Goal: Information Seeking & Learning: Learn about a topic

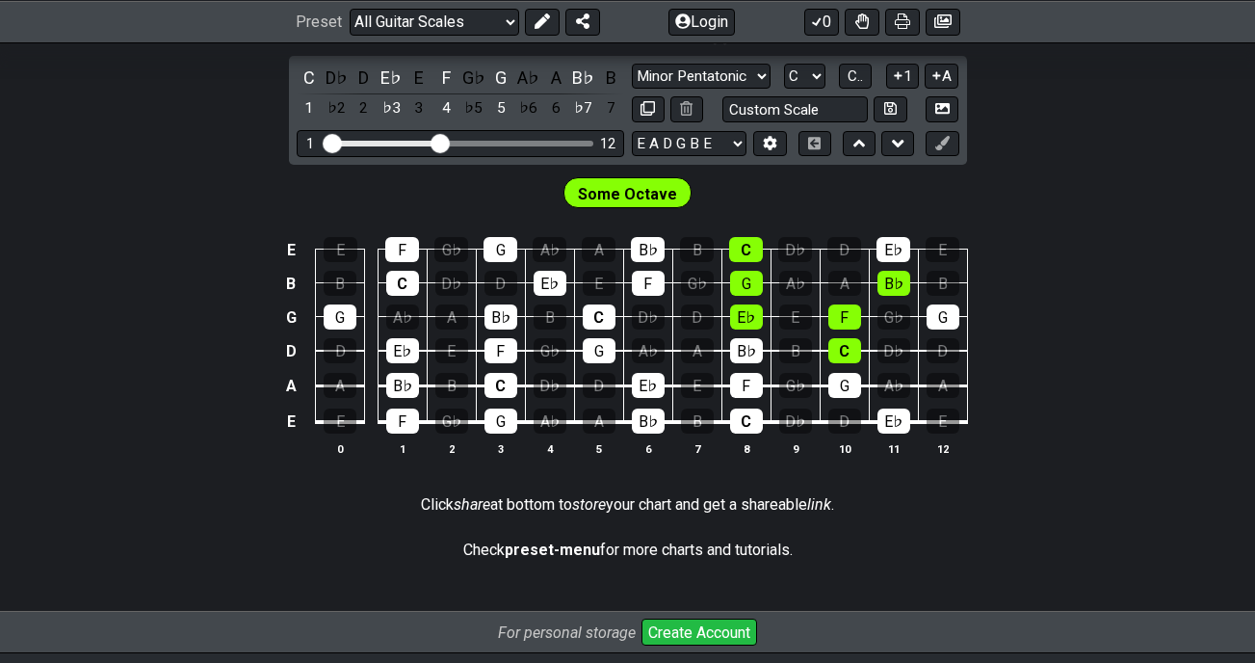
scroll to position [385, 0]
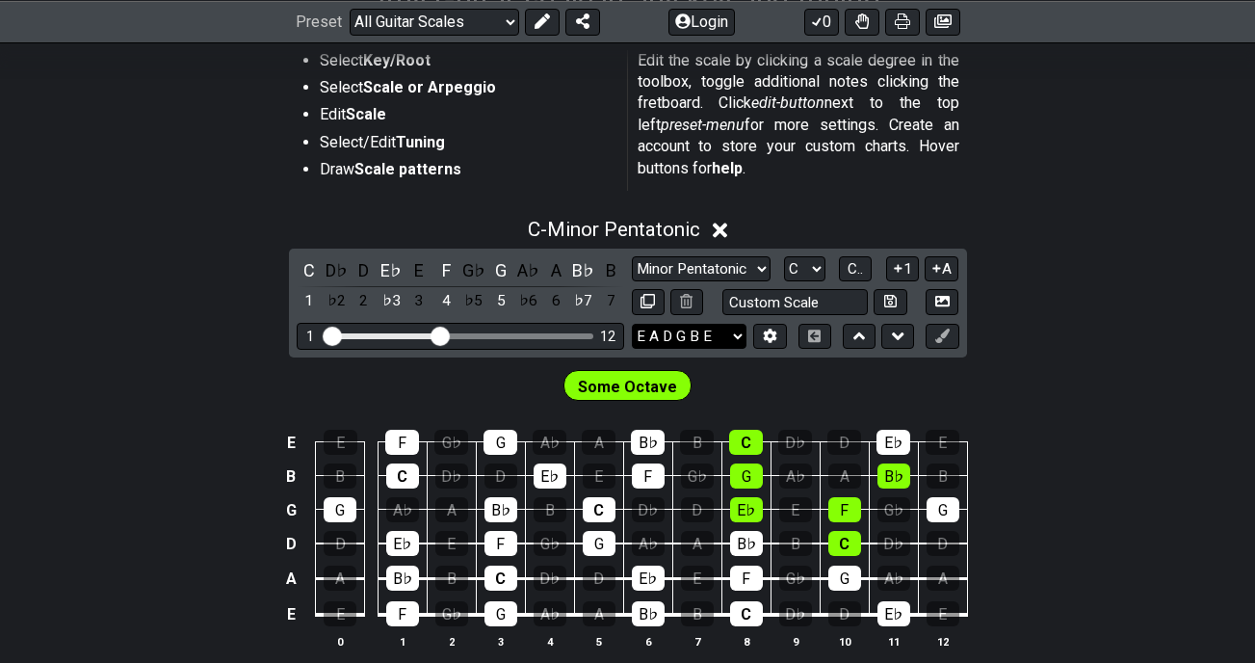
click at [724, 339] on select "E A D G B E E A D G B E E A D G B E B E A D F♯ B A D G C E A D A D G B E E♭ A♭ …" at bounding box center [689, 337] width 115 height 26
select select "B E A D G B E"
click at [632, 324] on select "E A D G B E E A D G B E E A D G B E B E A D F♯ B A D G C E A D A D G B E E♭ A♭ …" at bounding box center [689, 337] width 115 height 26
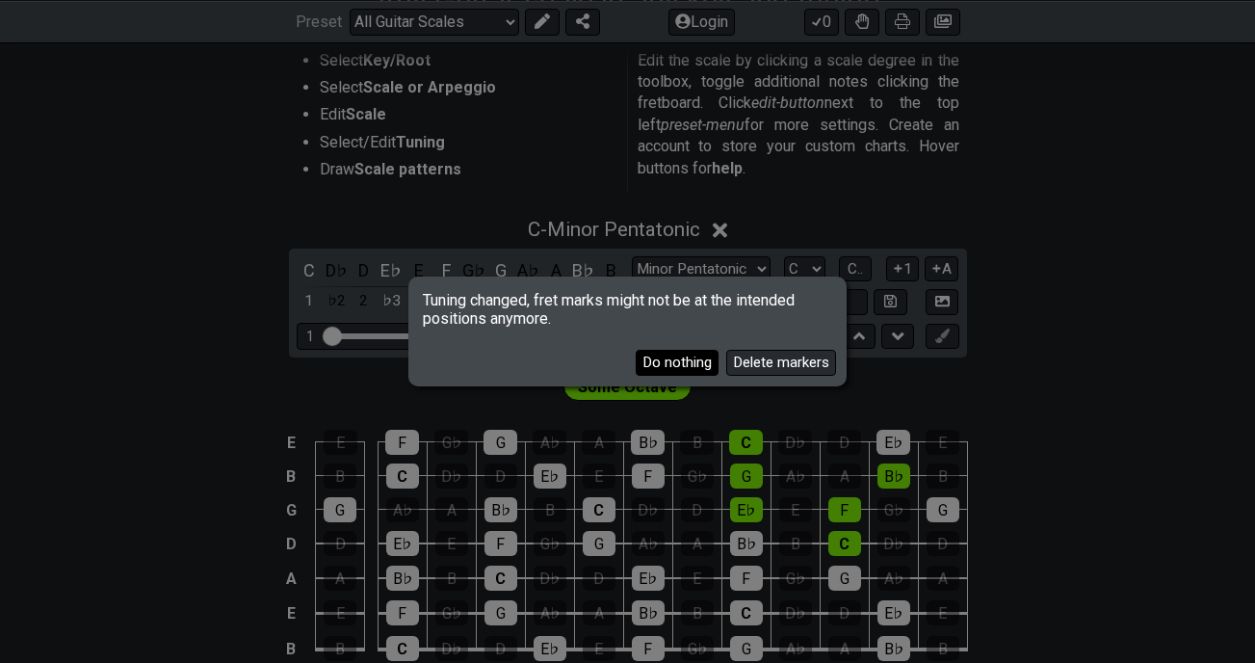
click at [683, 365] on button "Do nothing" at bounding box center [677, 363] width 83 height 26
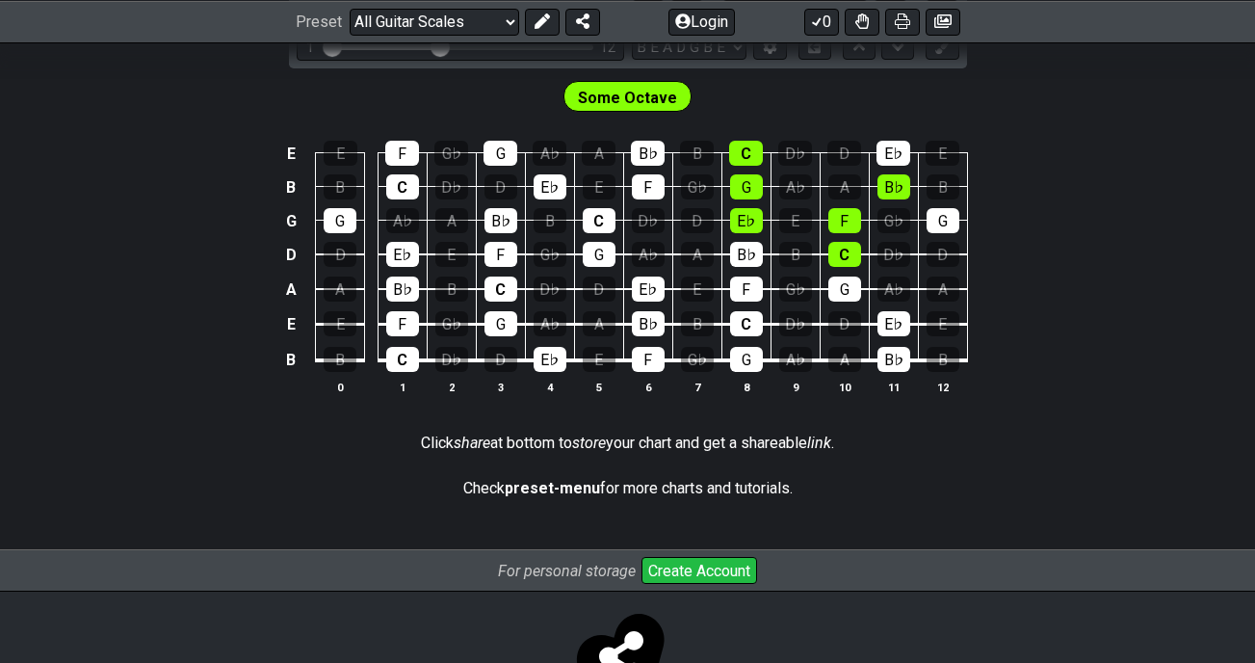
scroll to position [482, 0]
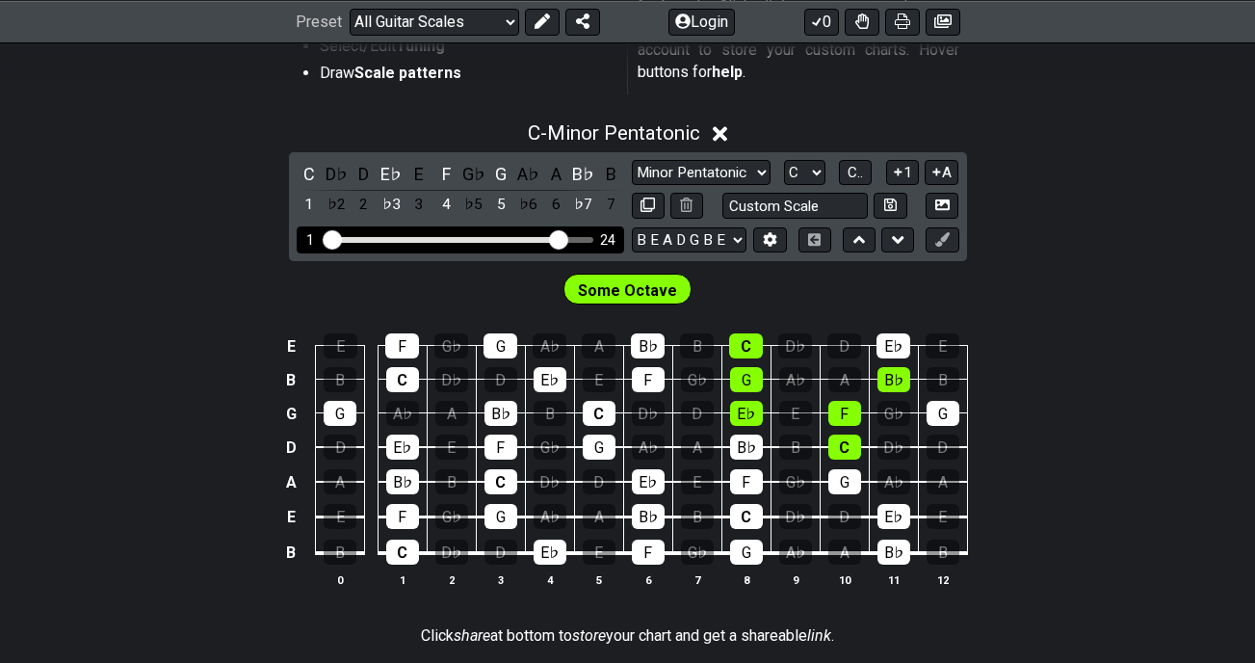
drag, startPoint x: 437, startPoint y: 240, endPoint x: 558, endPoint y: 244, distance: 120.5
click at [558, 238] on input "Visible fret range" at bounding box center [461, 238] width 274 height 0
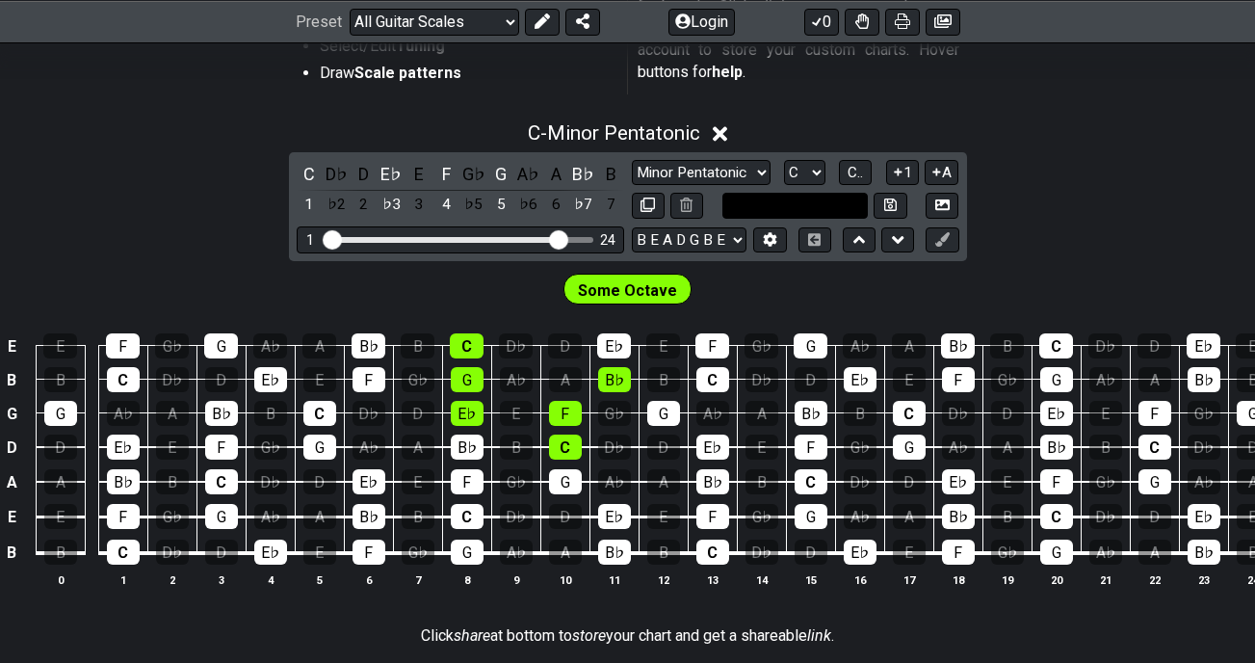
click at [838, 212] on input "text" at bounding box center [796, 206] width 146 height 26
type input "Custom Scale"
click at [807, 290] on div "Some Octave" at bounding box center [627, 285] width 1255 height 48
click at [758, 171] on select "Minor Pentatonic Root Minor Pentatonic Major Pentatonic Minor Blues Major Blues…" at bounding box center [701, 173] width 139 height 26
click at [632, 160] on select "Minor Pentatonic Root Minor Pentatonic Major Pentatonic Minor Blues Major Blues…" at bounding box center [701, 173] width 139 height 26
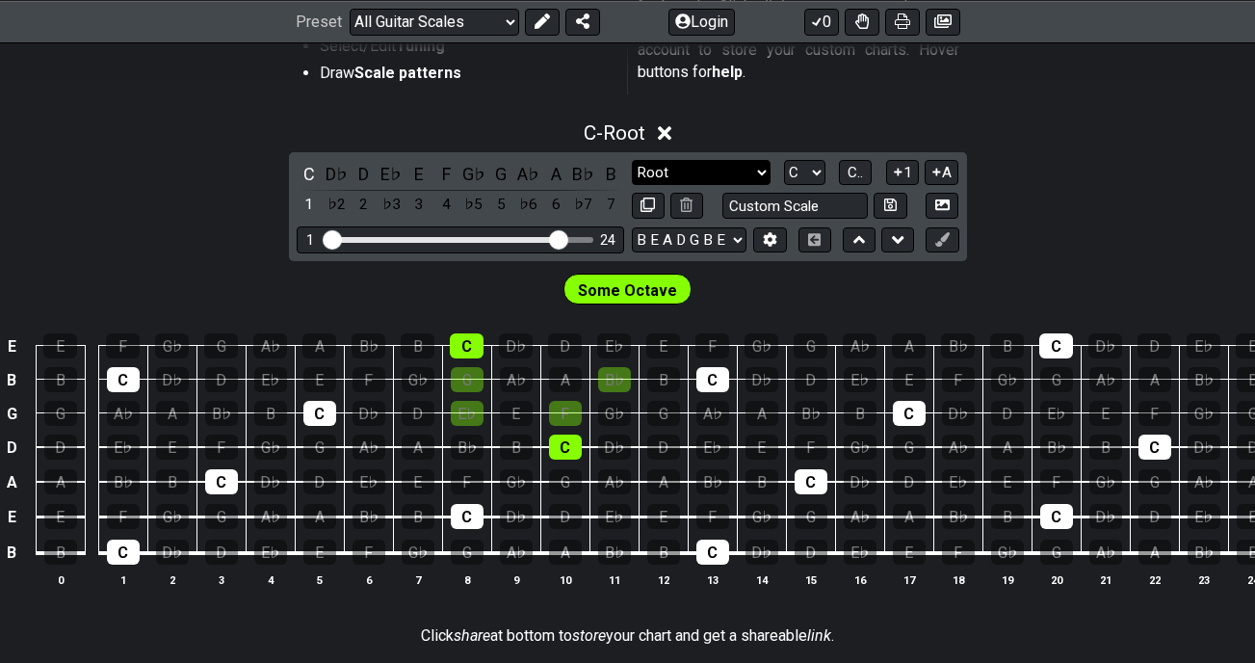
click at [756, 172] on select "Minor Pentatonic Root Minor Pentatonic Major Pentatonic Minor Blues Major Blues…" at bounding box center [701, 173] width 139 height 26
click at [632, 160] on select "Minor Pentatonic Root Minor Pentatonic Major Pentatonic Minor Blues Major Blues…" at bounding box center [701, 173] width 139 height 26
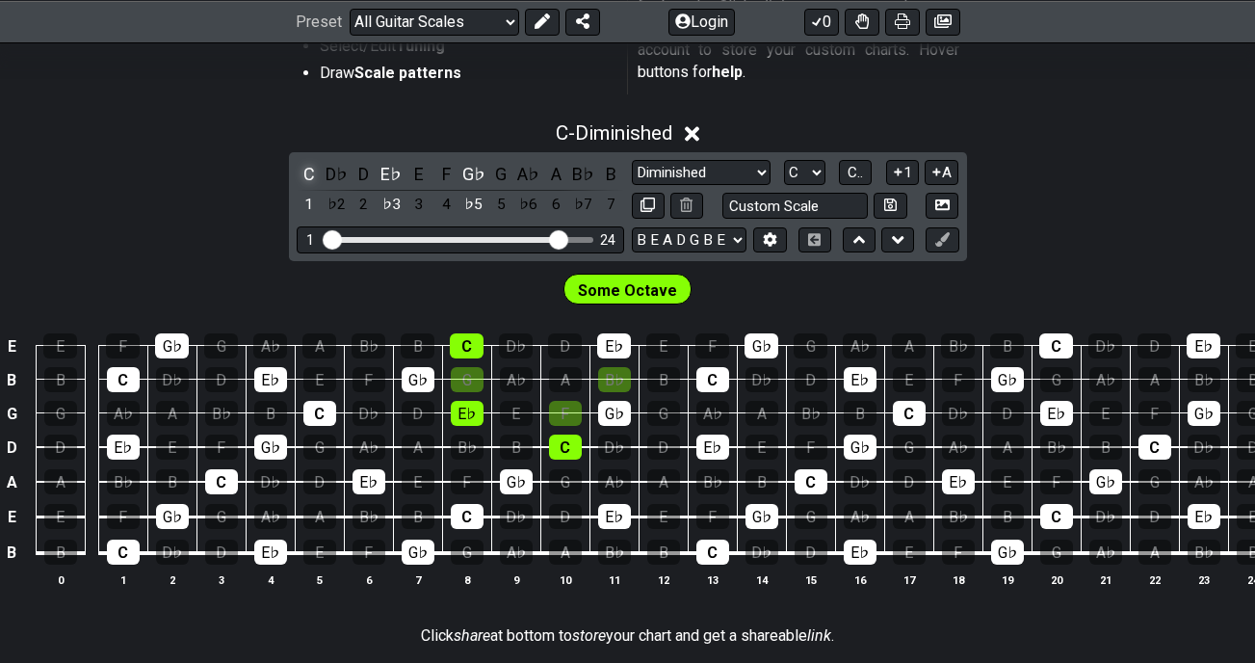
click at [310, 172] on div "C" at bounding box center [309, 174] width 25 height 26
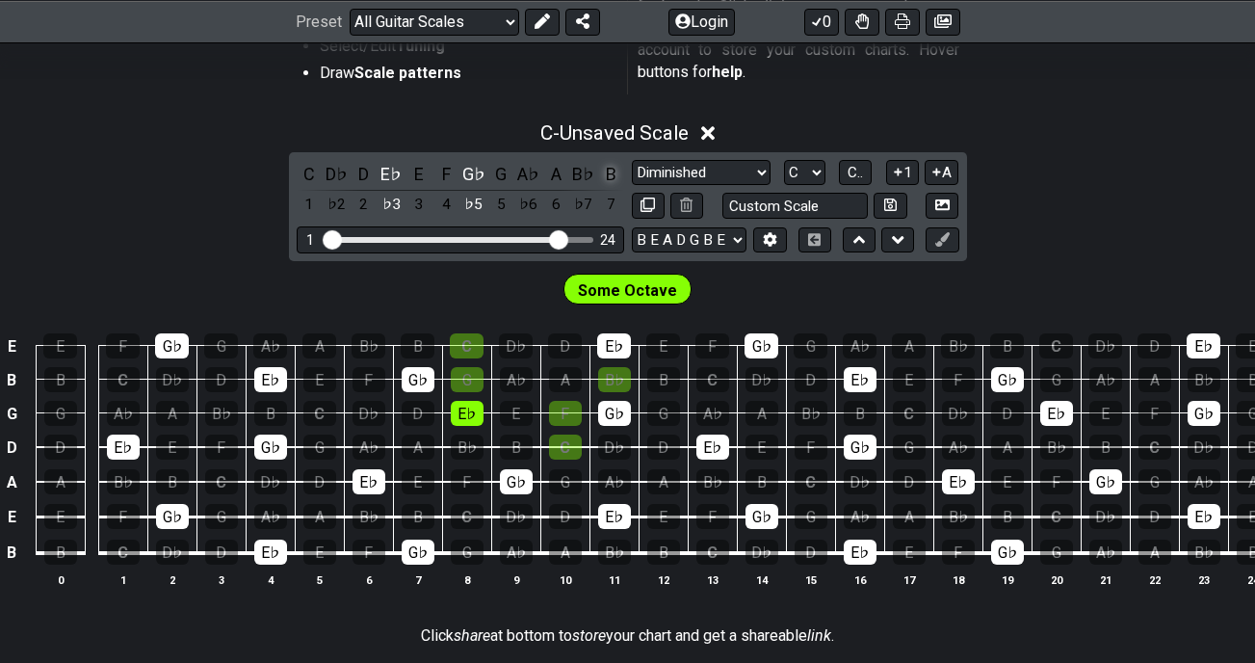
click at [605, 172] on div "B" at bounding box center [610, 174] width 25 height 26
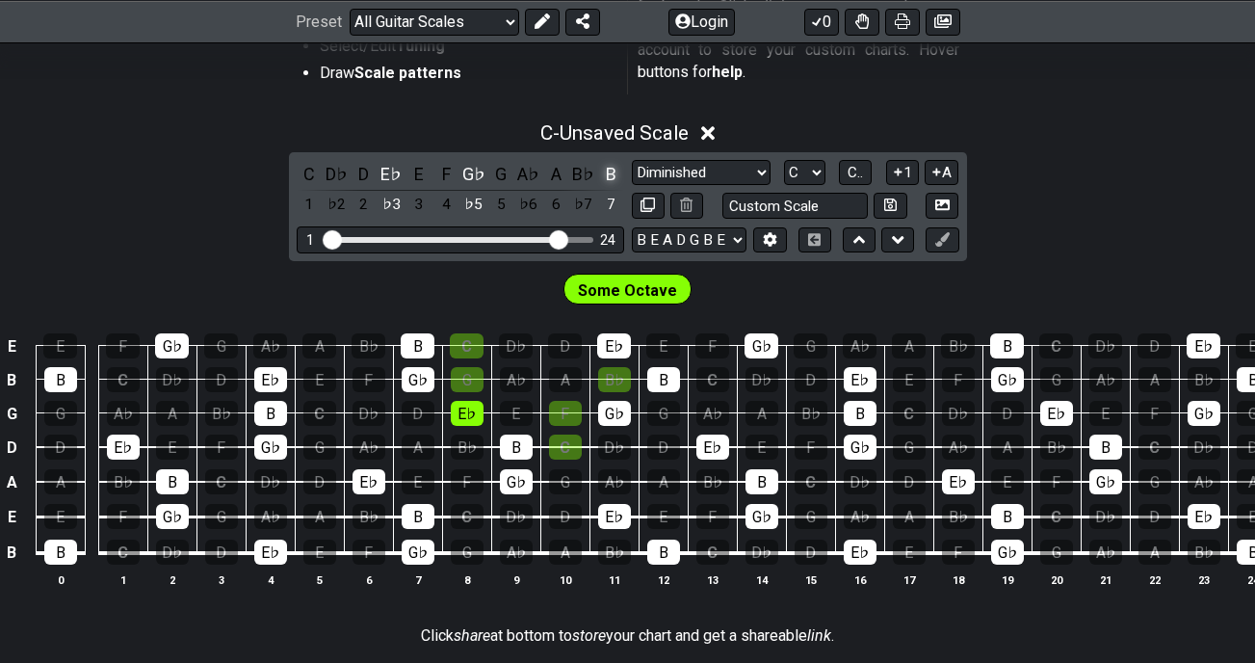
click at [605, 172] on div "B" at bounding box center [610, 174] width 25 height 26
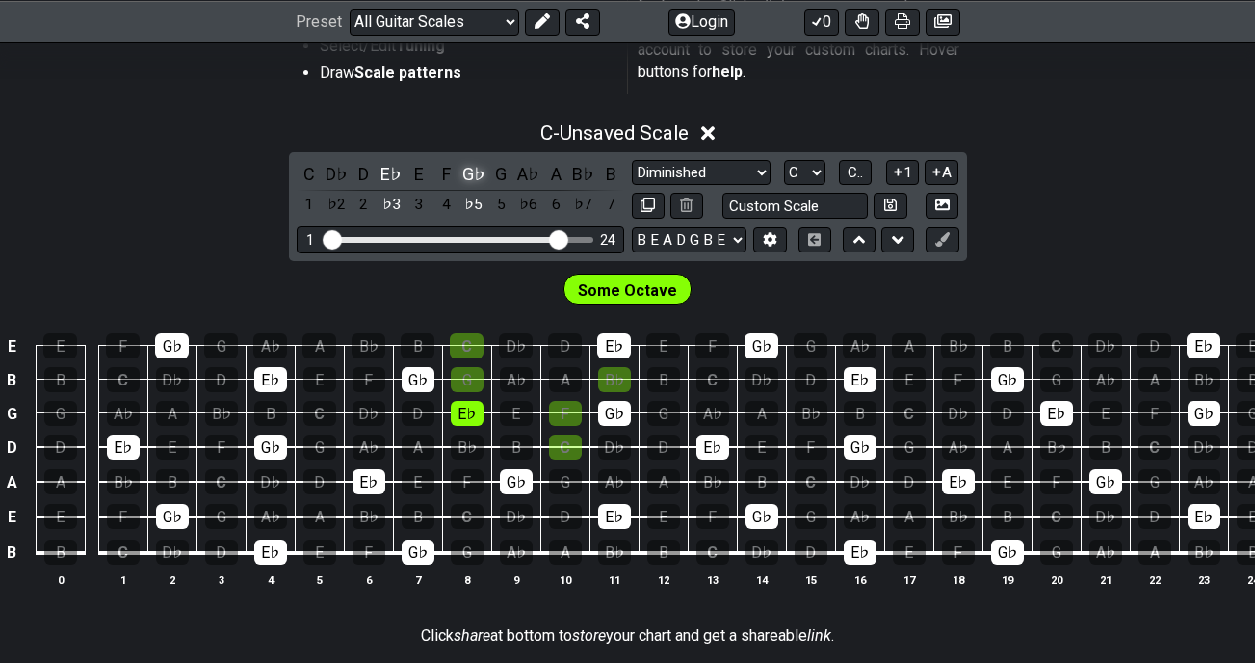
click at [475, 177] on div "G♭" at bounding box center [473, 174] width 25 height 26
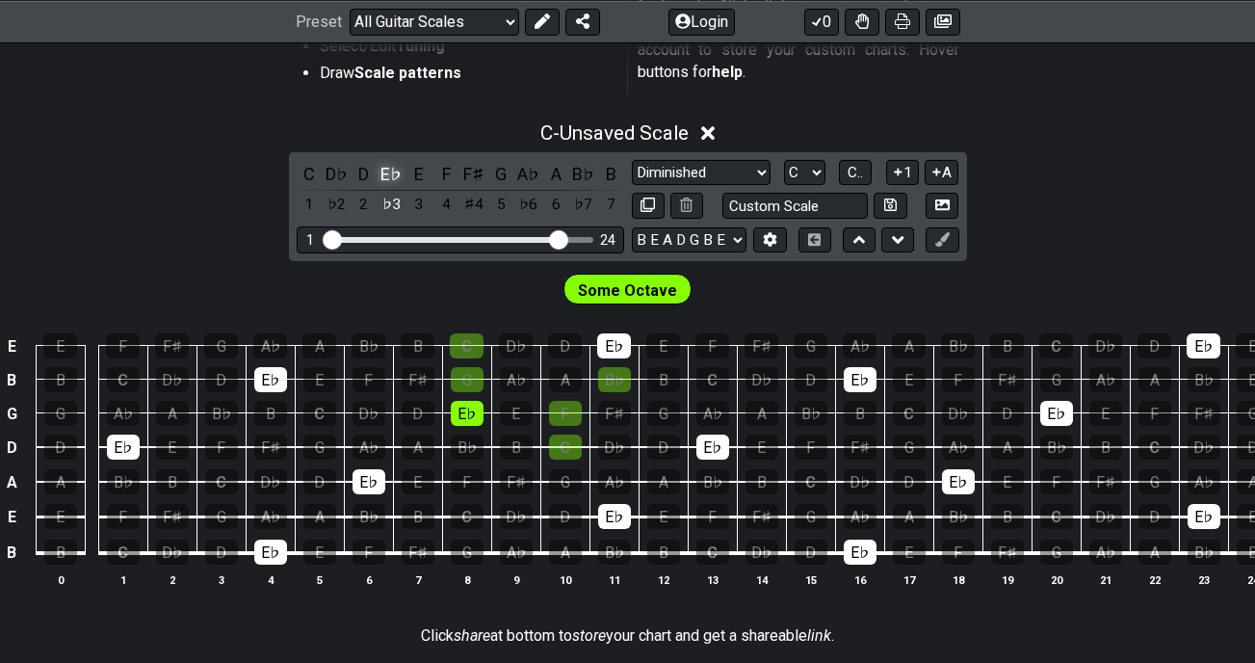
click at [394, 170] on div "E♭" at bounding box center [391, 174] width 25 height 26
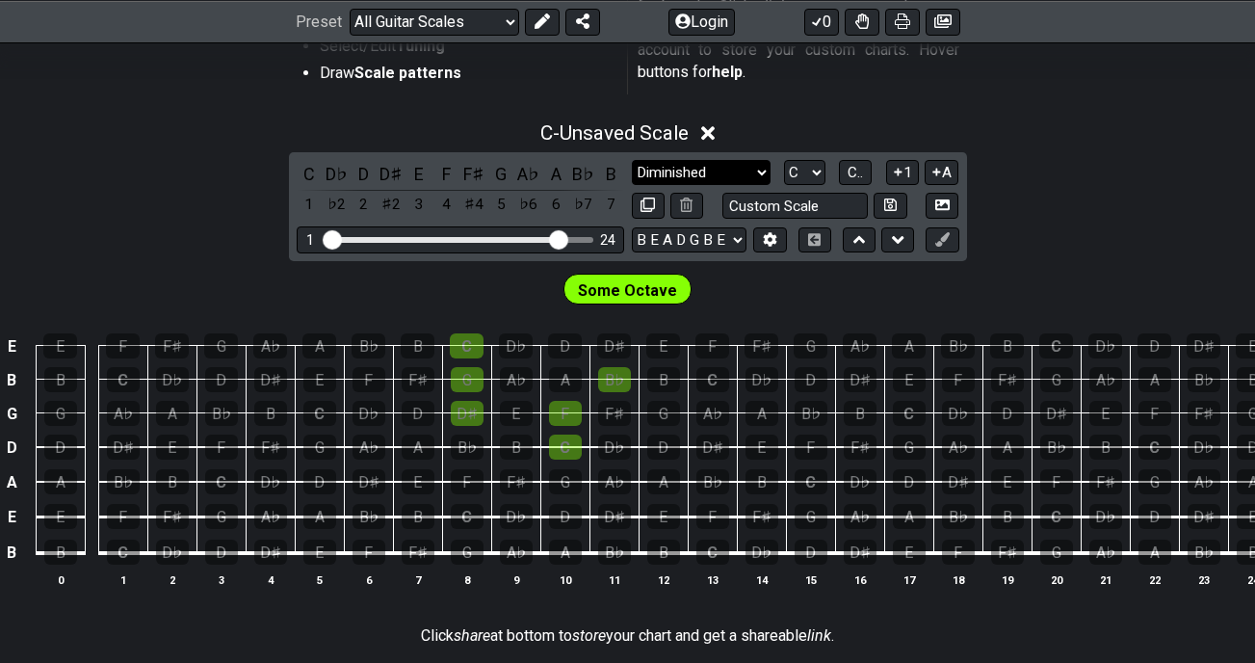
click at [750, 173] on select "Minor Pentatonic Root Minor Pentatonic Major Pentatonic Minor Blues Major Blues…" at bounding box center [701, 173] width 139 height 26
select select "Minor Pentatonic"
click at [632, 160] on select "Minor Pentatonic Root Minor Pentatonic Major Pentatonic Minor Blues Major Blues…" at bounding box center [701, 173] width 139 height 26
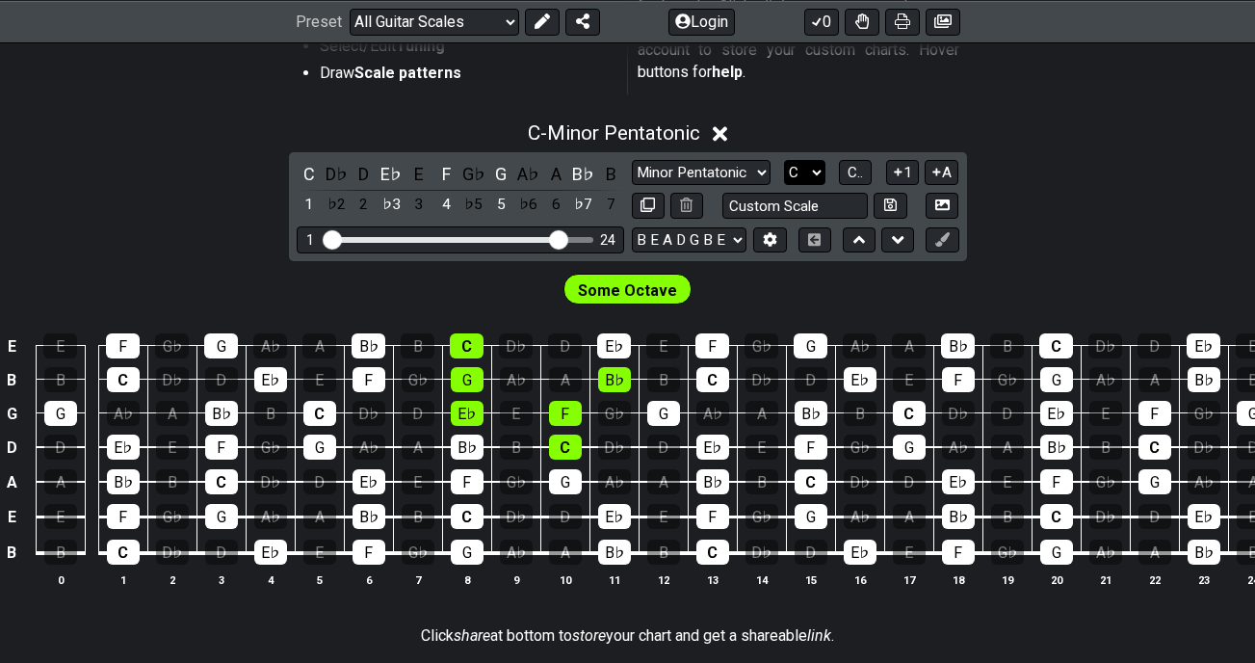
click at [807, 168] on select "A♭ A A♯ B♭ B C C♯ D♭ D D♯ E♭ E F F♯ G♭ G G♯" at bounding box center [804, 173] width 41 height 26
select select "B"
click at [784, 160] on select "A♭ A A♯ B♭ B C C♯ D♭ D D♯ E♭ E F F♯ G♭ G G♯" at bounding box center [804, 173] width 41 height 26
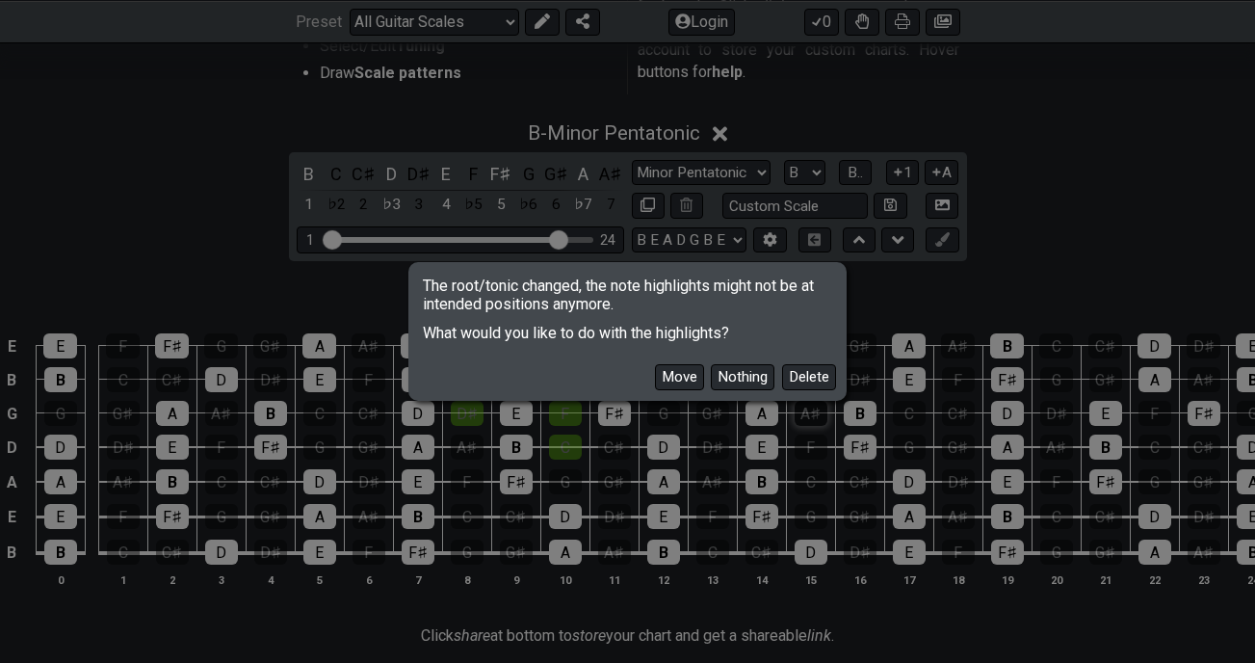
click at [804, 371] on button "Delete" at bounding box center [809, 377] width 54 height 26
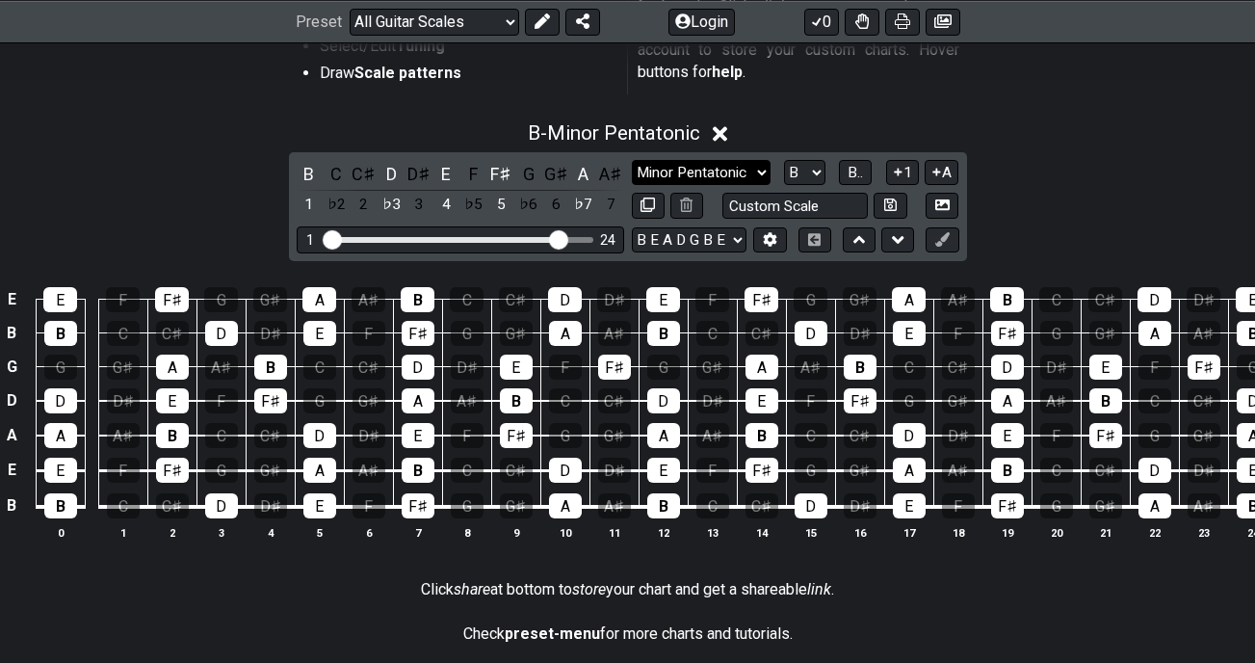
click at [744, 169] on select "Minor Pentatonic Root Minor Pentatonic Major Pentatonic Minor Blues Major Blues…" at bounding box center [701, 173] width 139 height 26
select select "Major"
click at [632, 160] on select "Minor Pentatonic Root Minor Pentatonic Major Pentatonic Minor Blues Major Blues…" at bounding box center [701, 173] width 139 height 26
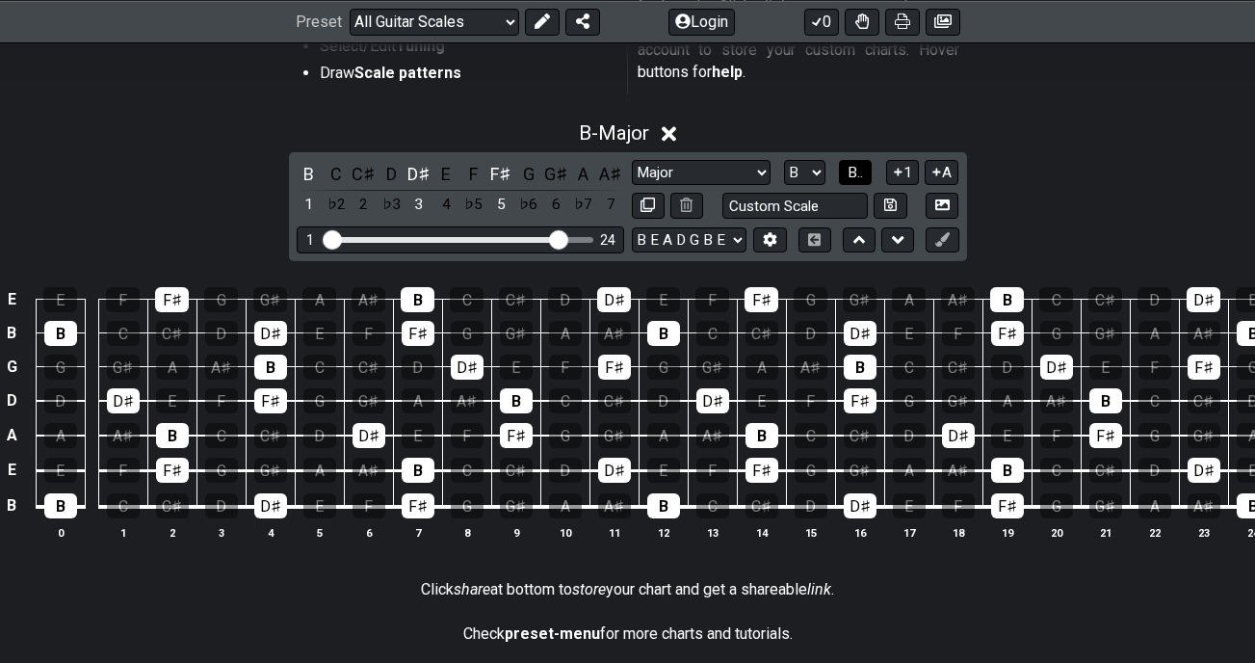
click at [856, 170] on span "B.." at bounding box center [855, 172] width 15 height 17
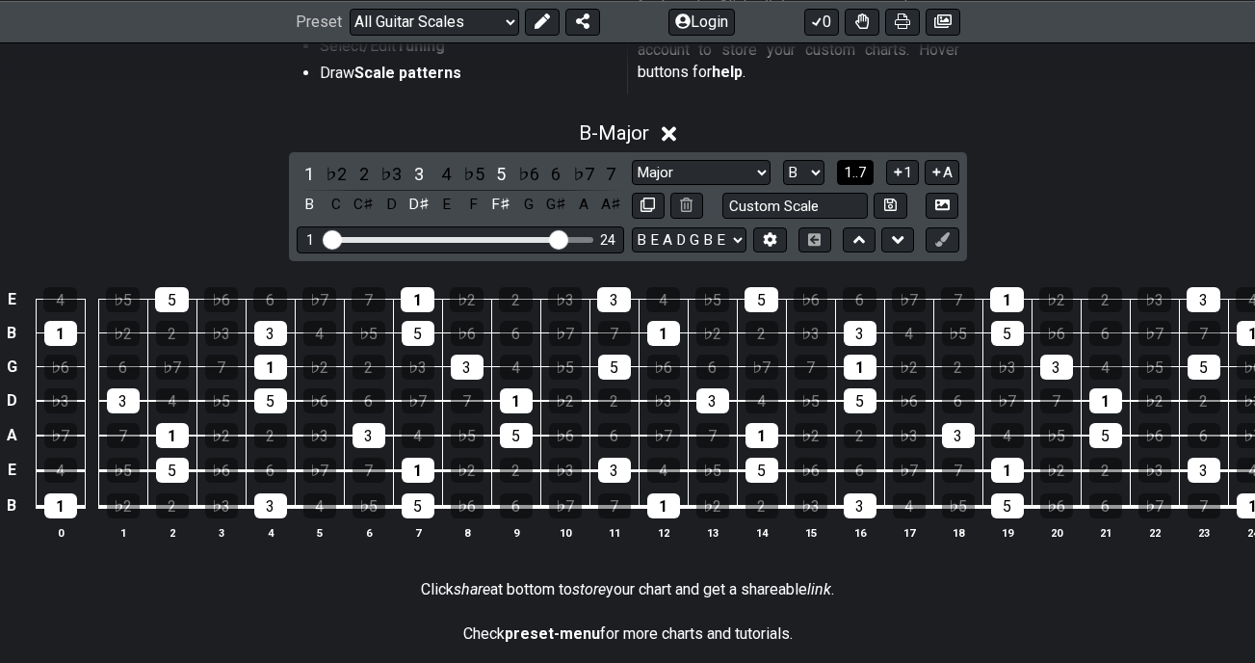
click at [867, 174] on span "1..7" at bounding box center [855, 172] width 23 height 17
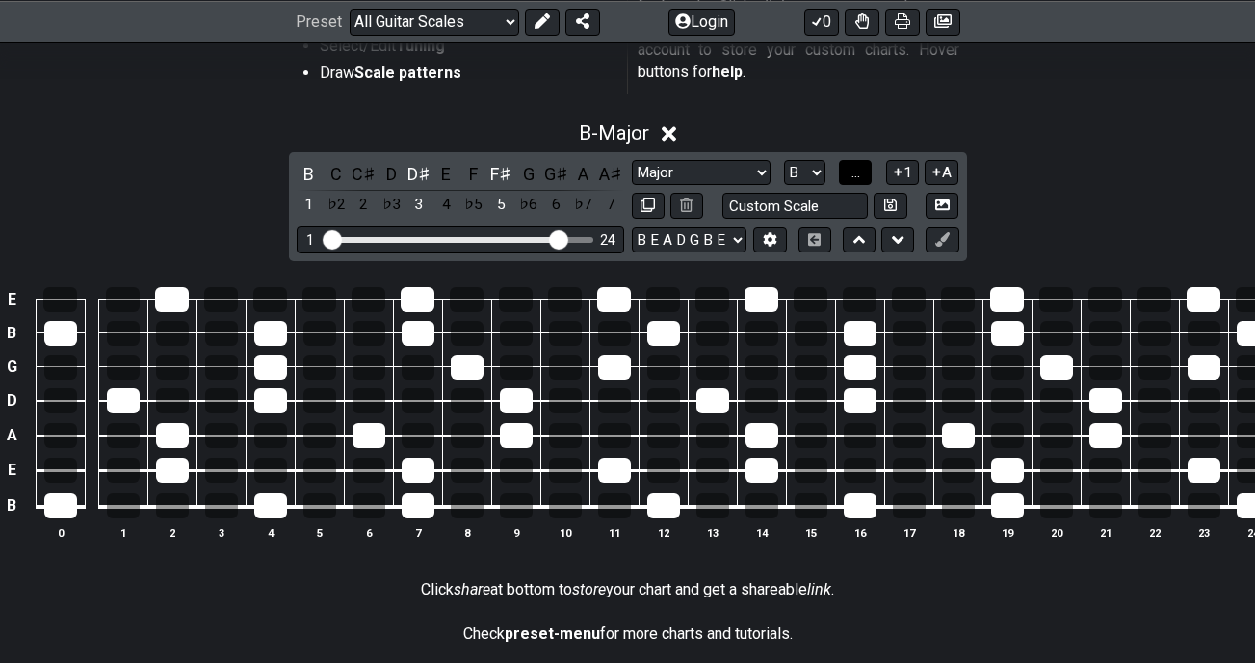
click at [867, 174] on button "..." at bounding box center [855, 173] width 33 height 26
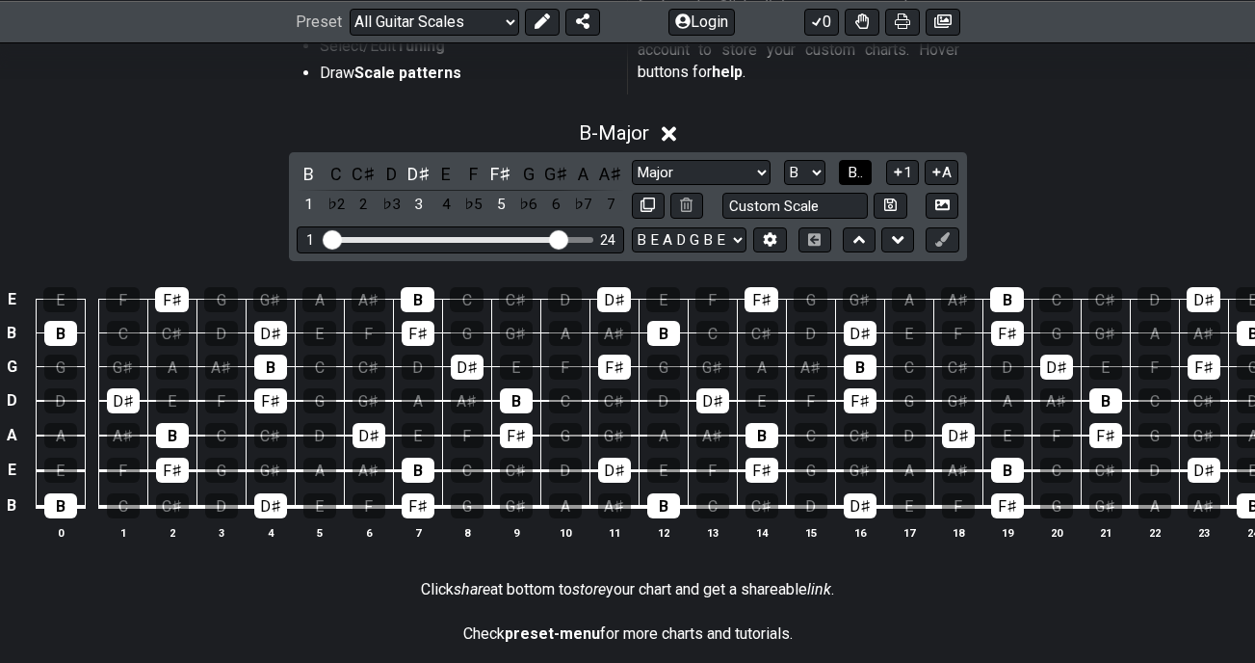
click at [867, 174] on button "B.." at bounding box center [855, 173] width 33 height 26
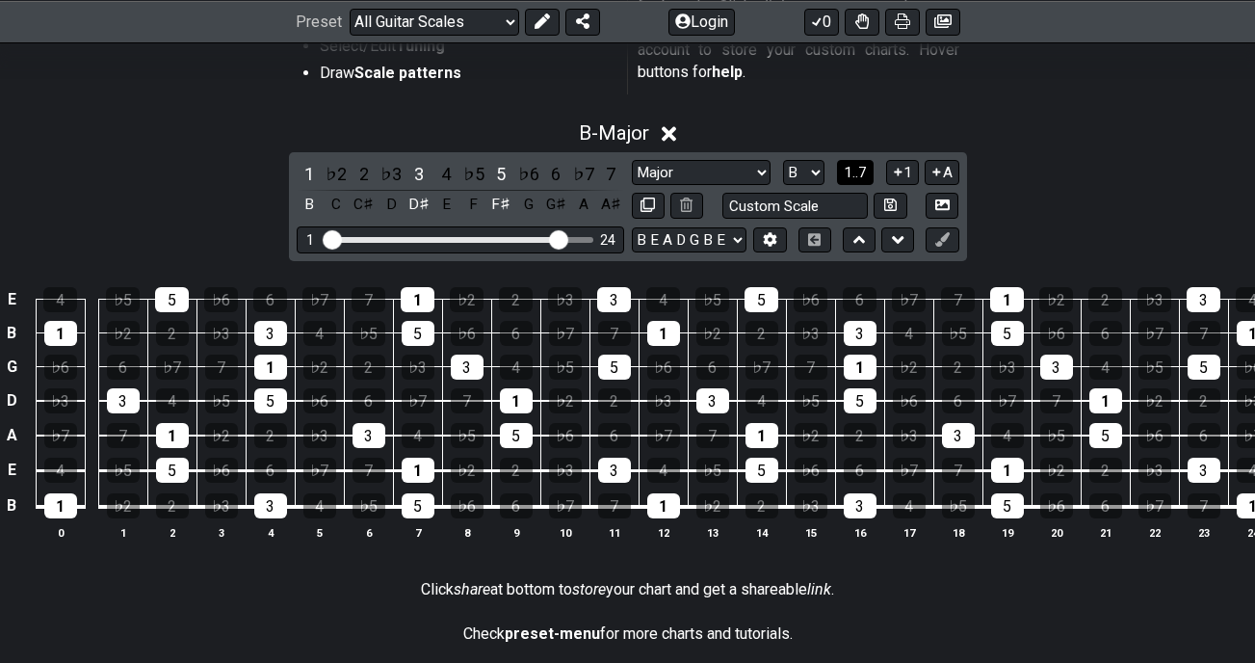
click at [867, 174] on span "1..7" at bounding box center [855, 172] width 23 height 17
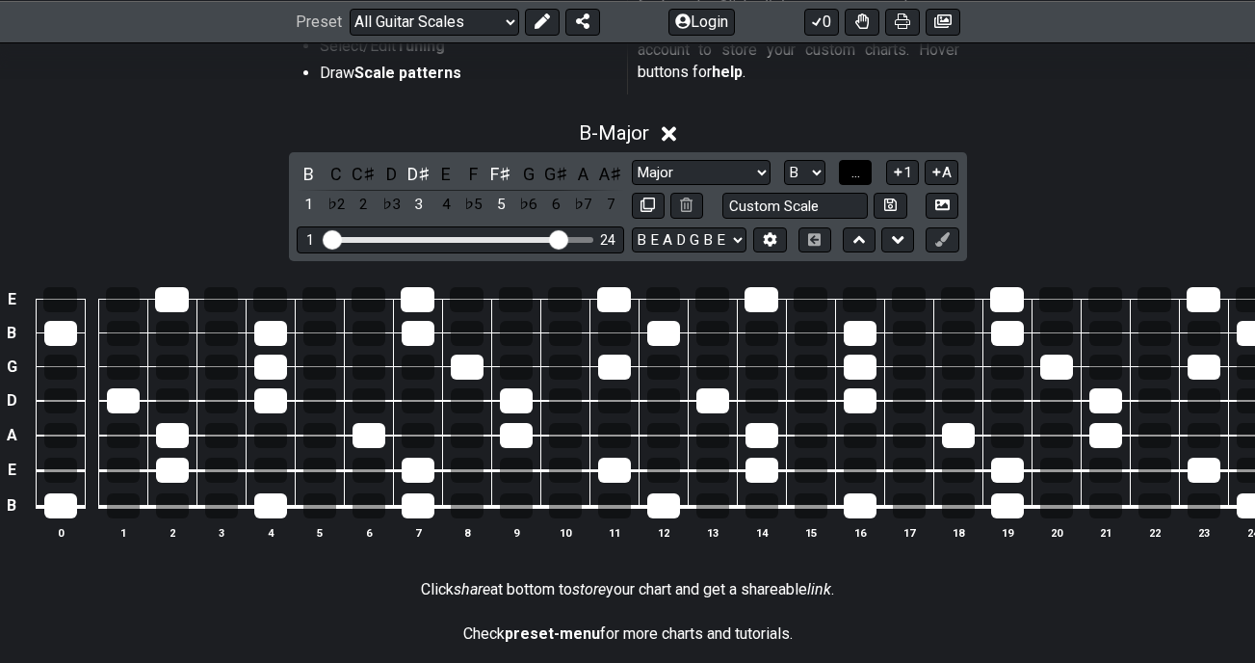
click at [867, 174] on button "..." at bounding box center [855, 173] width 33 height 26
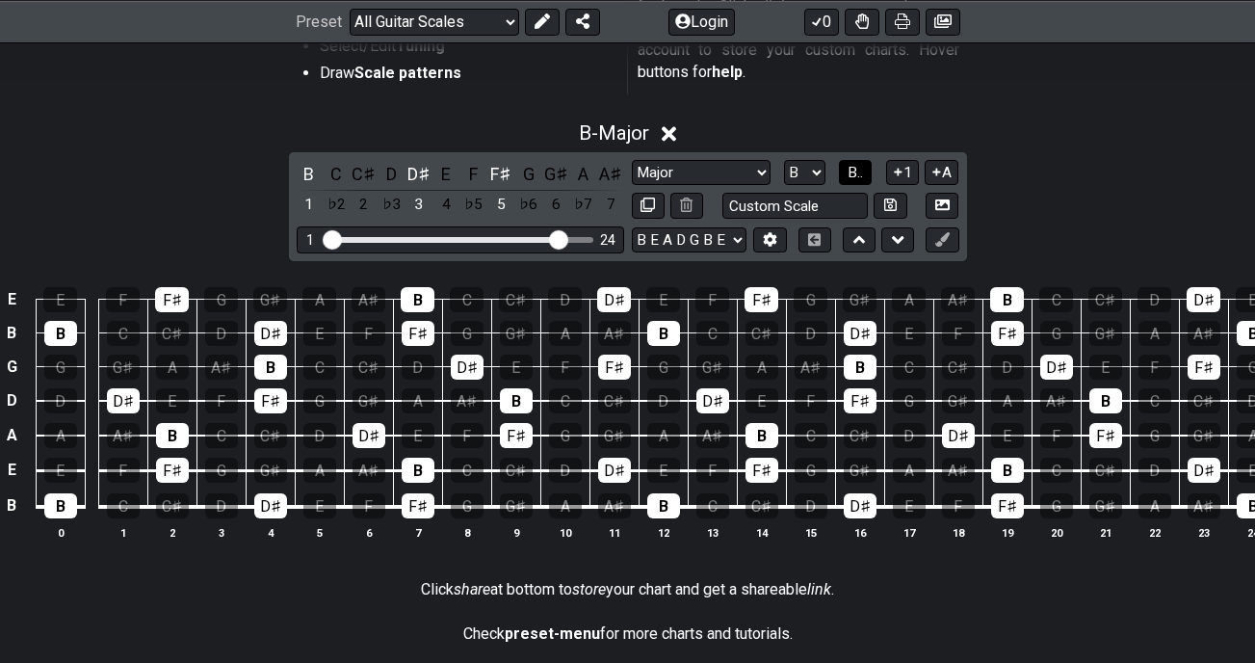
click at [867, 174] on button "B.." at bounding box center [855, 173] width 33 height 26
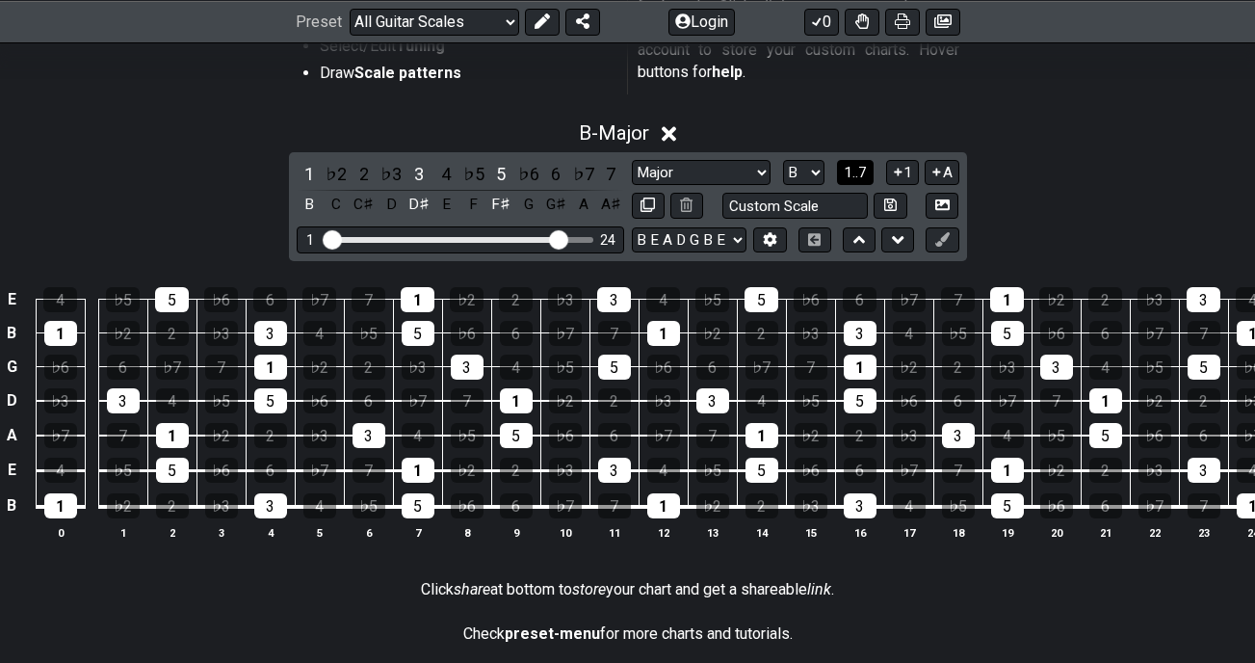
click at [867, 174] on span "1..7" at bounding box center [855, 172] width 23 height 17
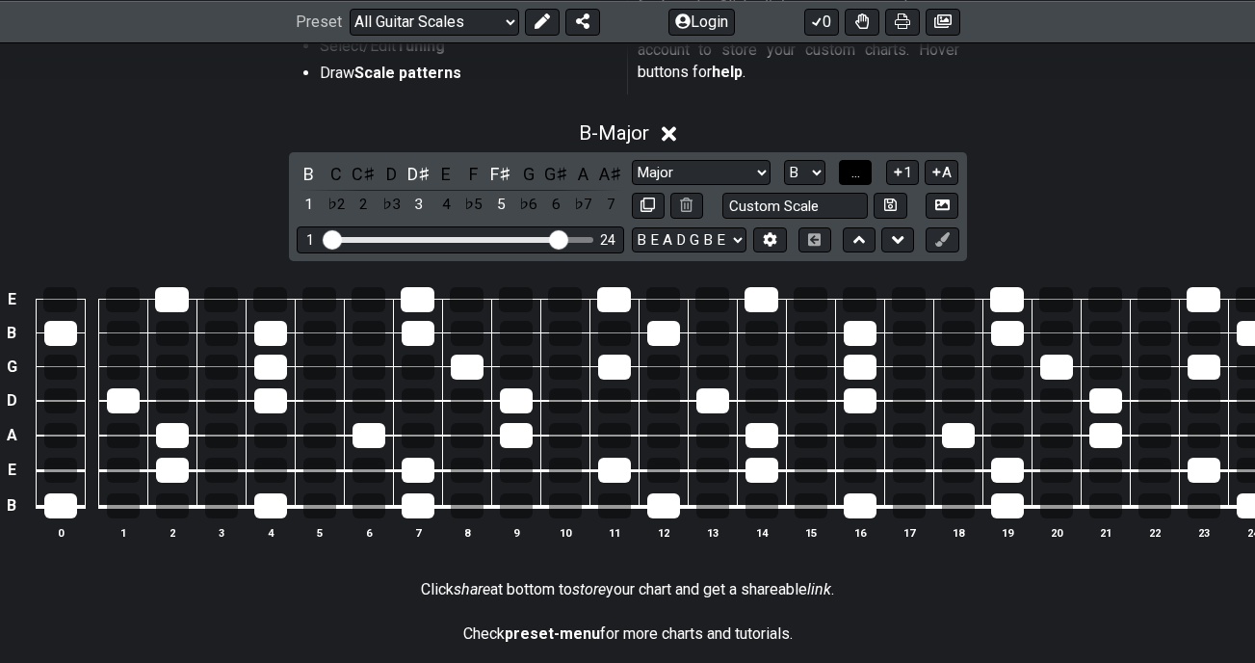
click at [867, 174] on button "..." at bounding box center [855, 173] width 33 height 26
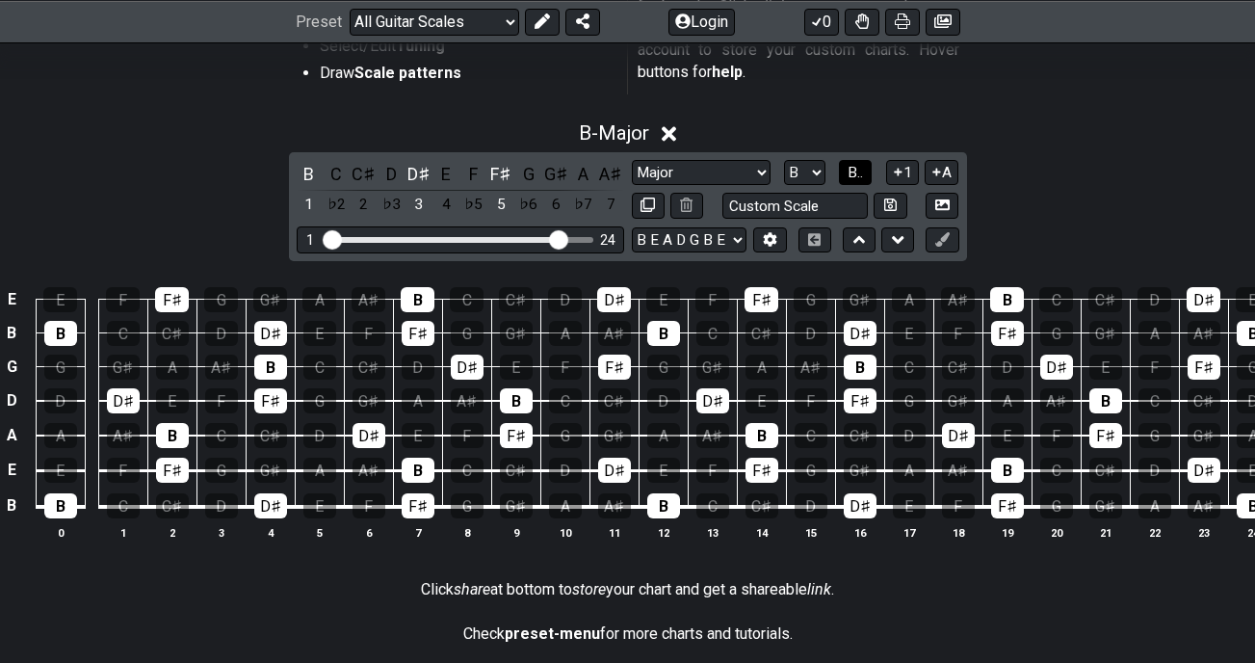
click at [867, 174] on button "B.." at bounding box center [855, 173] width 33 height 26
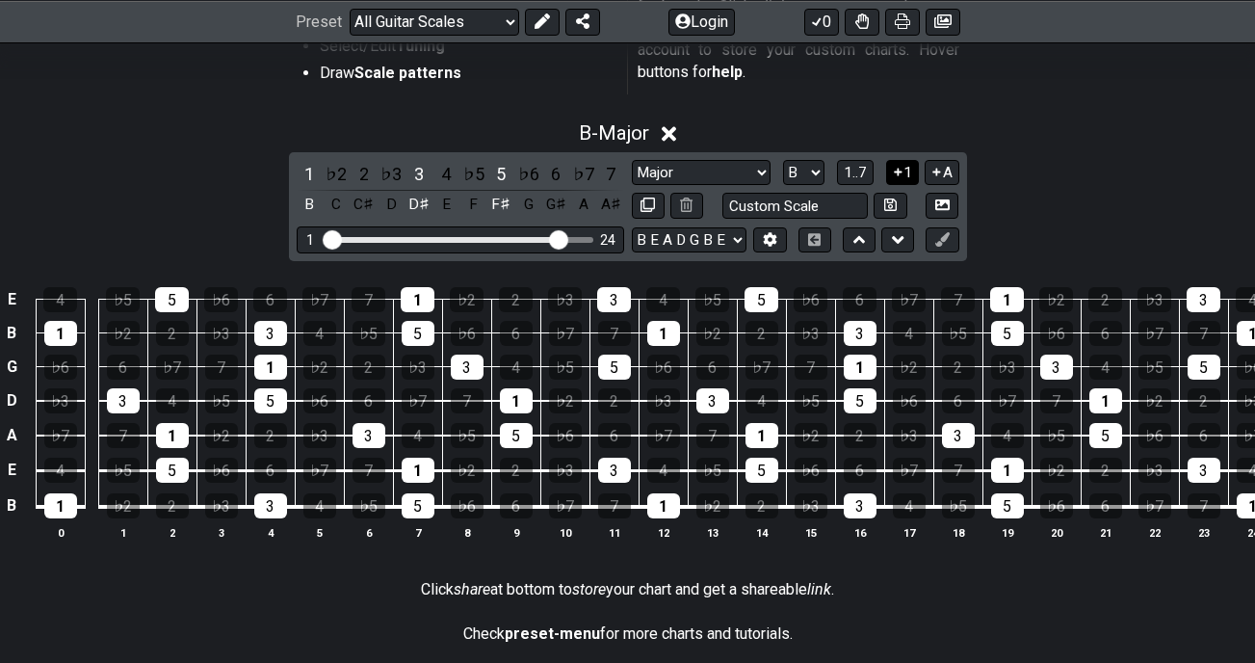
click at [895, 180] on button "1" at bounding box center [902, 173] width 33 height 26
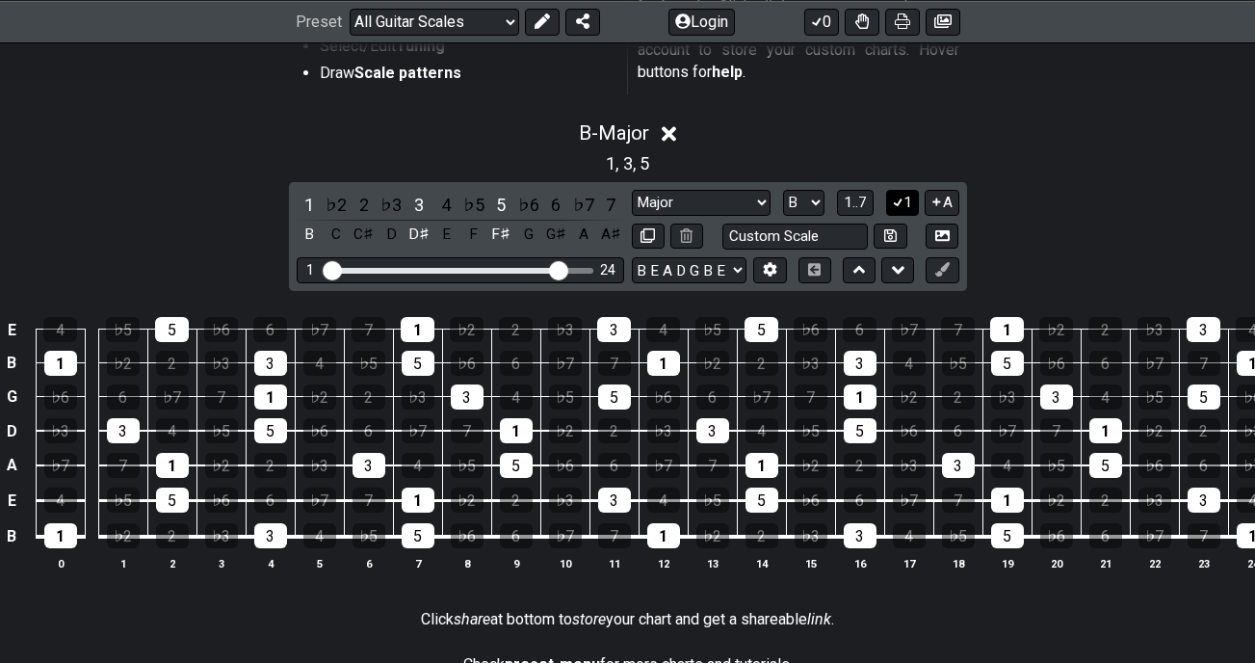
click at [908, 205] on button "1" at bounding box center [902, 203] width 33 height 26
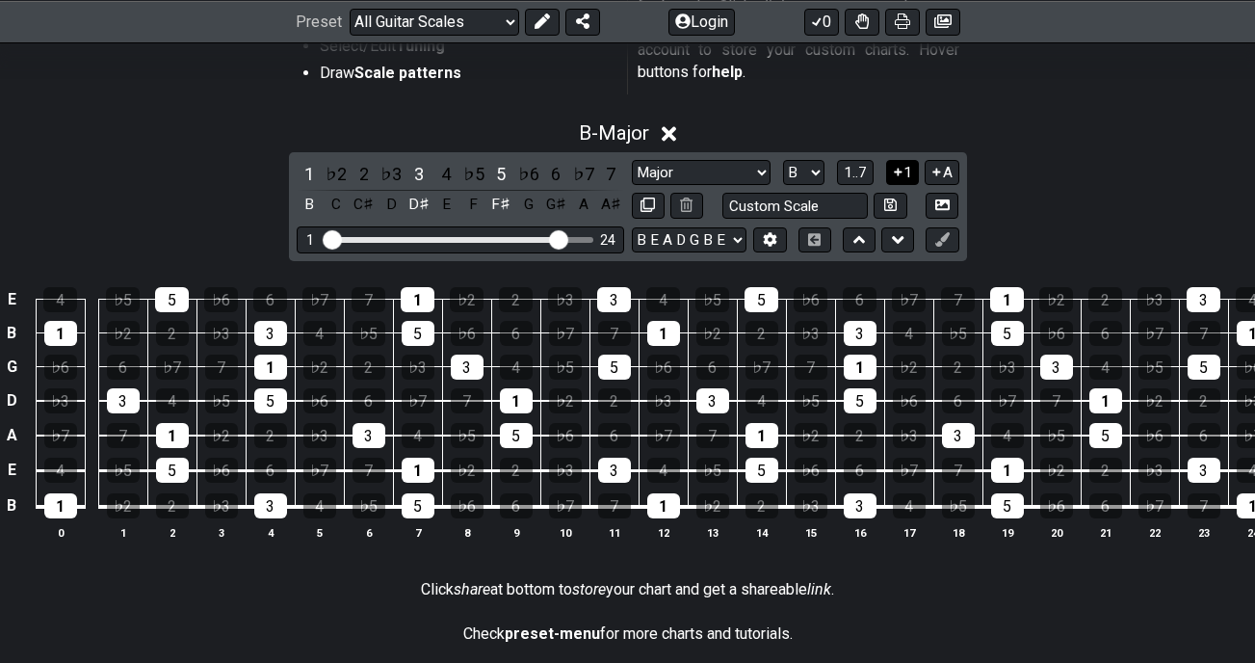
click at [907, 178] on button "1" at bounding box center [902, 173] width 33 height 26
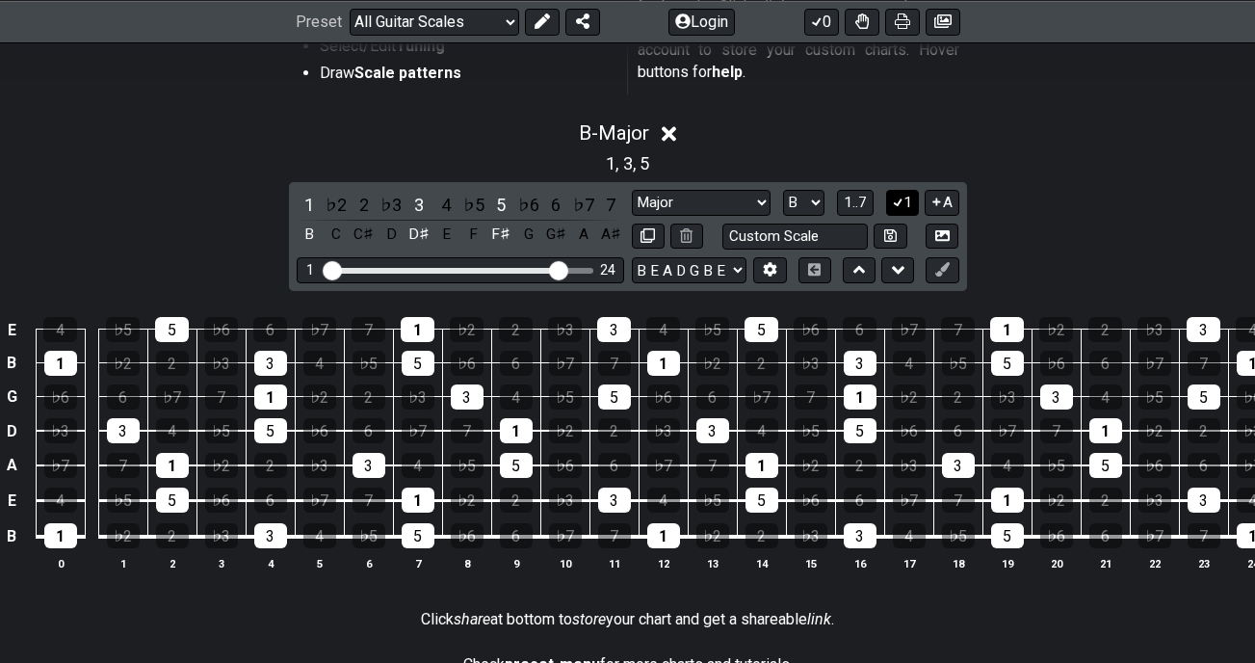
click at [907, 196] on button "1" at bounding box center [902, 203] width 33 height 26
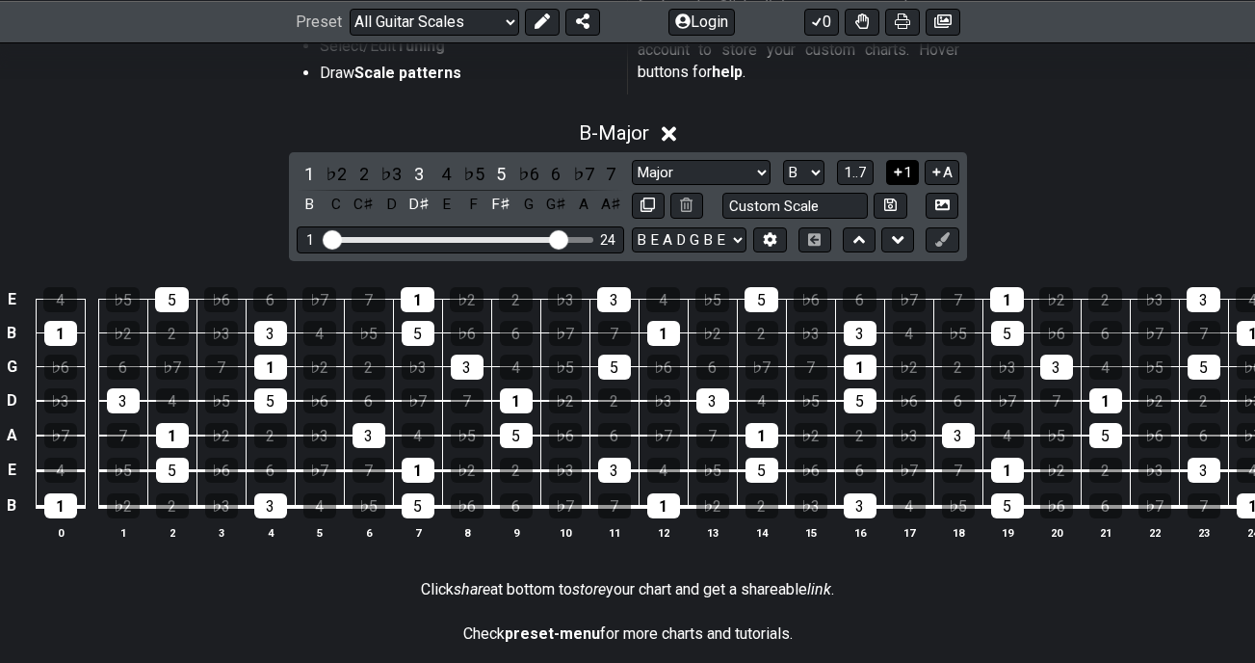
click at [908, 180] on button "1" at bounding box center [902, 173] width 33 height 26
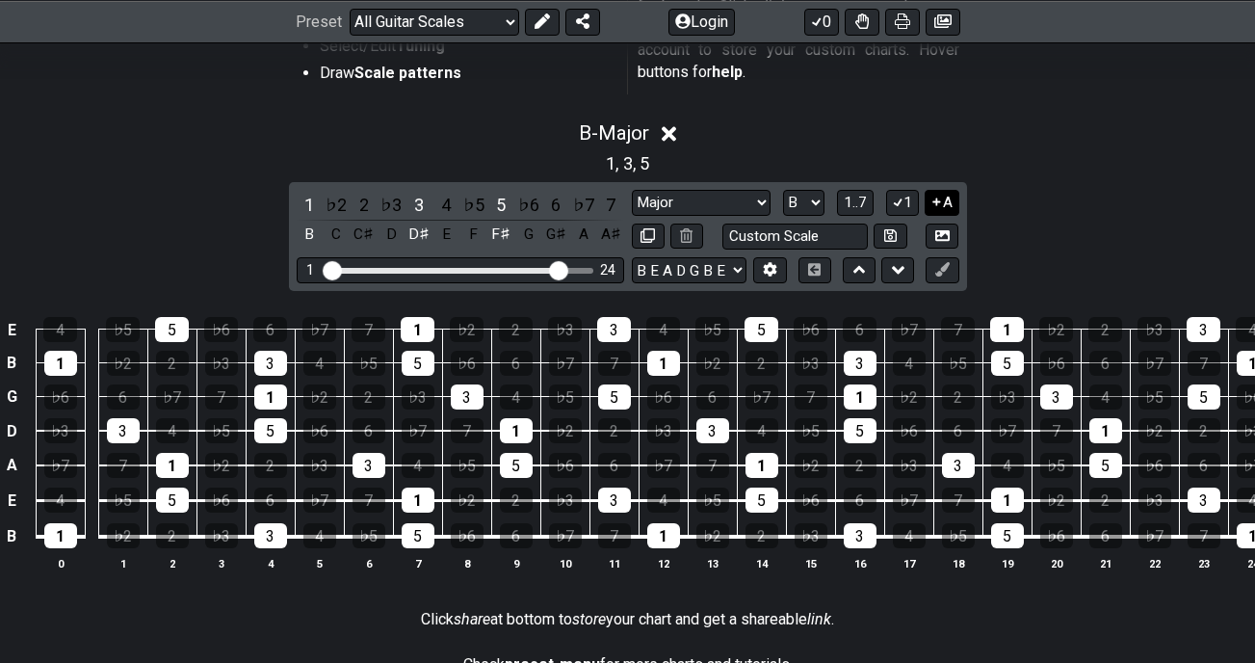
click at [936, 198] on icon at bounding box center [937, 202] width 18 height 14
click at [775, 263] on icon at bounding box center [770, 269] width 14 height 14
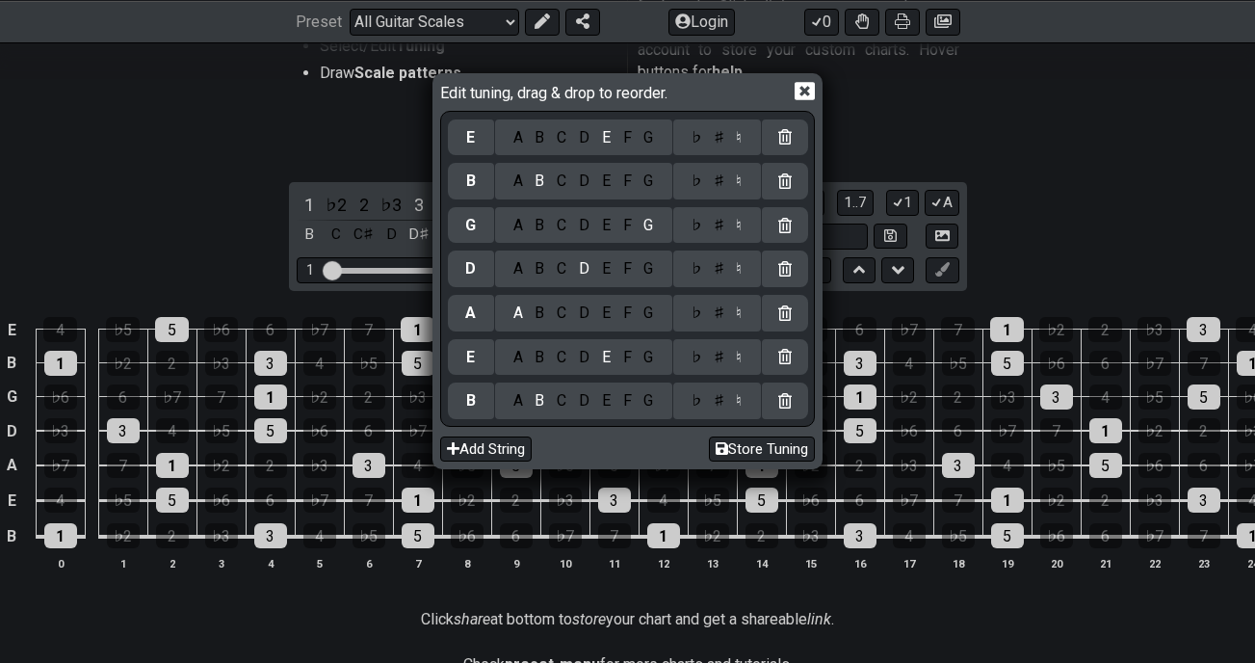
click at [805, 96] on icon at bounding box center [805, 91] width 20 height 18
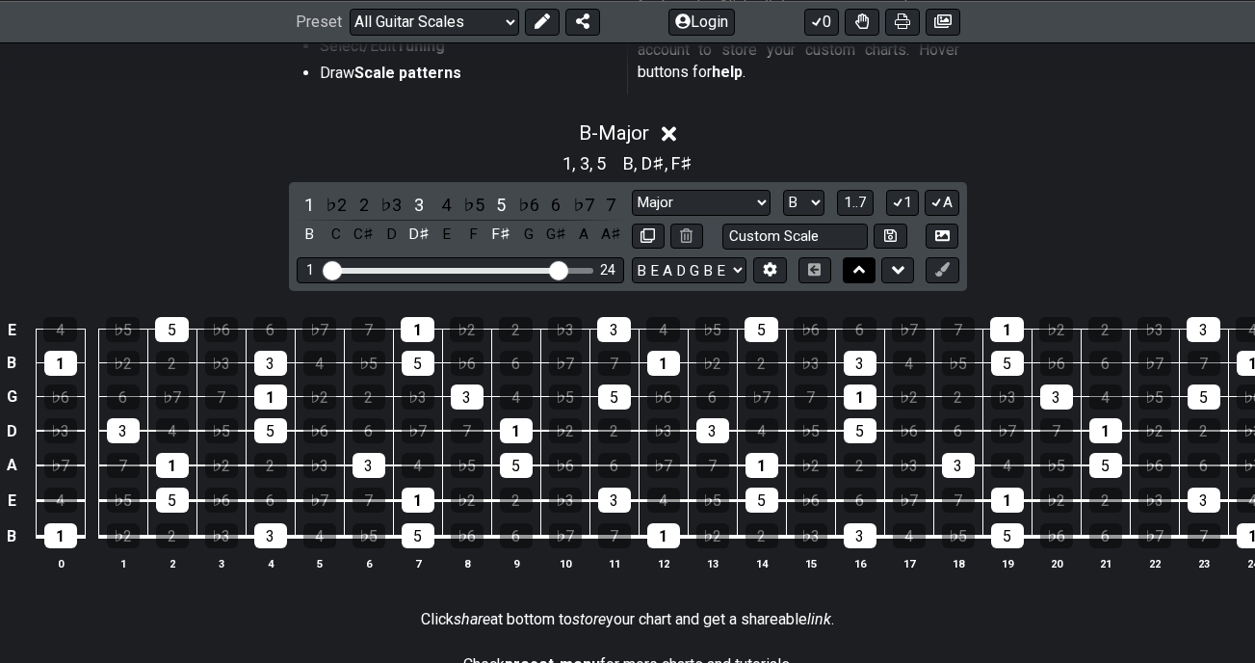
click at [857, 266] on icon at bounding box center [860, 269] width 13 height 19
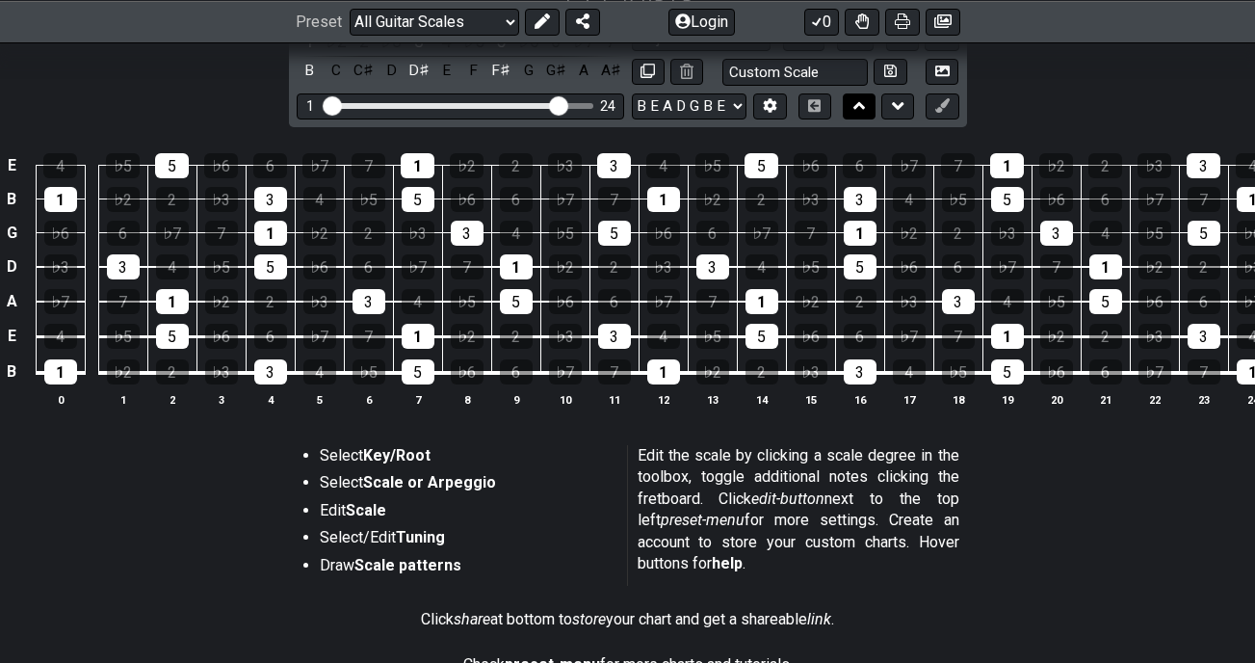
scroll to position [318, 0]
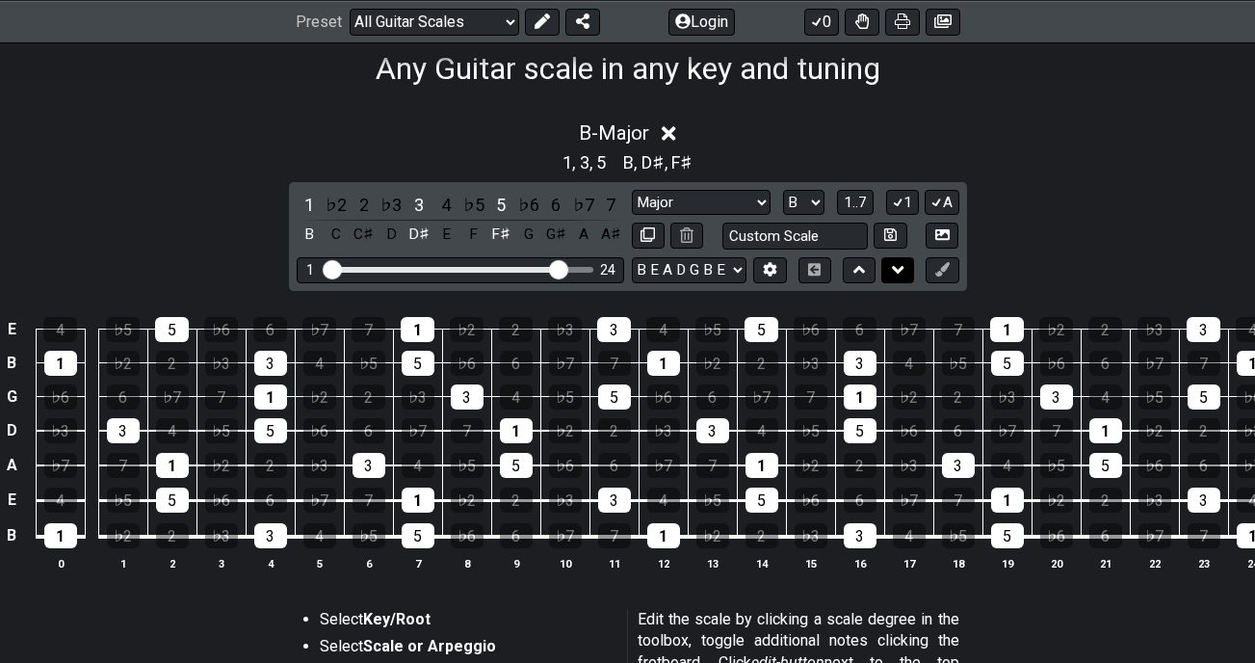
click at [895, 270] on icon at bounding box center [898, 270] width 13 height 8
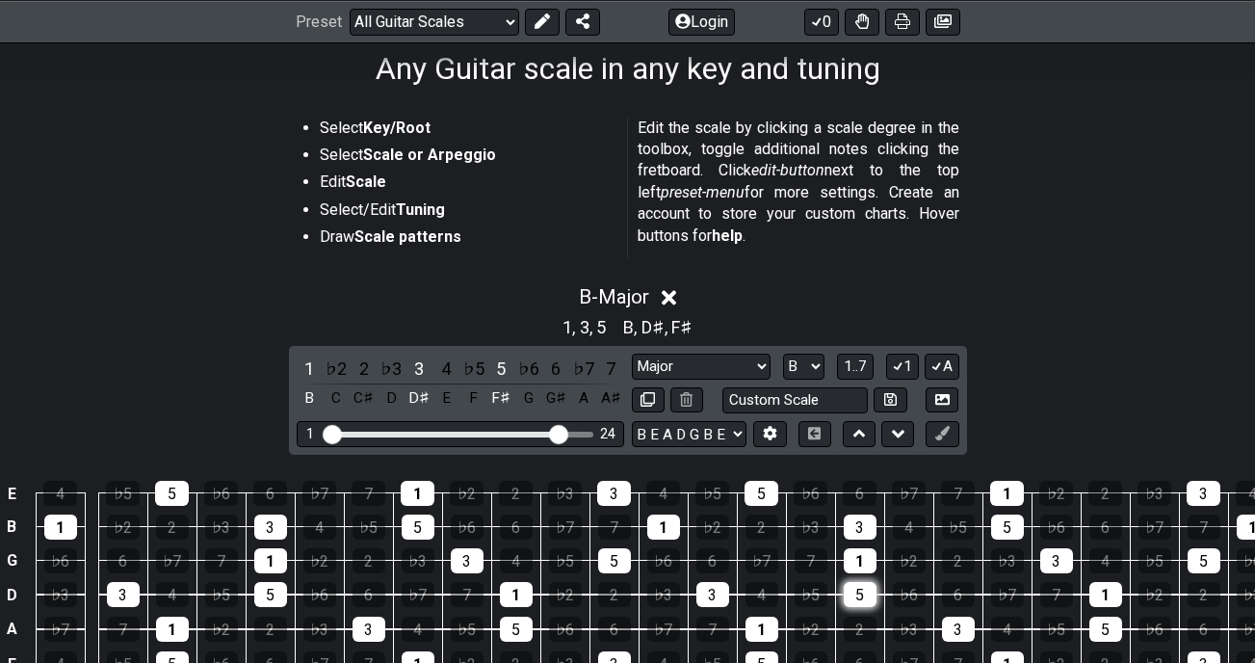
click at [870, 431] on button at bounding box center [859, 434] width 33 height 26
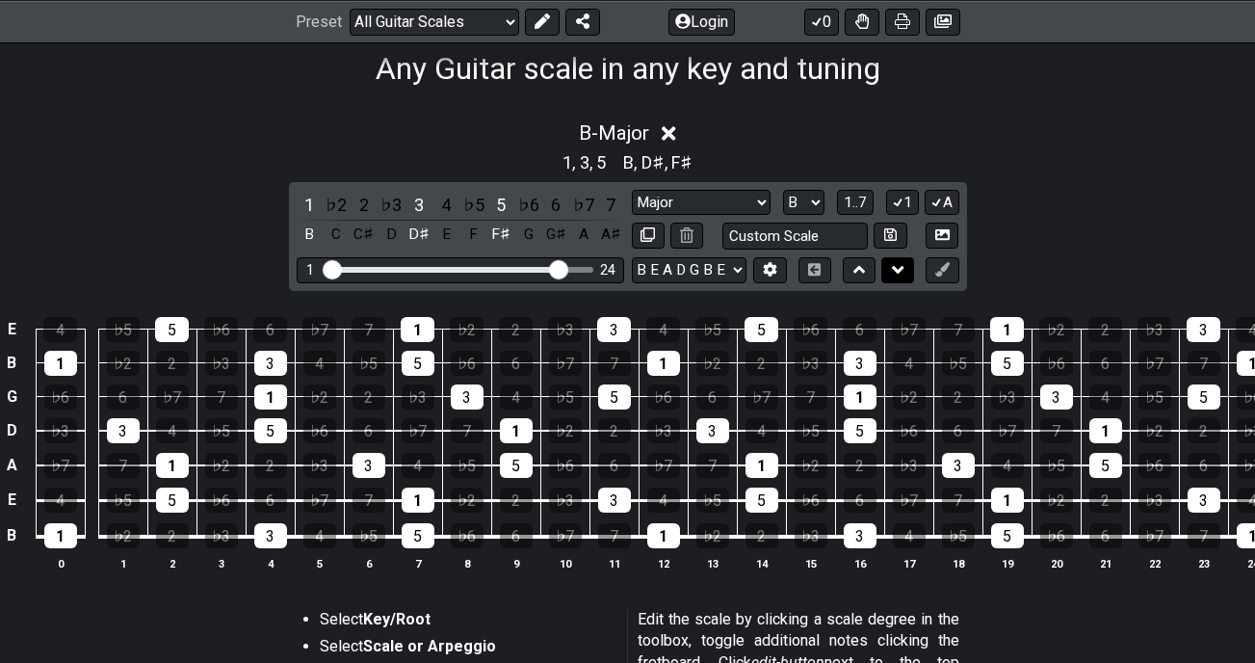
click at [904, 272] on icon at bounding box center [898, 269] width 13 height 19
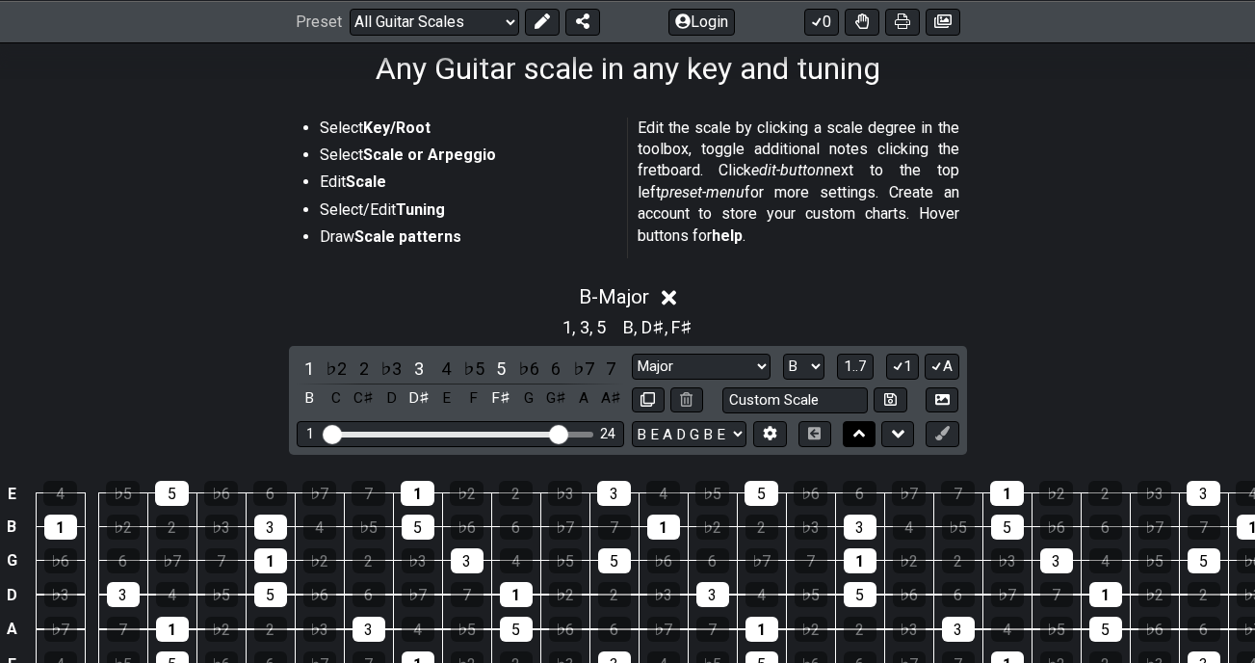
click at [865, 435] on icon at bounding box center [860, 433] width 13 height 19
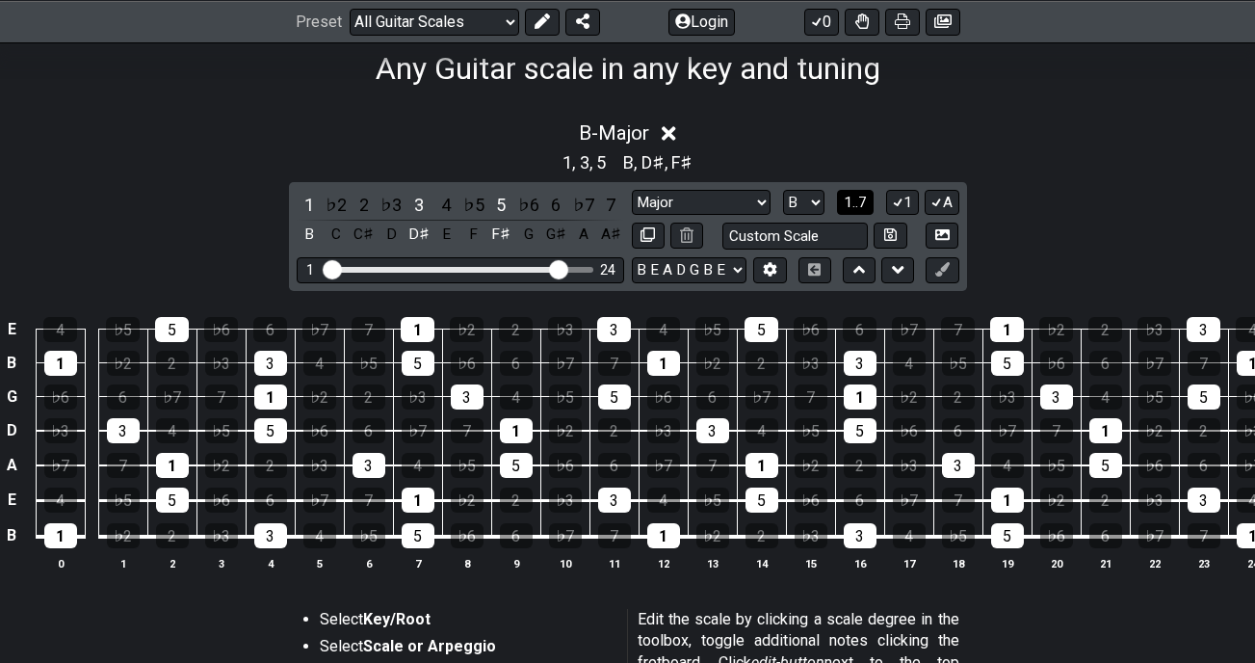
click at [865, 198] on span "1..7" at bounding box center [855, 202] width 23 height 17
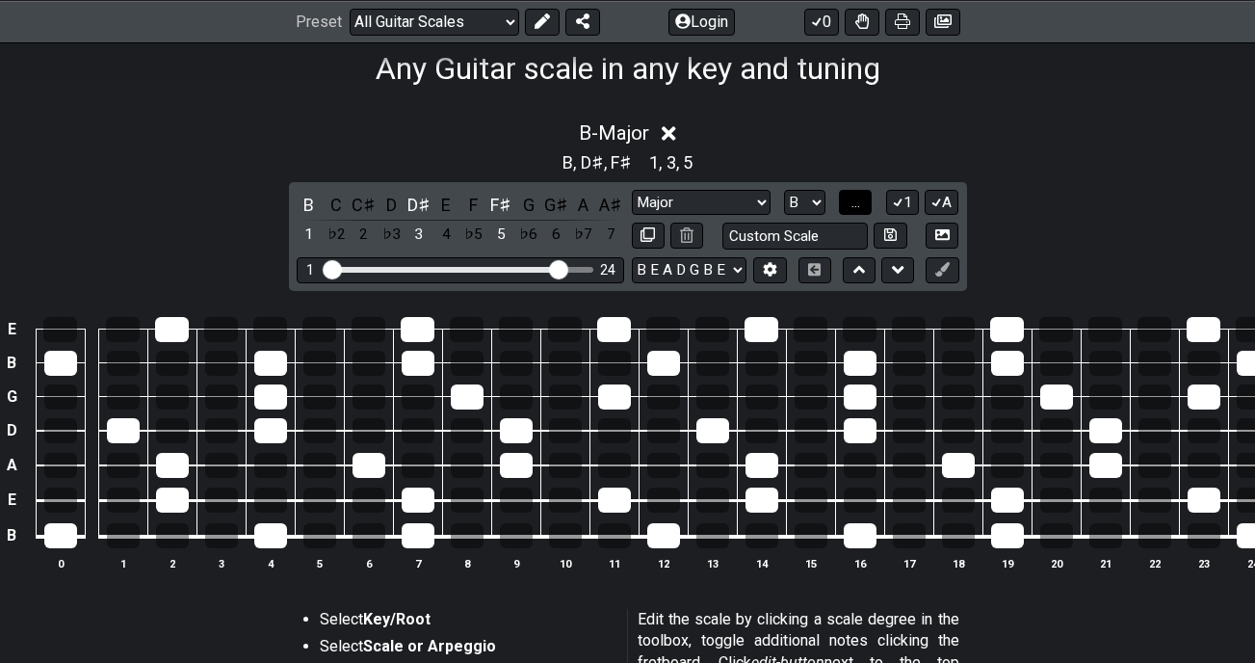
click at [865, 198] on button "..." at bounding box center [855, 203] width 33 height 26
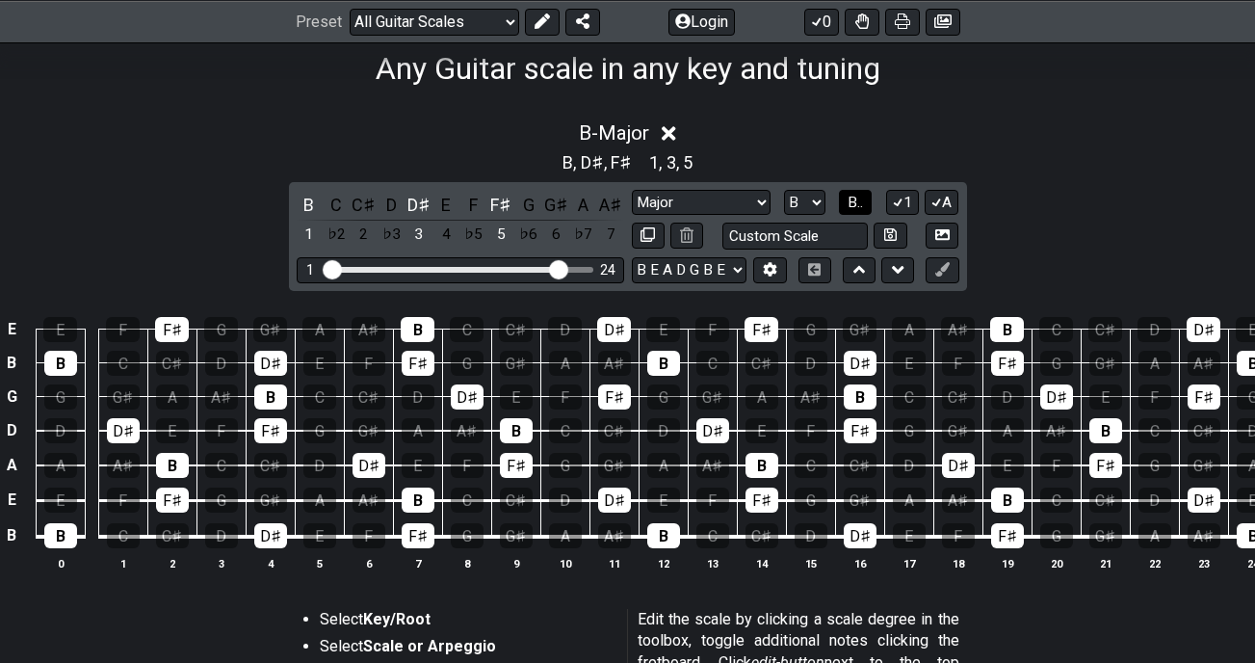
click at [865, 198] on button "B.." at bounding box center [855, 203] width 33 height 26
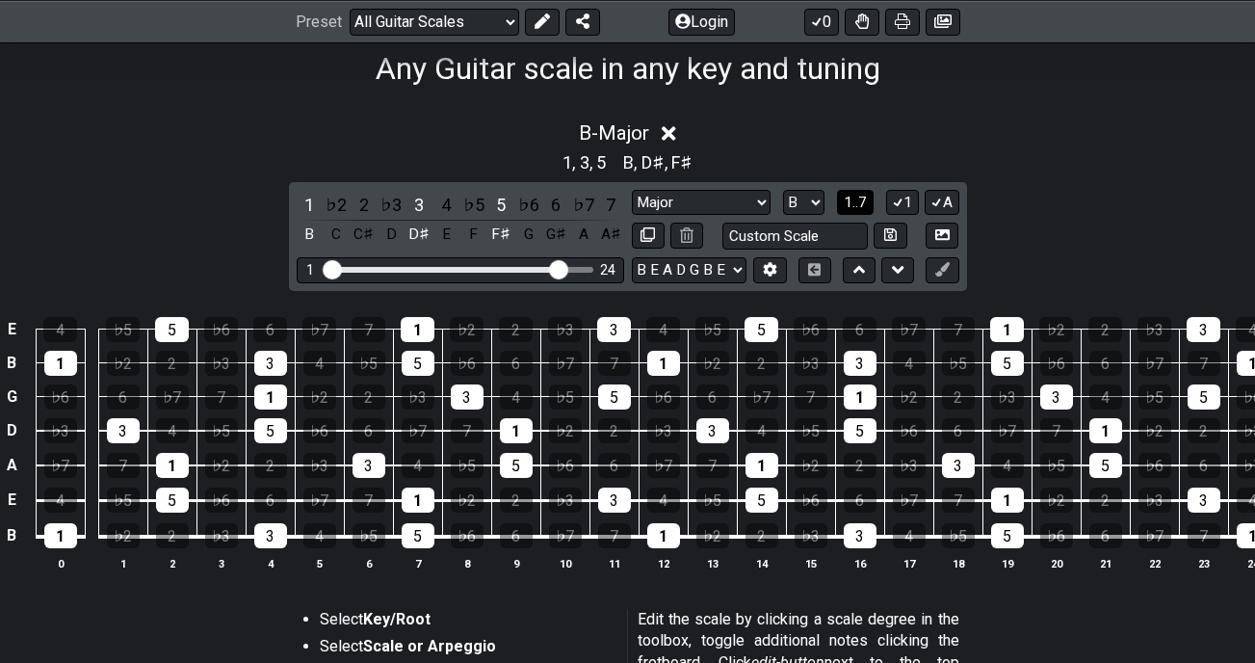
click at [865, 198] on span "1..7" at bounding box center [855, 202] width 23 height 17
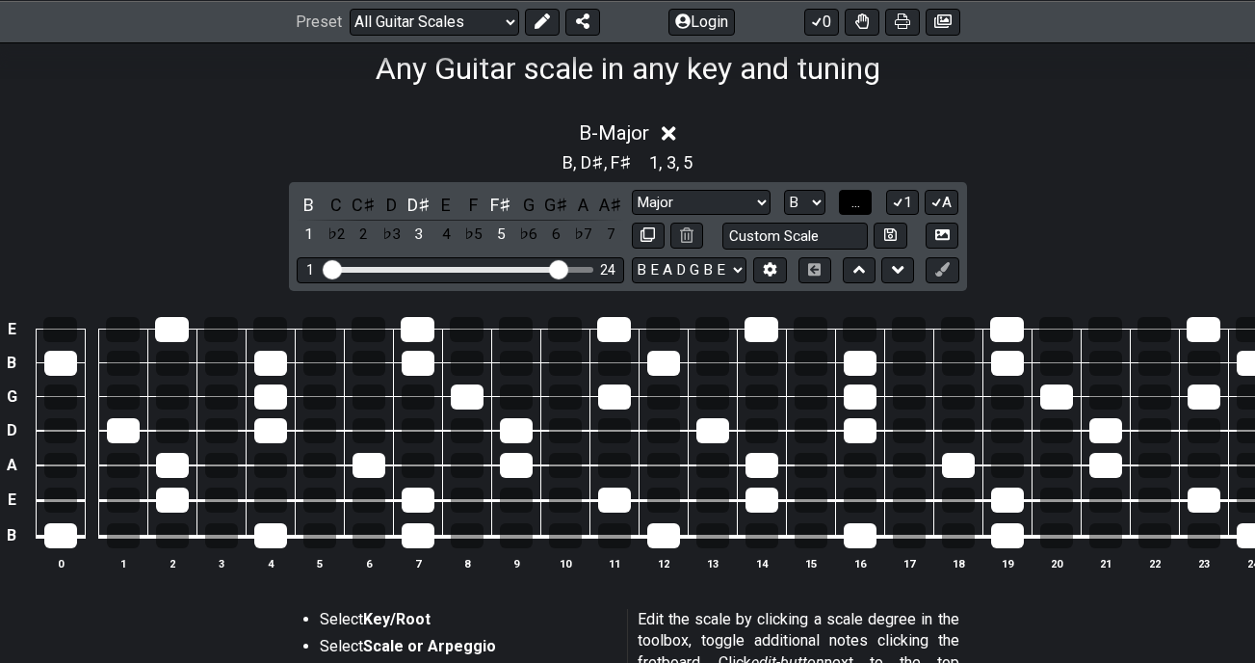
click at [865, 198] on button "..." at bounding box center [855, 203] width 33 height 26
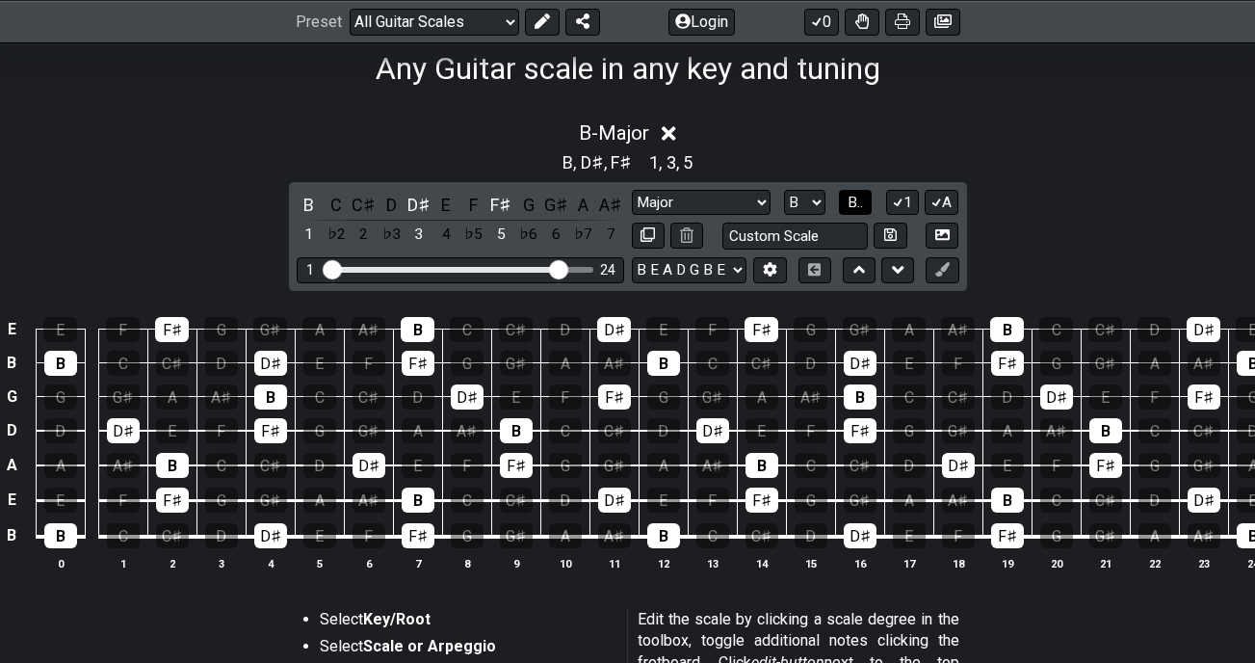
click at [865, 198] on button "B.." at bounding box center [855, 203] width 33 height 26
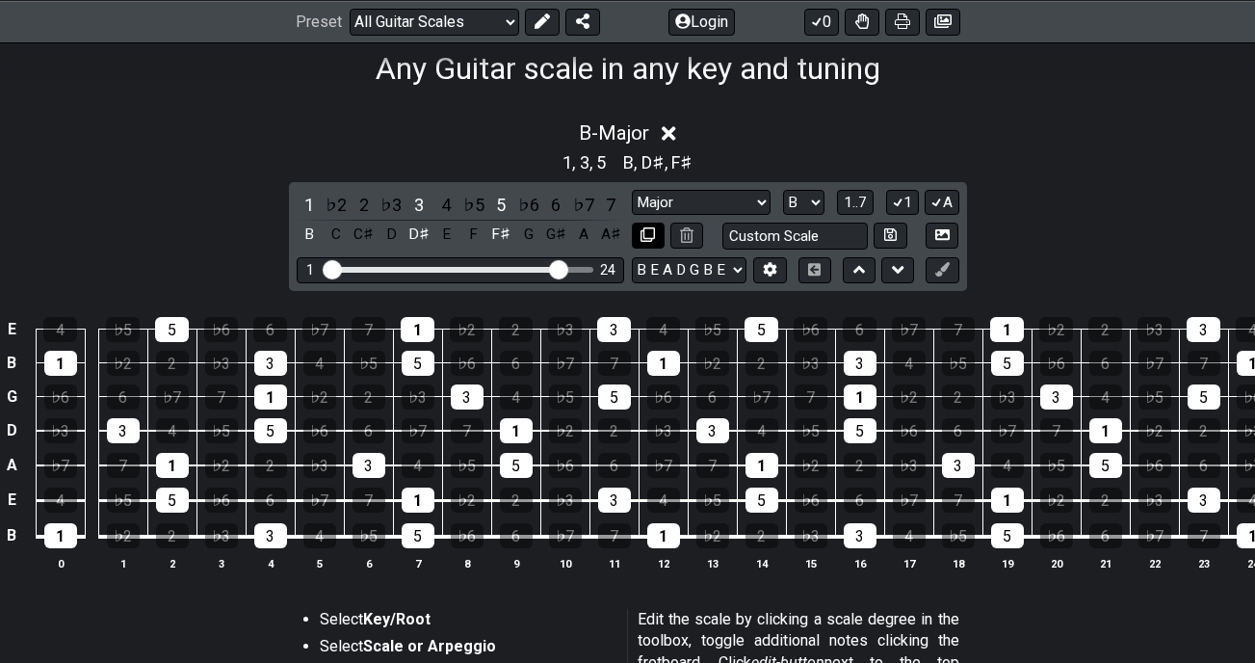
click at [641, 231] on icon at bounding box center [648, 234] width 14 height 14
select select "Major"
select select "B"
select select "B E A D G B E"
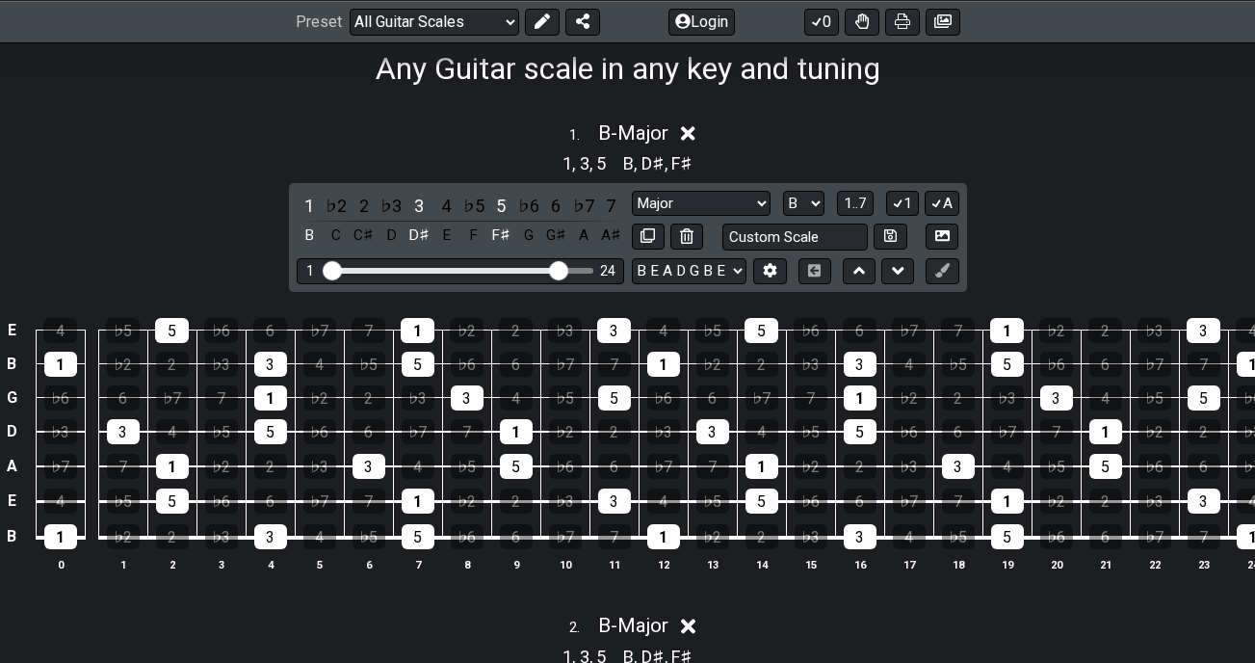
click at [693, 127] on icon at bounding box center [688, 133] width 14 height 20
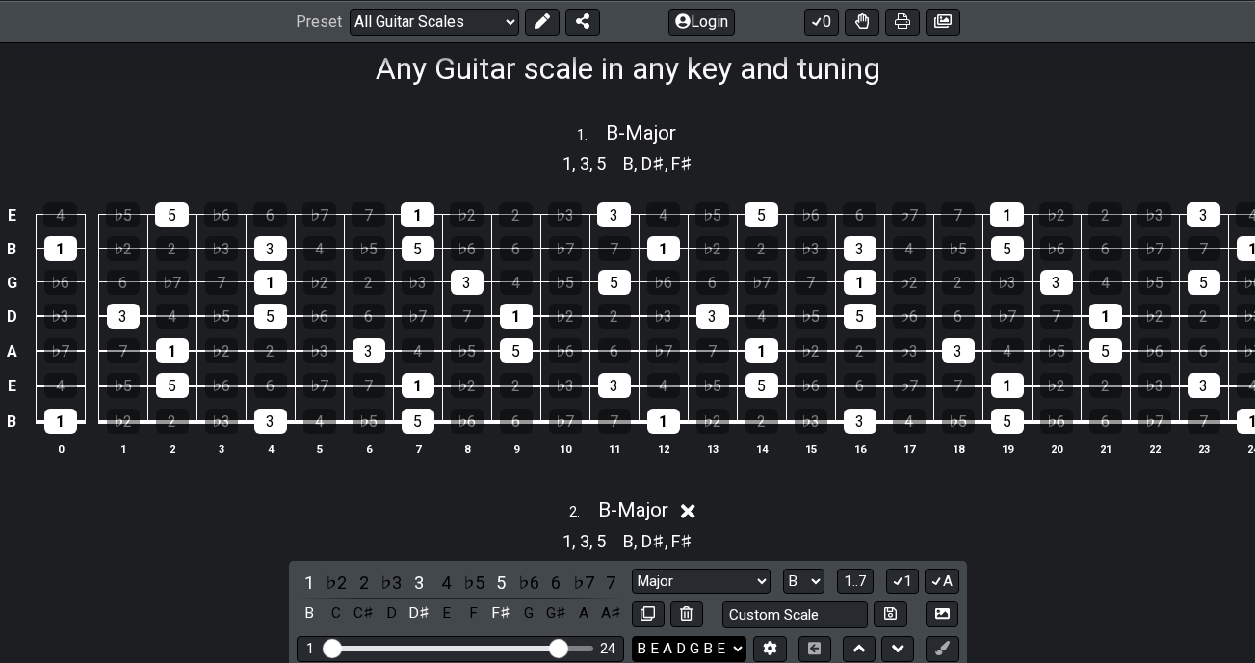
scroll to position [511, 0]
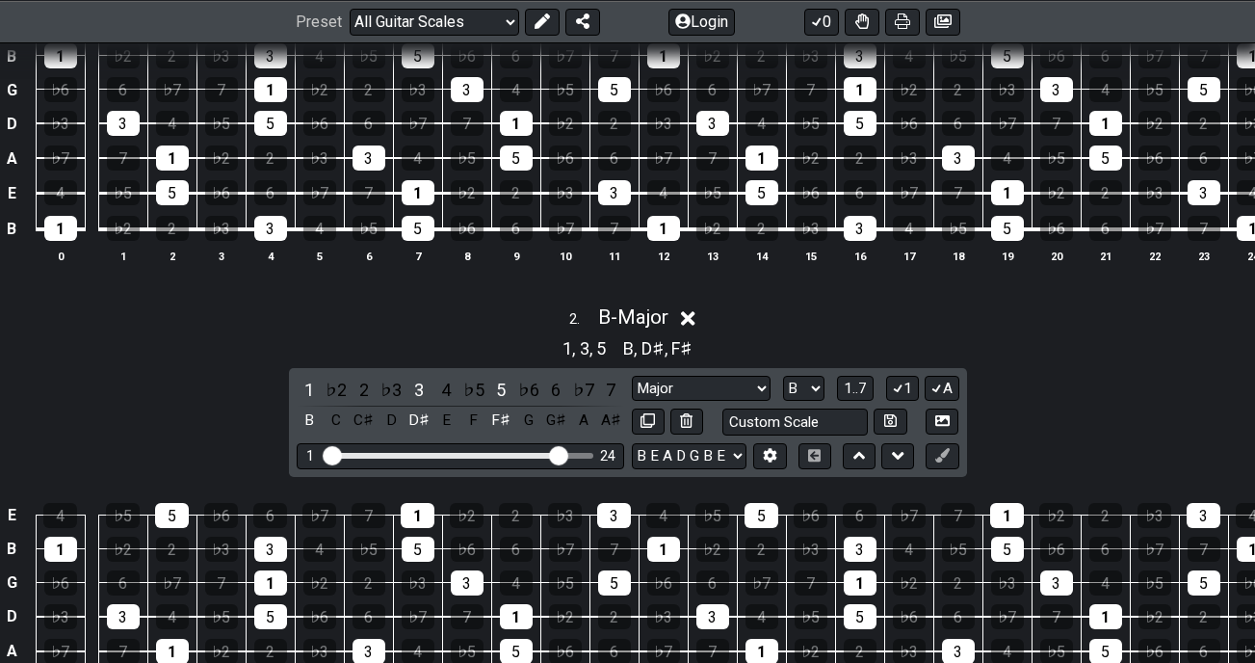
click at [695, 326] on icon at bounding box center [688, 318] width 14 height 14
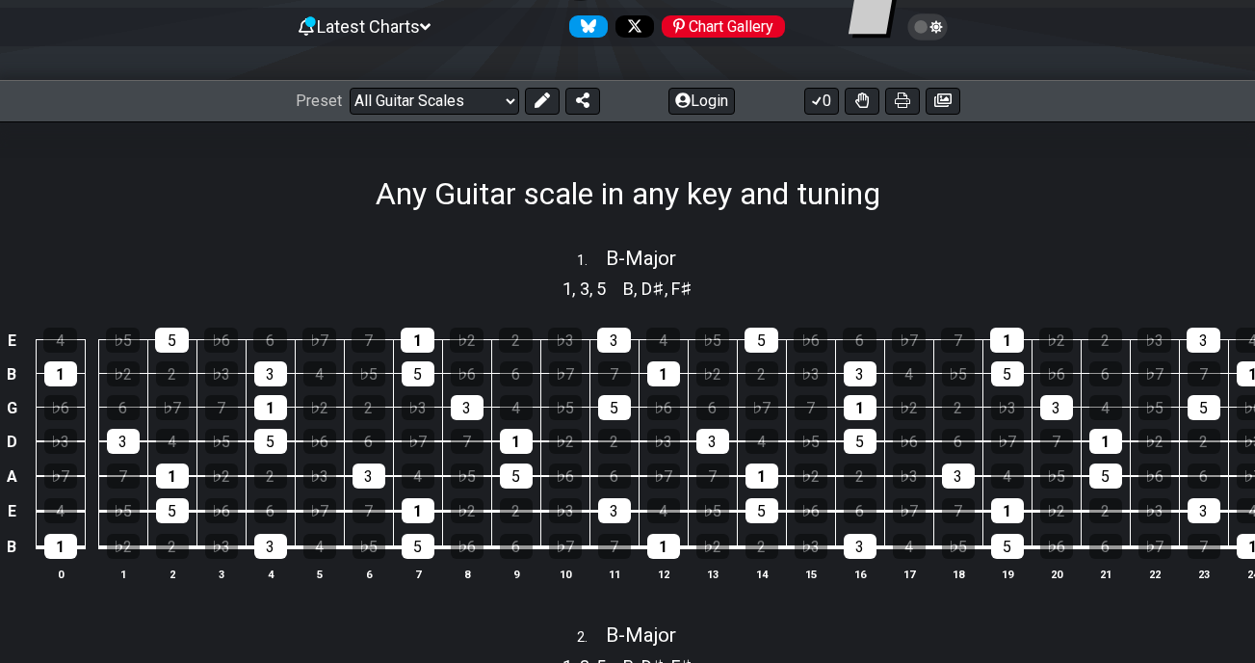
scroll to position [96, 0]
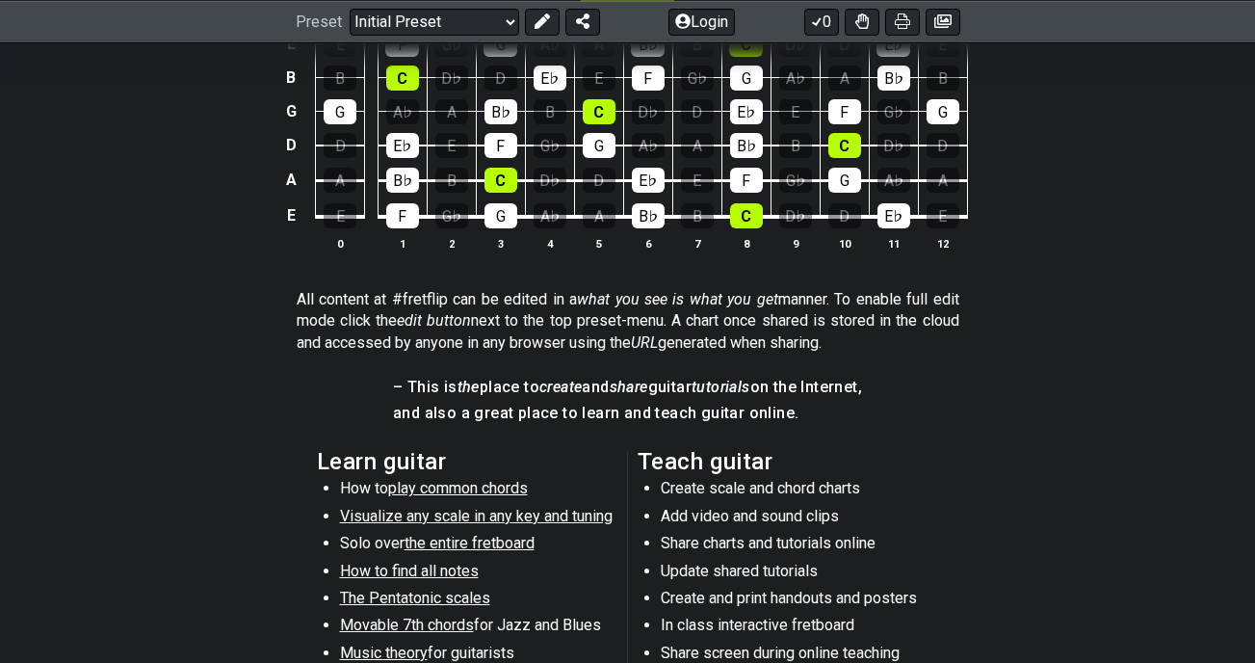
scroll to position [397, 0]
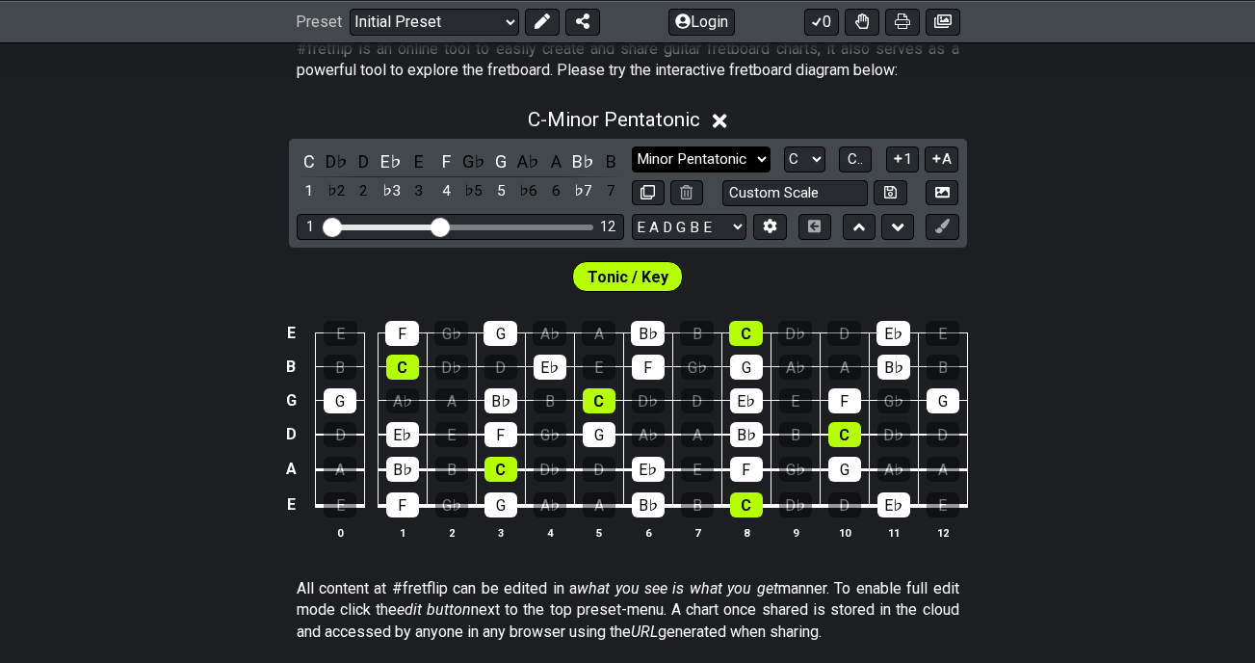
click at [750, 149] on select "Minor Pentatonic Click to edit Minor Pentatonic Major Pentatonic Minor Blues Ma…" at bounding box center [701, 159] width 139 height 26
select select "Major"
click at [632, 146] on select "Minor Pentatonic Click to edit Minor Pentatonic Major Pentatonic Minor Blues Ma…" at bounding box center [701, 159] width 139 height 26
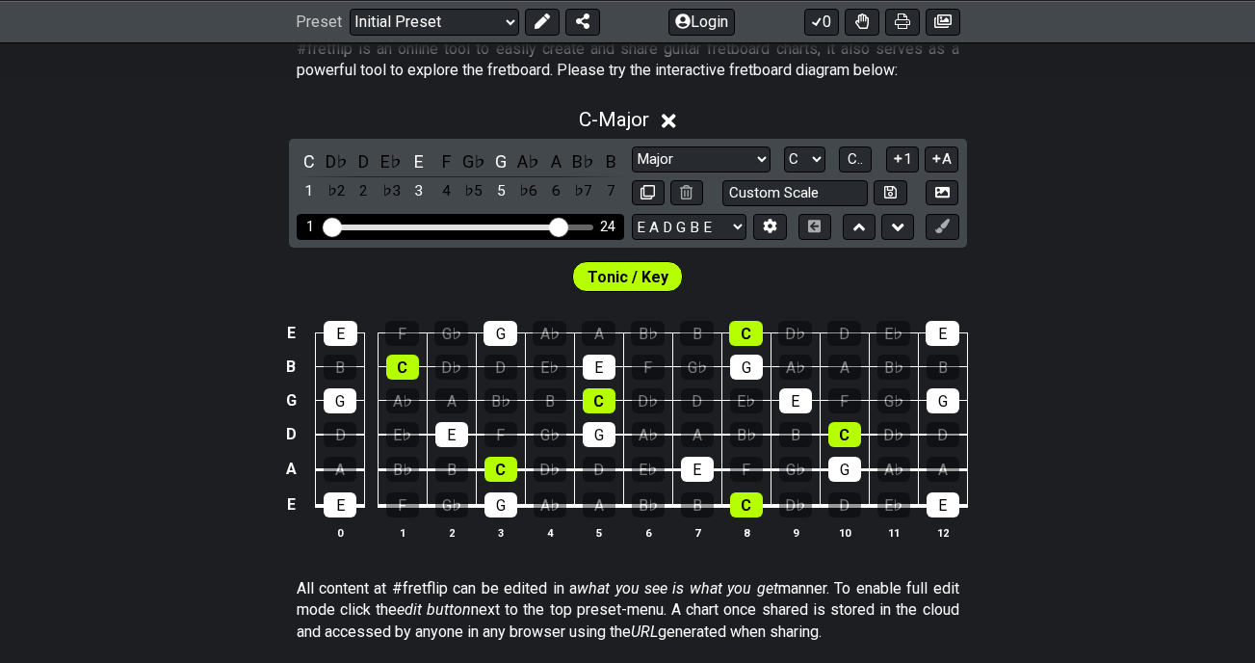
drag, startPoint x: 442, startPoint y: 228, endPoint x: 562, endPoint y: 232, distance: 119.5
click at [562, 225] on input "Visible fret range" at bounding box center [461, 225] width 274 height 0
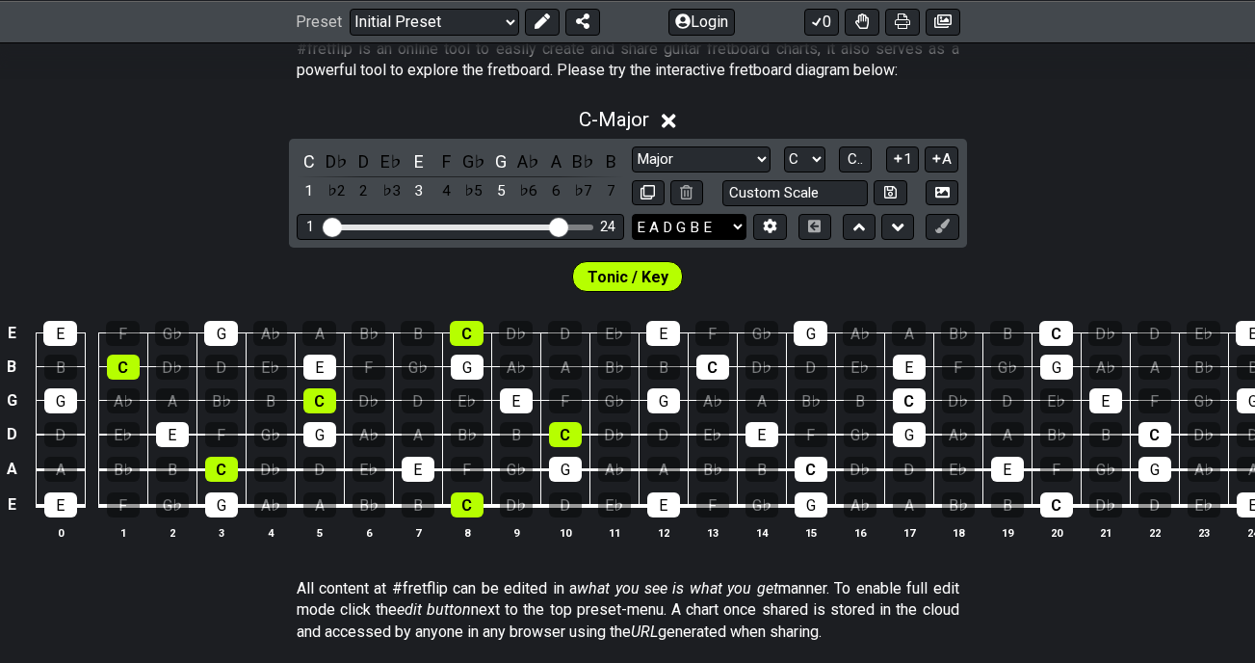
click at [724, 225] on select "E A D G B E E A D G B E E A D G B E B E A D F♯ B A D G C E A D A D G B E E♭ A♭ …" at bounding box center [689, 227] width 115 height 26
select select "B E A D G B E"
click at [632, 214] on select "E A D G B E E A D G B E E A D G B E B E A D F♯ B A D G C E A D A D G B E E♭ A♭ …" at bounding box center [689, 227] width 115 height 26
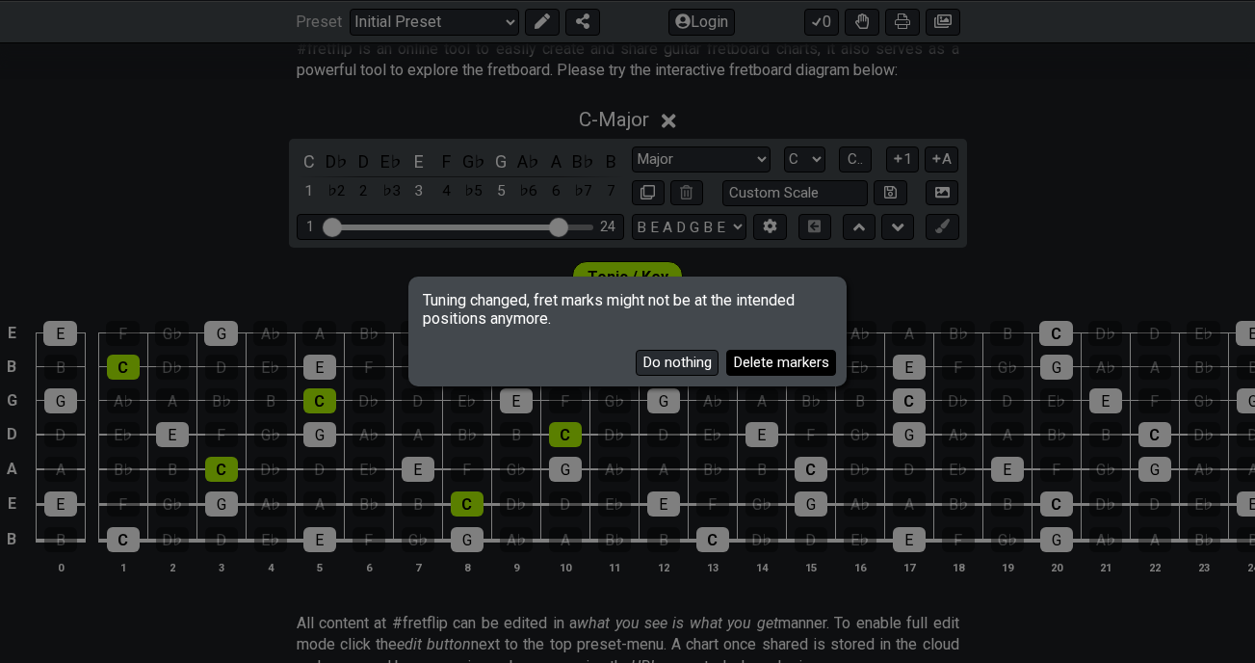
click at [752, 366] on button "Delete markers" at bounding box center [781, 363] width 110 height 26
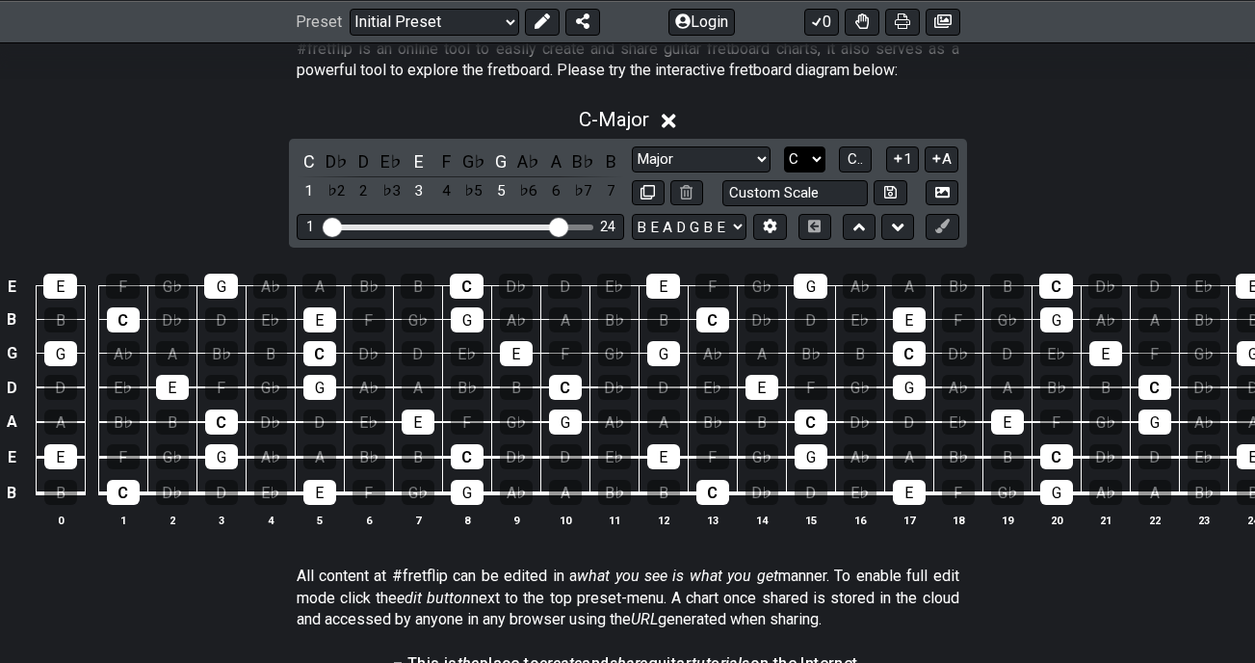
click at [811, 160] on select "A♭ A A♯ B♭ B C C♯ D♭ D D♯ E♭ E F F♯ G♭ G G♯" at bounding box center [804, 159] width 41 height 26
select select "B"
click at [784, 146] on select "A♭ A A♯ B♭ B C C♯ D♭ D D♯ E♭ E F F♯ G♭ G G♯" at bounding box center [804, 159] width 41 height 26
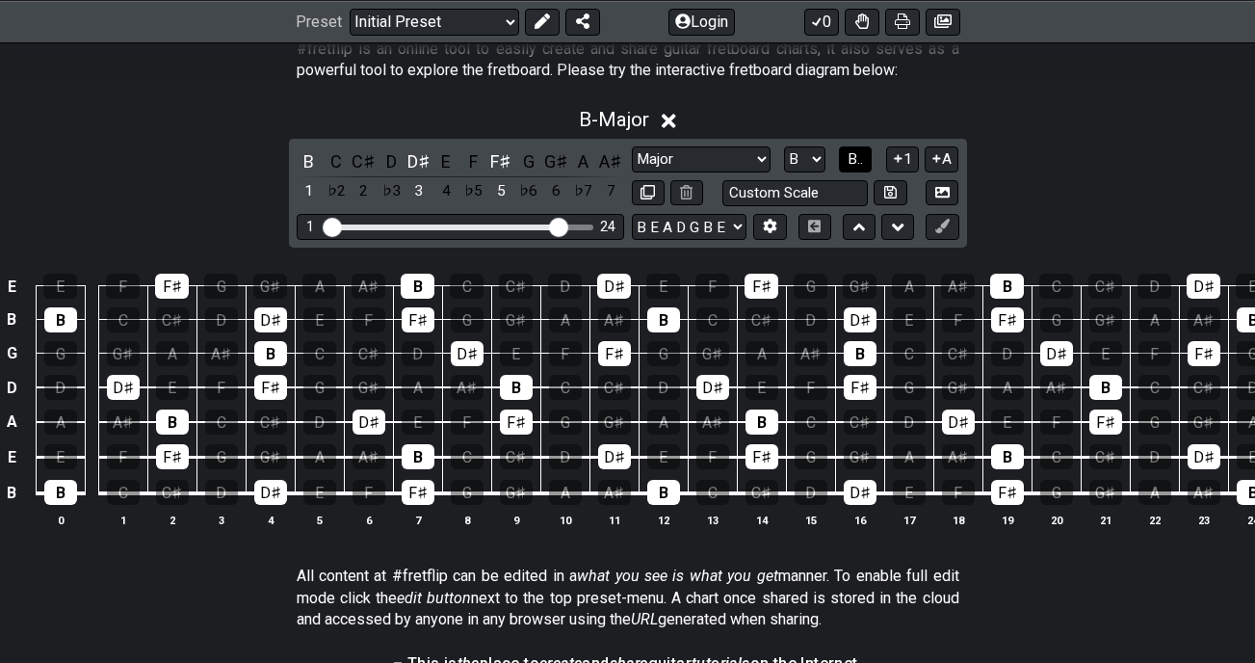
click at [851, 164] on span "B.." at bounding box center [855, 158] width 15 height 17
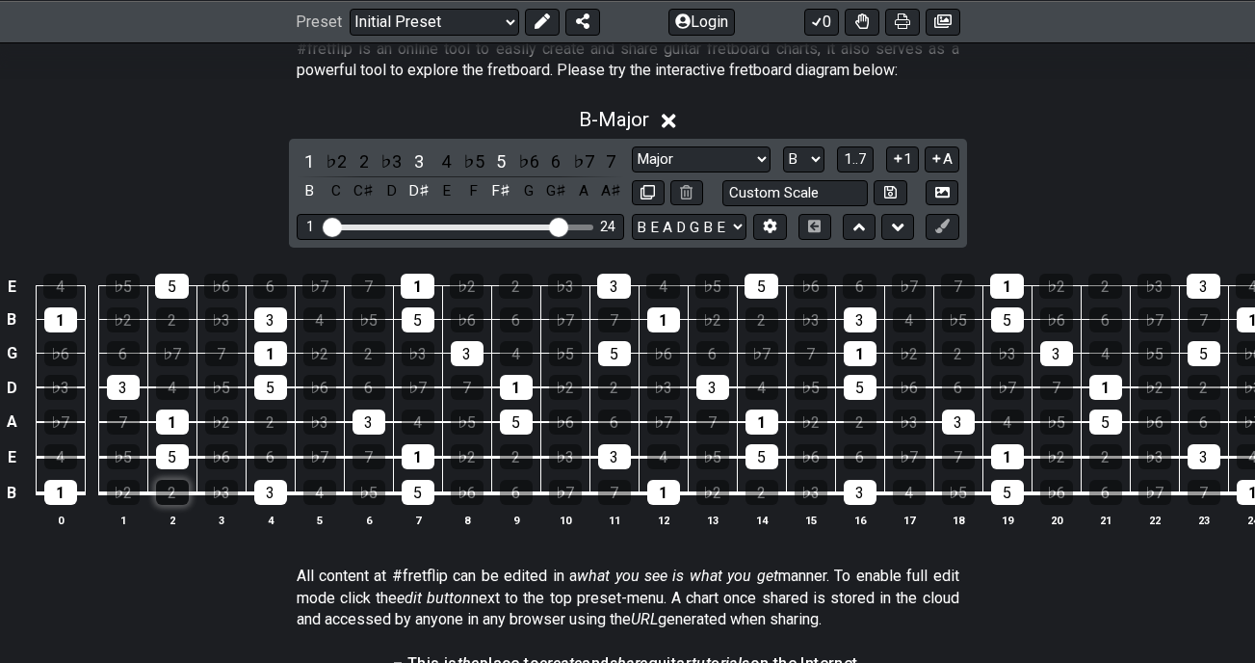
click at [177, 493] on div "2" at bounding box center [172, 492] width 33 height 25
click at [157, 499] on div "2" at bounding box center [172, 492] width 33 height 25
click at [161, 494] on div "2" at bounding box center [172, 492] width 33 height 25
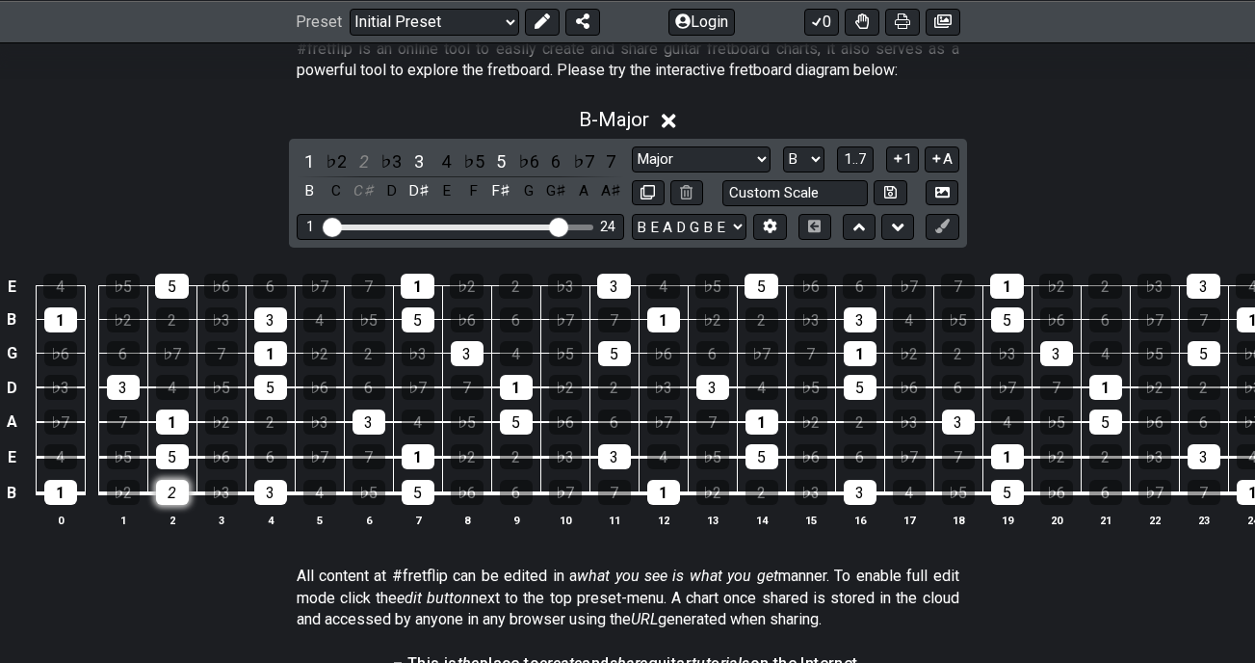
click at [161, 494] on div "2" at bounding box center [172, 492] width 33 height 25
click at [173, 491] on div "2" at bounding box center [172, 492] width 33 height 25
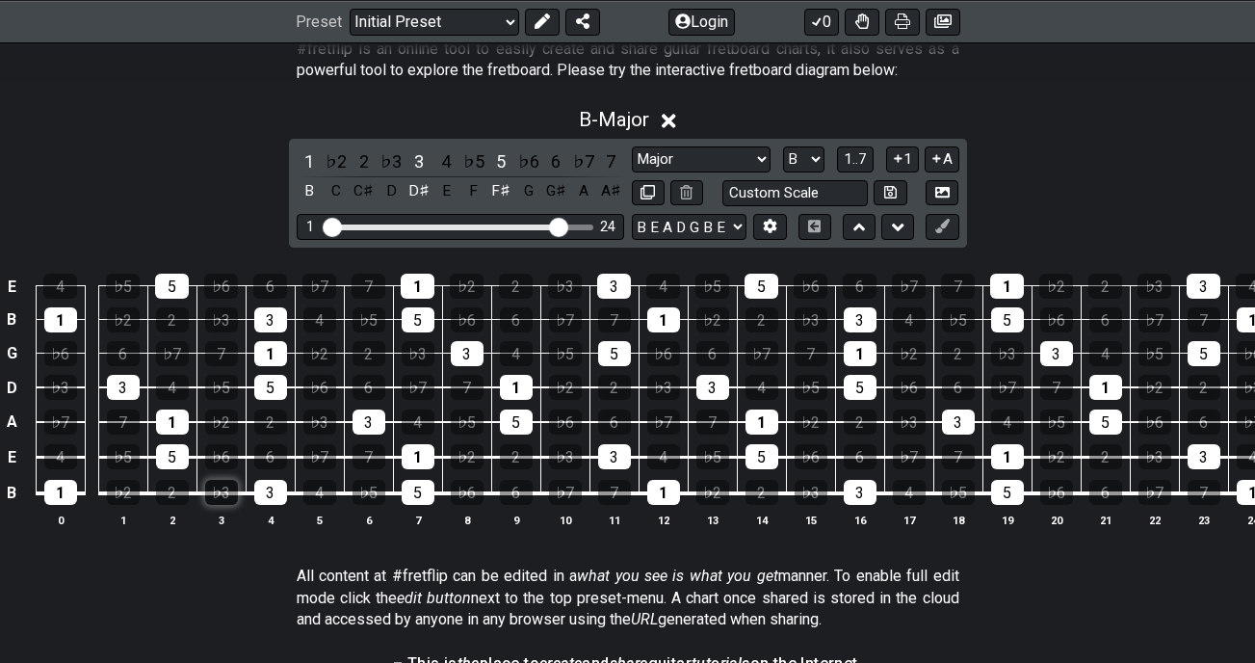
click at [228, 486] on div "♭3" at bounding box center [221, 492] width 33 height 25
click at [390, 161] on div "♭3" at bounding box center [391, 161] width 25 height 26
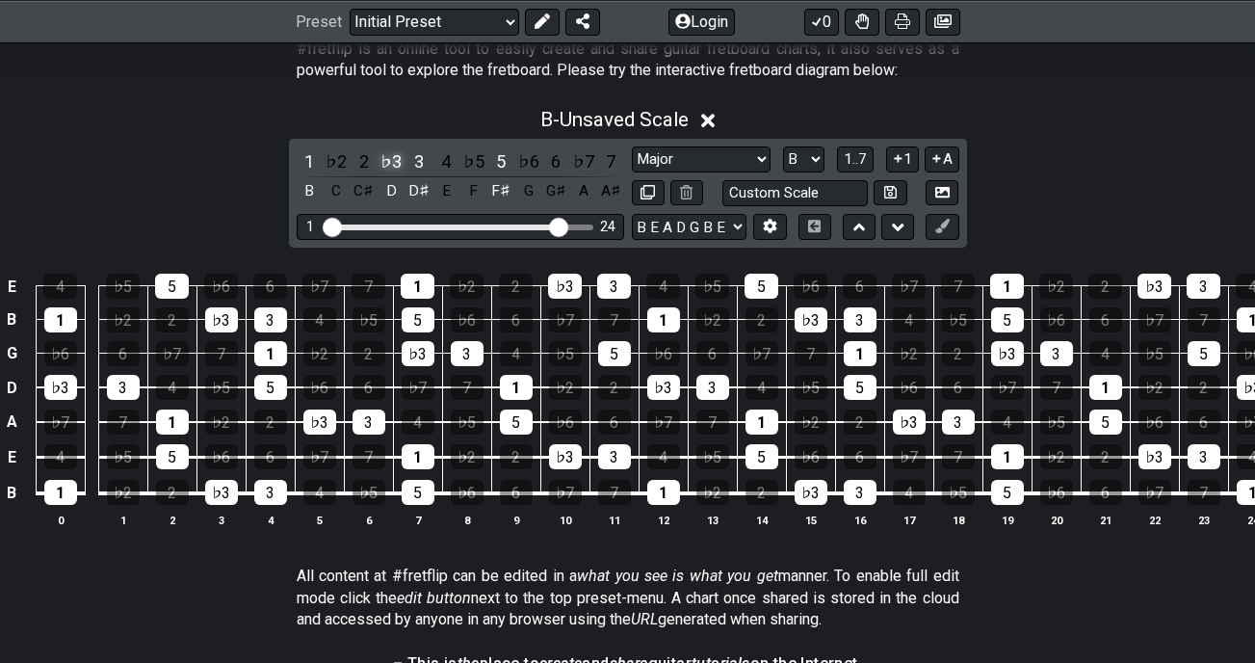
click at [390, 161] on div "♭3" at bounding box center [391, 161] width 25 height 26
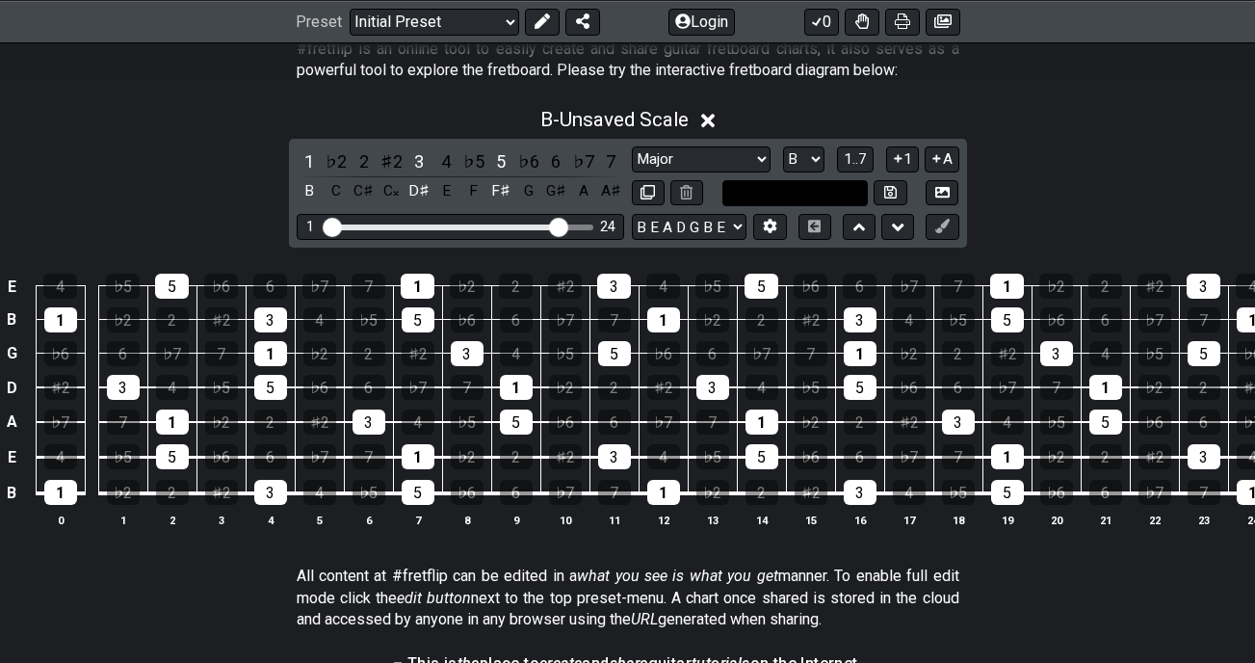
click at [807, 197] on input "text" at bounding box center [796, 193] width 146 height 26
type input "Custom Scale"
click at [342, 159] on div "♭2" at bounding box center [336, 161] width 25 height 26
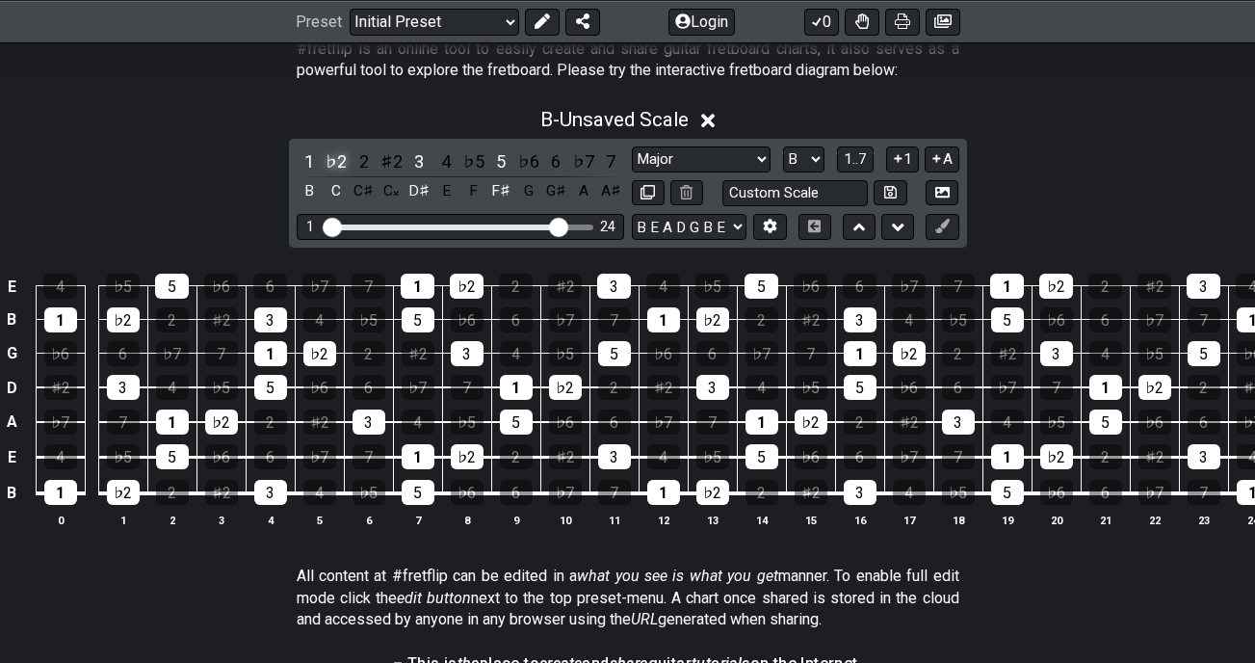
click at [342, 159] on div "♭2" at bounding box center [336, 161] width 25 height 26
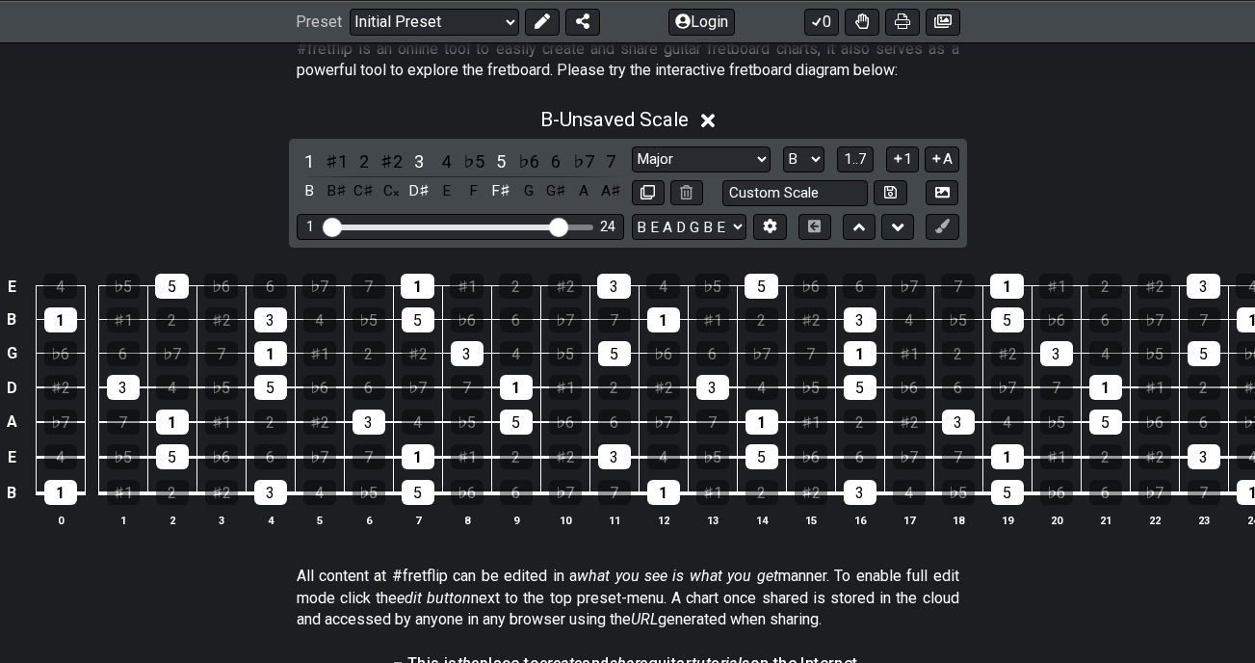
click at [342, 159] on div "♯1" at bounding box center [336, 161] width 25 height 26
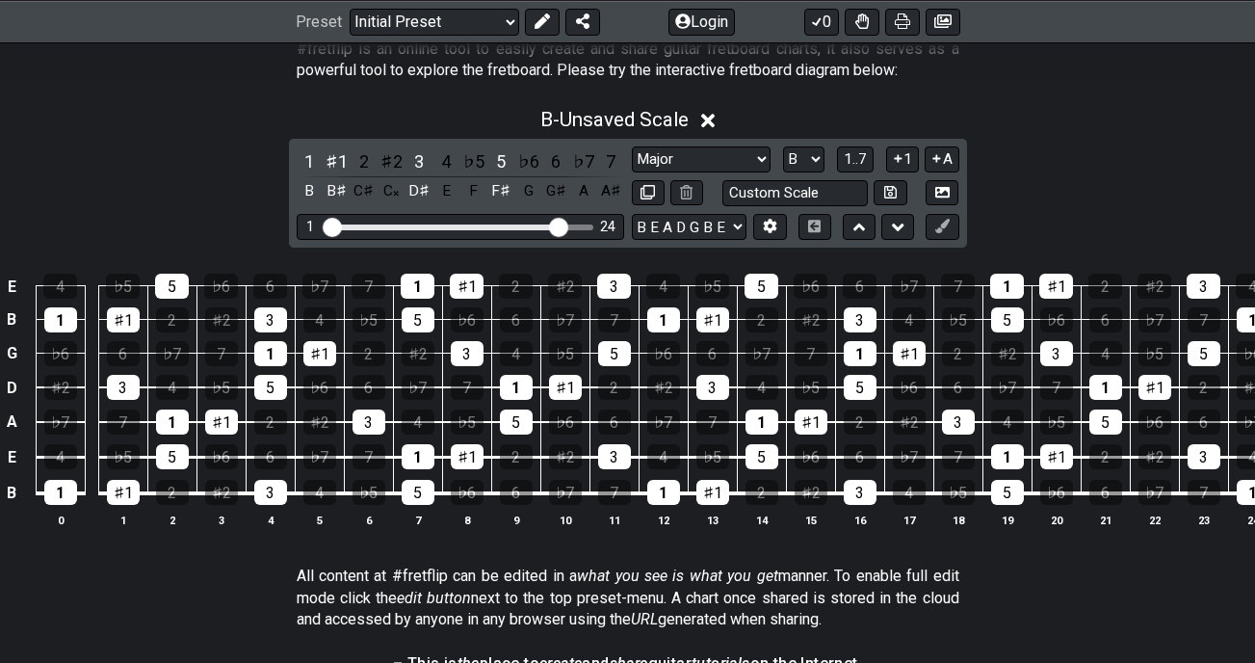
click at [342, 159] on div "♯1" at bounding box center [336, 161] width 25 height 26
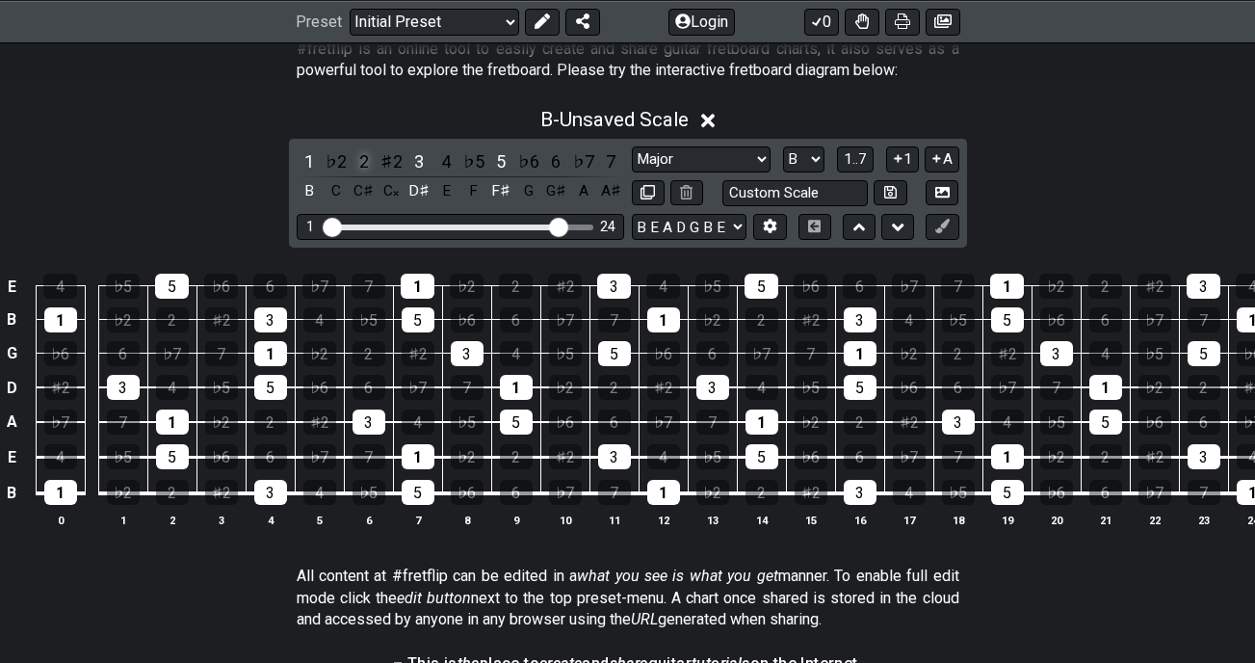
click at [369, 165] on div "2" at bounding box center [364, 161] width 25 height 26
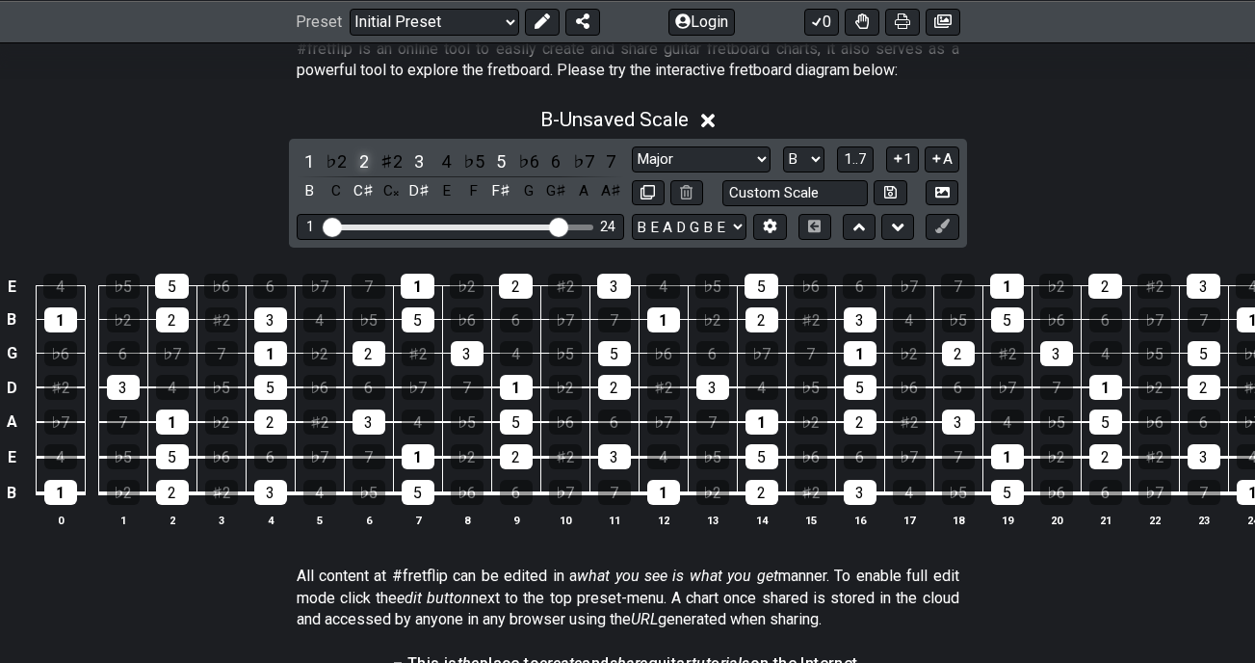
click at [367, 163] on div "2" at bounding box center [364, 161] width 25 height 26
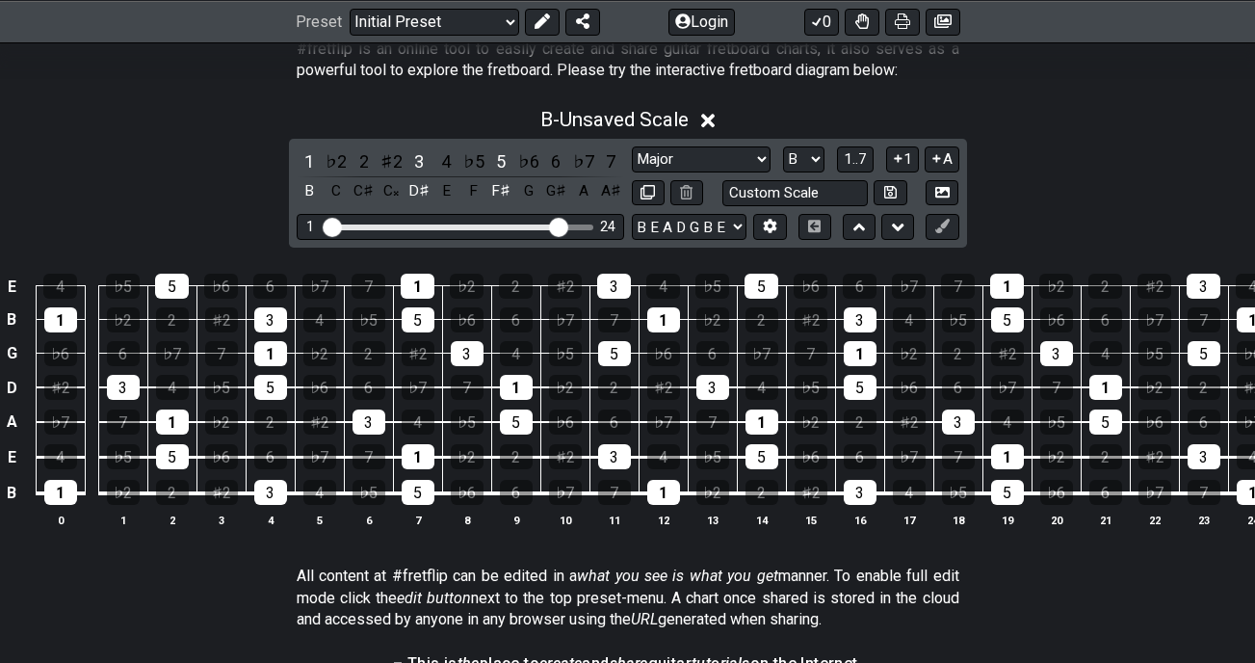
click at [712, 118] on icon at bounding box center [708, 121] width 14 height 14
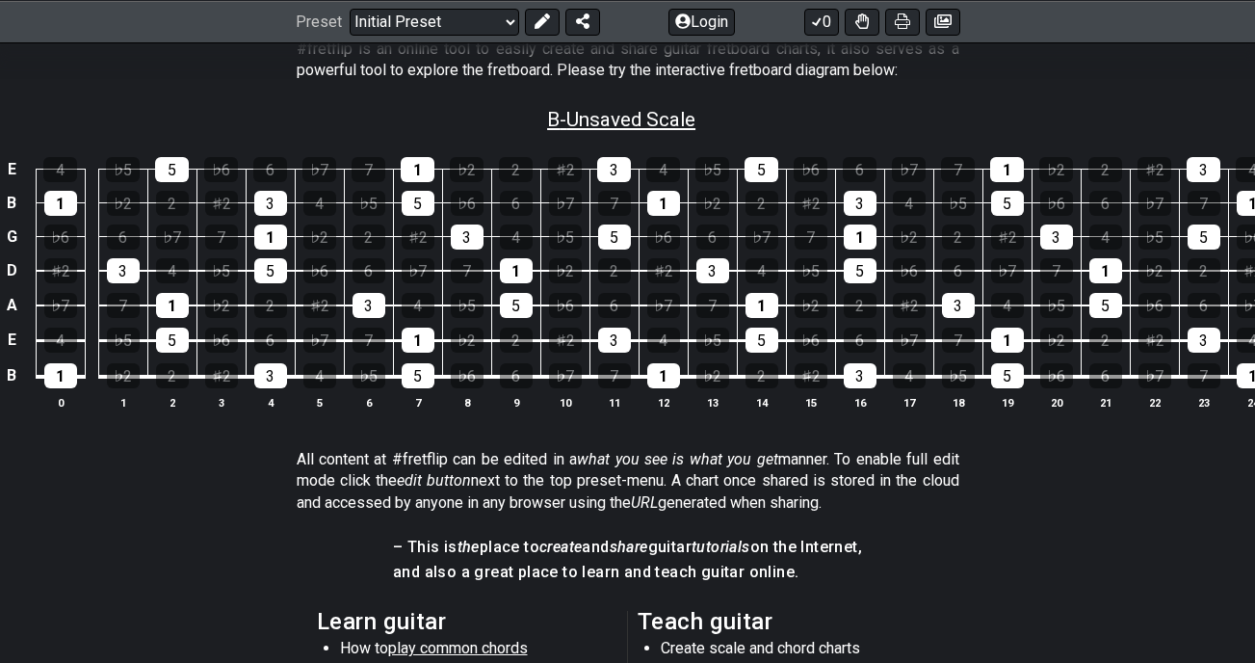
click at [687, 125] on span "B - Unsaved Scale" at bounding box center [621, 119] width 148 height 23
select select "Major"
select select "B"
select select "B E A D G B E"
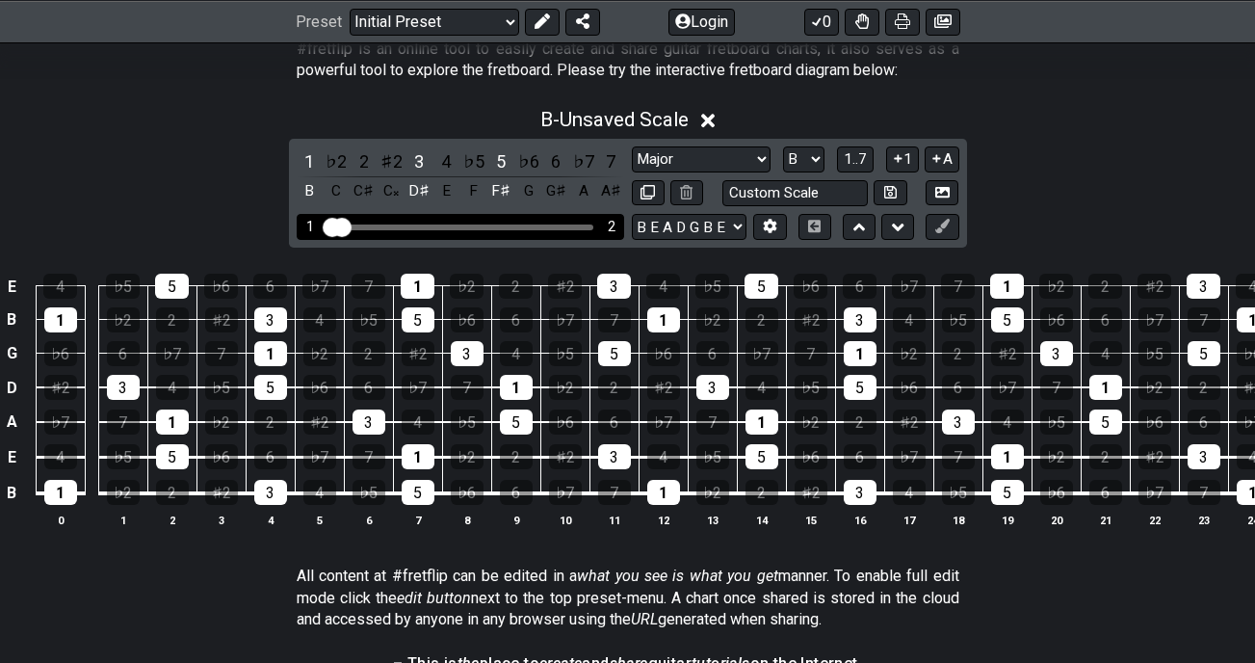
drag, startPoint x: 558, startPoint y: 226, endPoint x: 307, endPoint y: 226, distance: 250.5
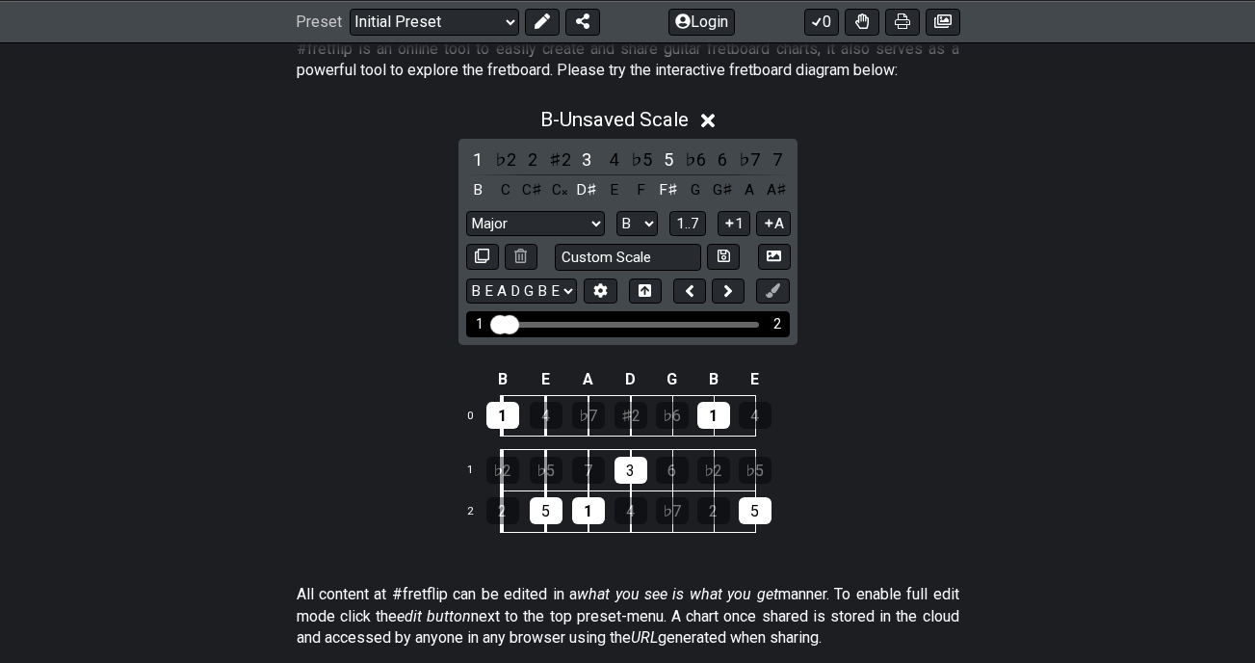
click at [563, 323] on input "Visible fret range" at bounding box center [628, 323] width 274 height 0
drag, startPoint x: 517, startPoint y: 328, endPoint x: 725, endPoint y: 349, distance: 208.2
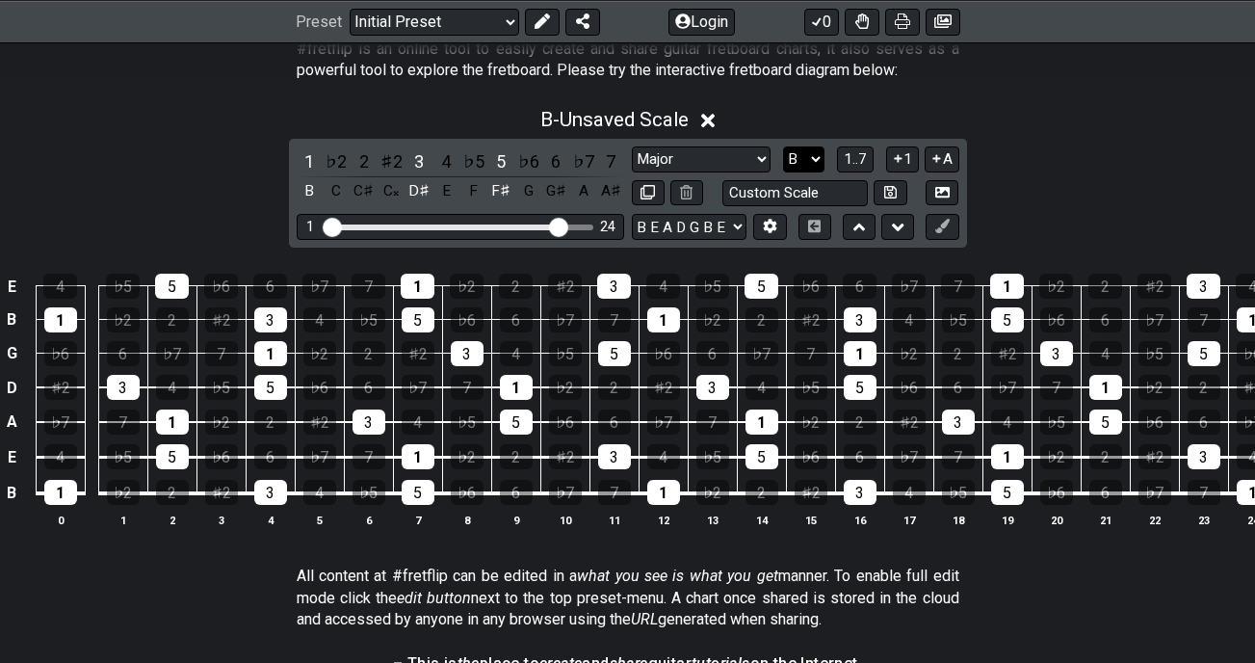
click at [809, 150] on select "A♭ A A♯ B♭ B C C♯ D♭ D D♯ E♭ E F F♯ G♭ G G♯" at bounding box center [803, 159] width 41 height 26
click at [783, 146] on select "A♭ A A♯ B♭ B C C♯ D♭ D D♯ E♭ E F F♯ G♭ G G♯" at bounding box center [803, 159] width 41 height 26
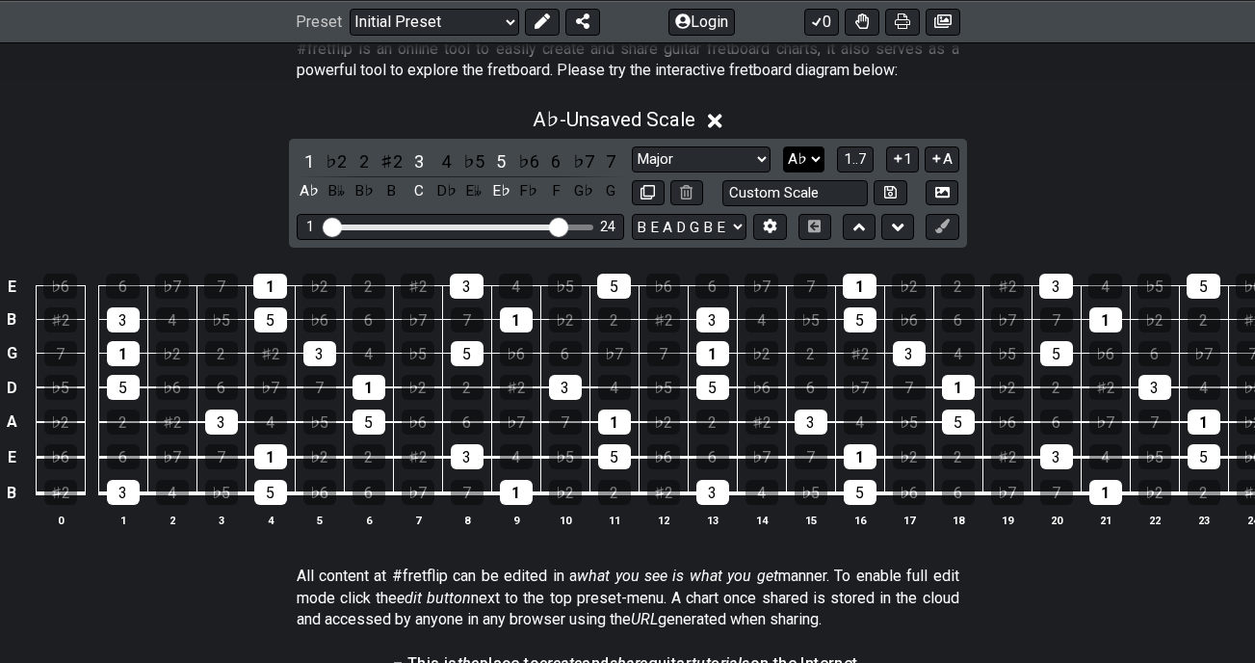
click at [815, 164] on select "A♭ A A♯ B♭ B C C♯ D♭ D D♯ E♭ E F F♯ G♭ G G♯" at bounding box center [803, 159] width 41 height 26
click at [783, 146] on select "A♭ A A♯ B♭ B C C♯ D♭ D D♯ E♭ E F F♯ G♭ G G♯" at bounding box center [803, 159] width 41 height 26
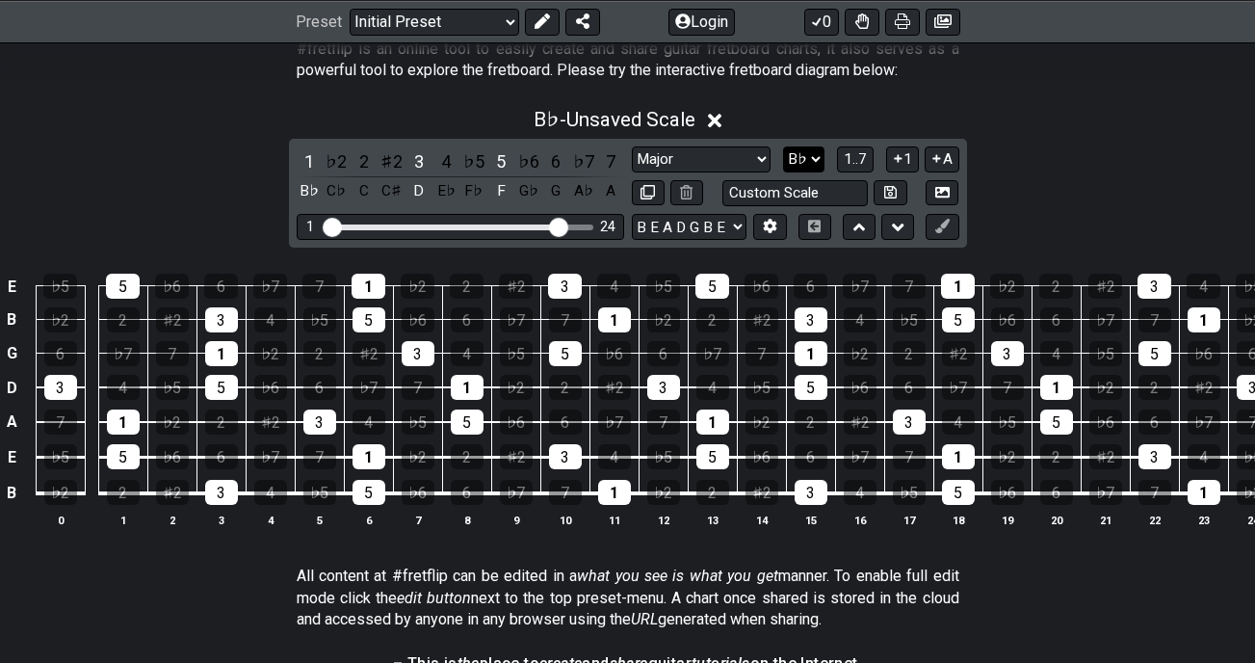
click at [814, 159] on select "A♭ A A♯ B♭ B C C♯ D♭ D D♯ E♭ E F F♯ G♭ G G♯" at bounding box center [803, 159] width 41 height 26
select select "B"
click at [783, 146] on select "A♭ A A♯ B♭ B C C♯ D♭ D D♯ E♭ E F F♯ G♭ G G♯" at bounding box center [803, 159] width 41 height 26
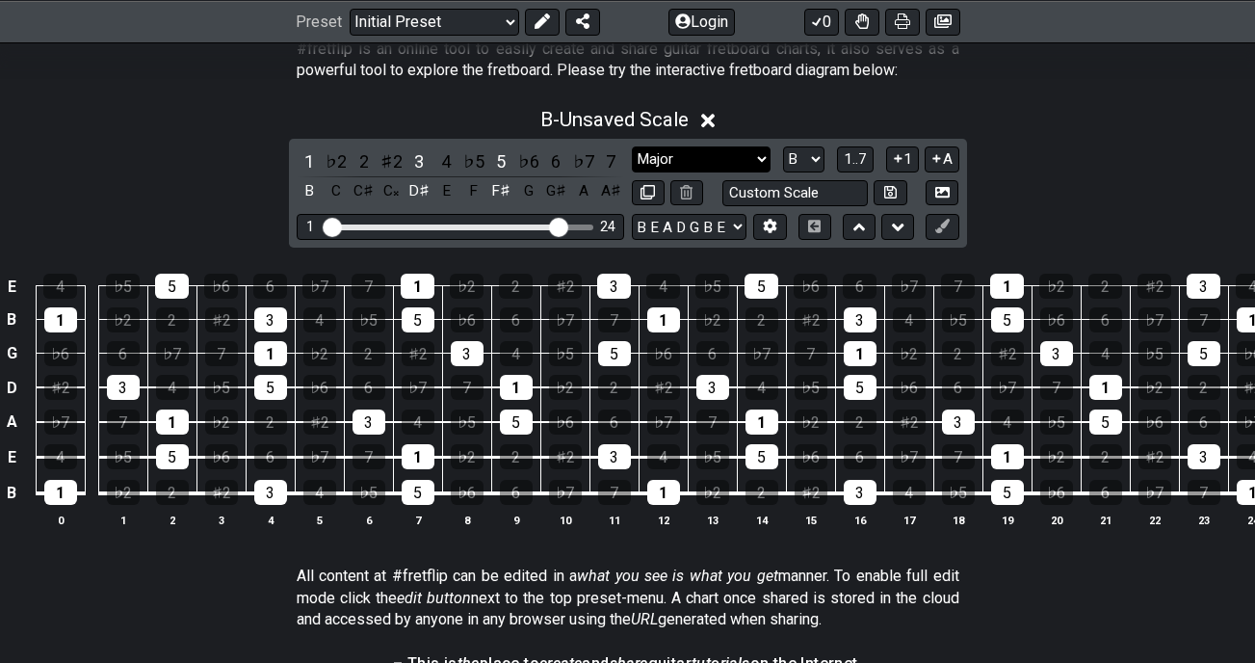
click at [768, 166] on select "Minor Pentatonic Click to edit Minor Pentatonic Major Pentatonic Minor Blues Ma…" at bounding box center [701, 159] width 139 height 26
click at [632, 146] on select "Minor Pentatonic Click to edit Minor Pentatonic Major Pentatonic Minor Blues Ma…" at bounding box center [701, 159] width 139 height 26
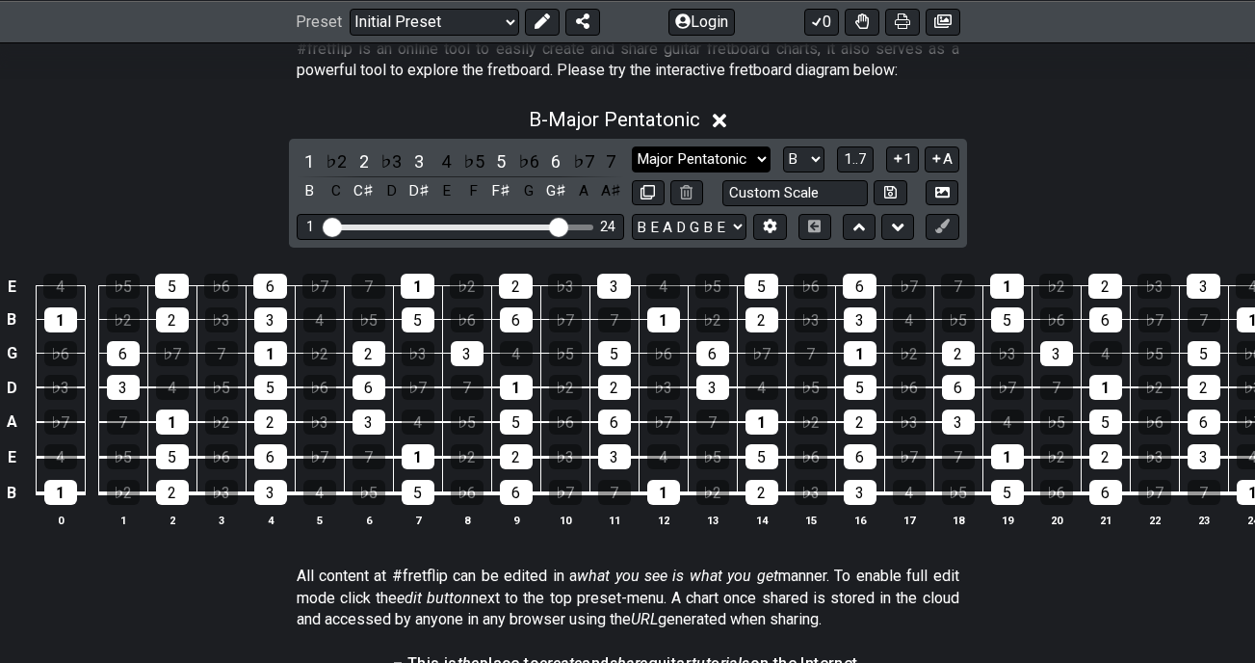
click at [761, 154] on select "Minor Pentatonic Click to edit Minor Pentatonic Major Pentatonic Minor Blues Ma…" at bounding box center [701, 159] width 139 height 26
click at [632, 146] on select "Minor Pentatonic Click to edit Minor Pentatonic Major Pentatonic Minor Blues Ma…" at bounding box center [701, 159] width 139 height 26
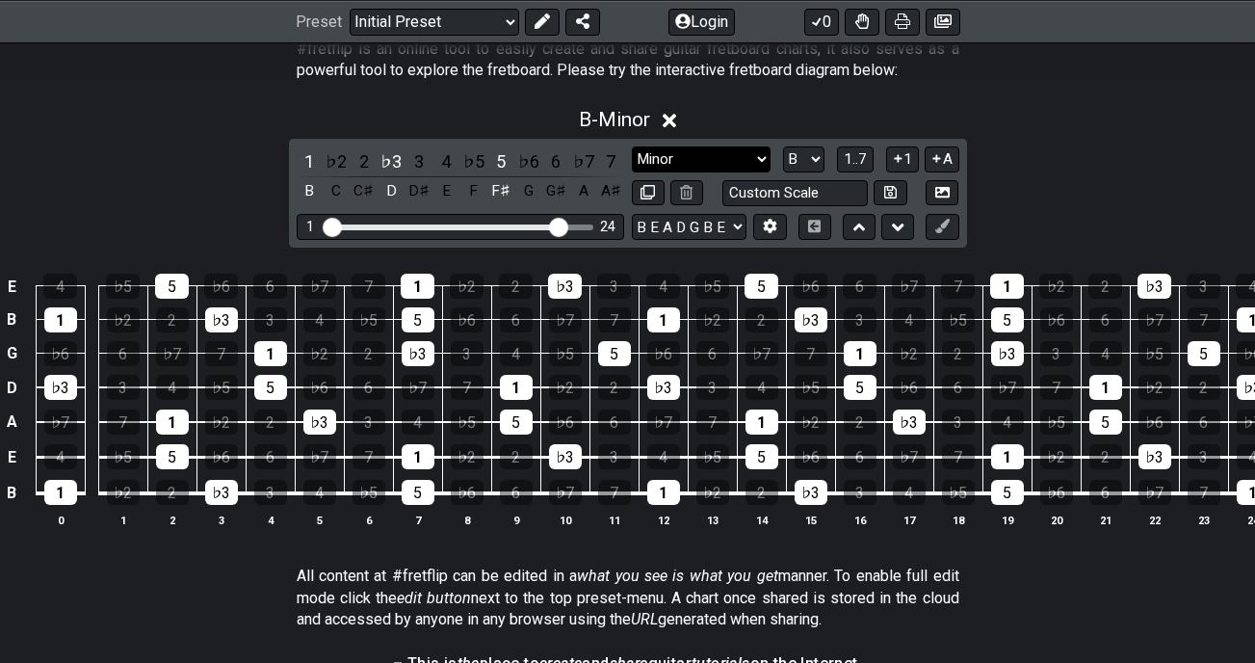
click at [751, 153] on select "Minor Pentatonic Click to edit Minor Pentatonic Major Pentatonic Minor Blues Ma…" at bounding box center [701, 159] width 139 height 26
click at [632, 146] on select "Minor Pentatonic Click to edit Minor Pentatonic Major Pentatonic Minor Blues Ma…" at bounding box center [701, 159] width 139 height 26
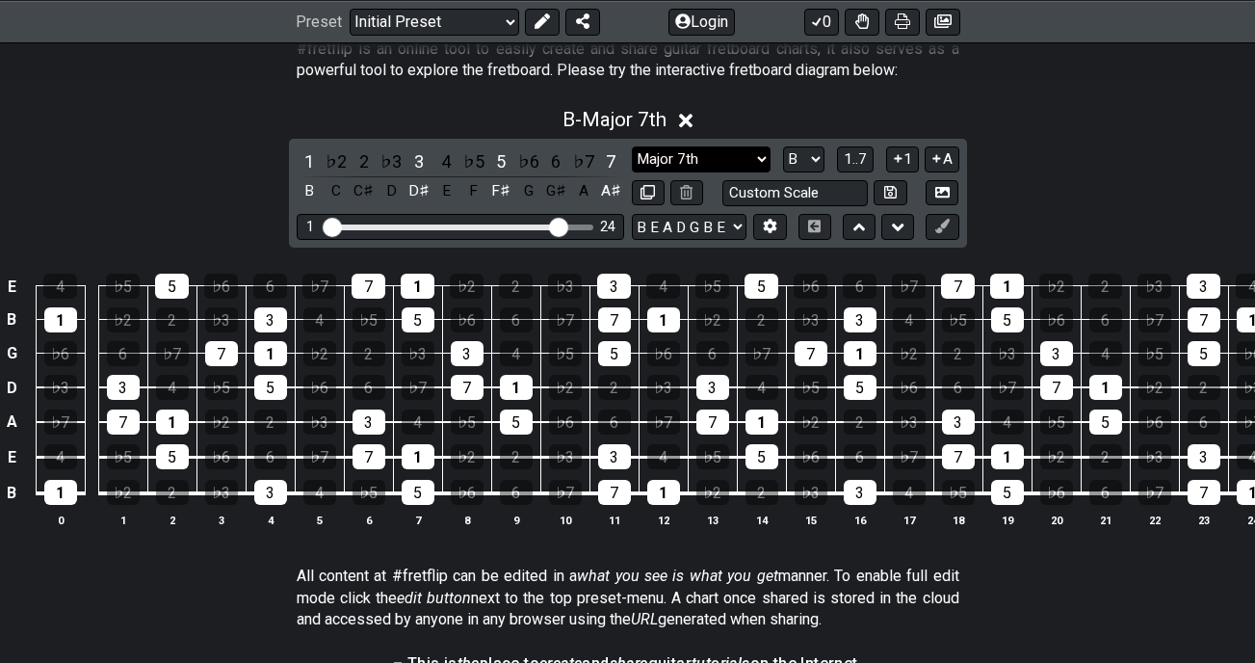
click at [744, 160] on select "Minor Pentatonic Click to edit Minor Pentatonic Major Pentatonic Minor Blues Ma…" at bounding box center [701, 159] width 139 height 26
click at [632, 146] on select "Minor Pentatonic Click to edit Minor Pentatonic Major Pentatonic Minor Blues Ma…" at bounding box center [701, 159] width 139 height 26
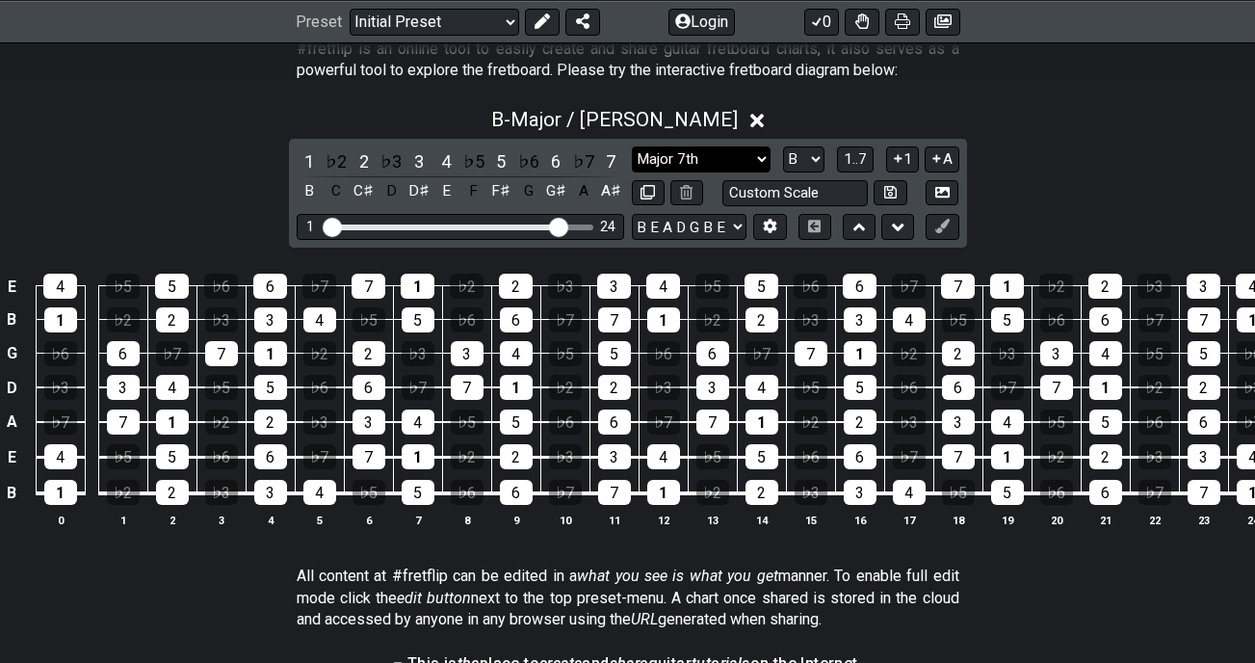
click at [757, 160] on select "Minor Pentatonic Click to edit Minor Pentatonic Major Pentatonic Minor Blues Ma…" at bounding box center [701, 159] width 139 height 26
select select "Minor / Aeolian"
click at [632, 146] on select "Minor Pentatonic Click to edit Minor Pentatonic Major Pentatonic Minor Blues Ma…" at bounding box center [701, 159] width 139 height 26
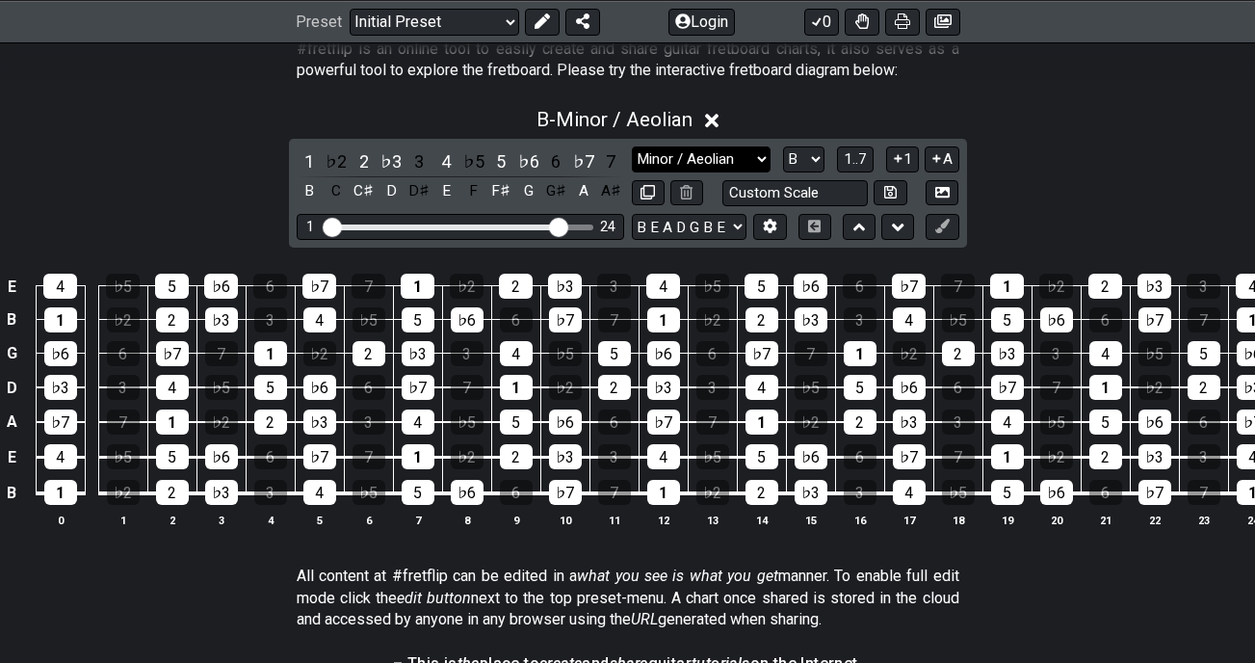
click at [751, 165] on select "Minor Pentatonic Click to edit Minor Pentatonic Major Pentatonic Minor Blues Ma…" at bounding box center [701, 159] width 139 height 26
click at [1024, 171] on div "B - Minor / Aeolian 1 ♭2 2 ♭3 3 4 ♭5 5 ♭6 6 ♭7 7 B C C♯ D D♯ E F F♯ G G♯ A A♯ M…" at bounding box center [627, 325] width 1255 height 458
click at [494, 18] on select "Welcome to #fretflip! Initial Preset Custom Preset Minor Pentatonic Major Penta…" at bounding box center [435, 21] width 170 height 27
click at [350, 8] on select "Welcome to #fretflip! Initial Preset Custom Preset Minor Pentatonic Major Penta…" at bounding box center [435, 21] width 170 height 27
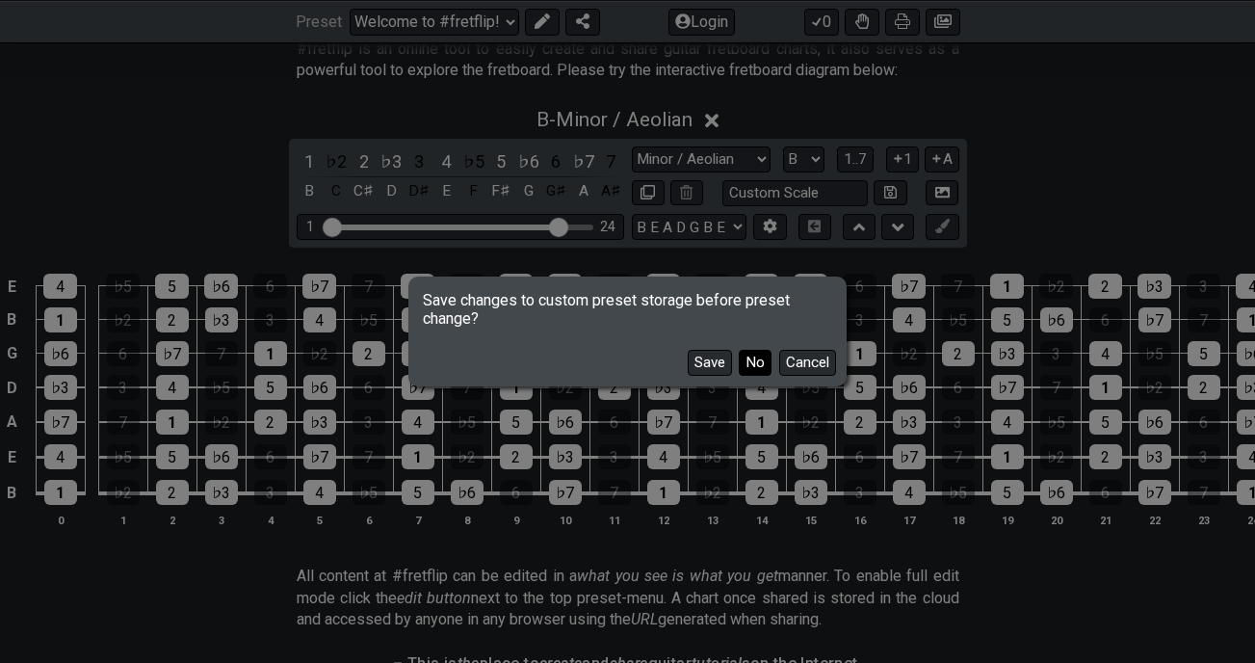
click at [753, 362] on button "No" at bounding box center [755, 363] width 33 height 26
select select "/3nps-caged-shapes"
select select "A"
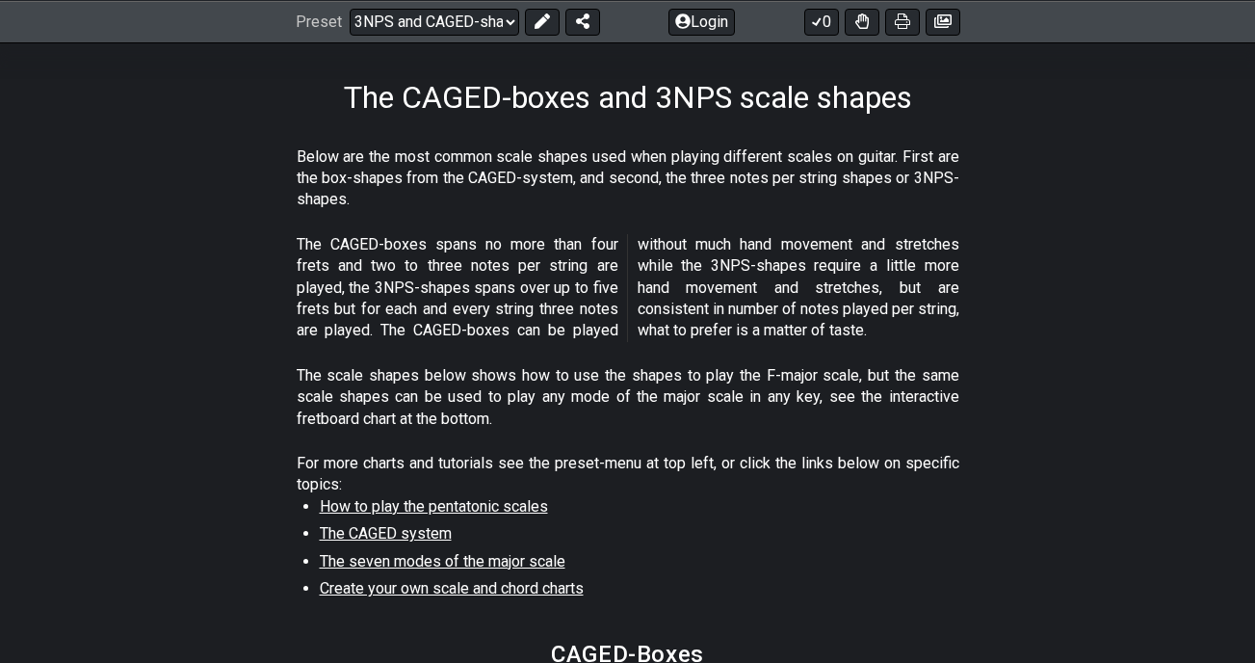
scroll to position [674, 0]
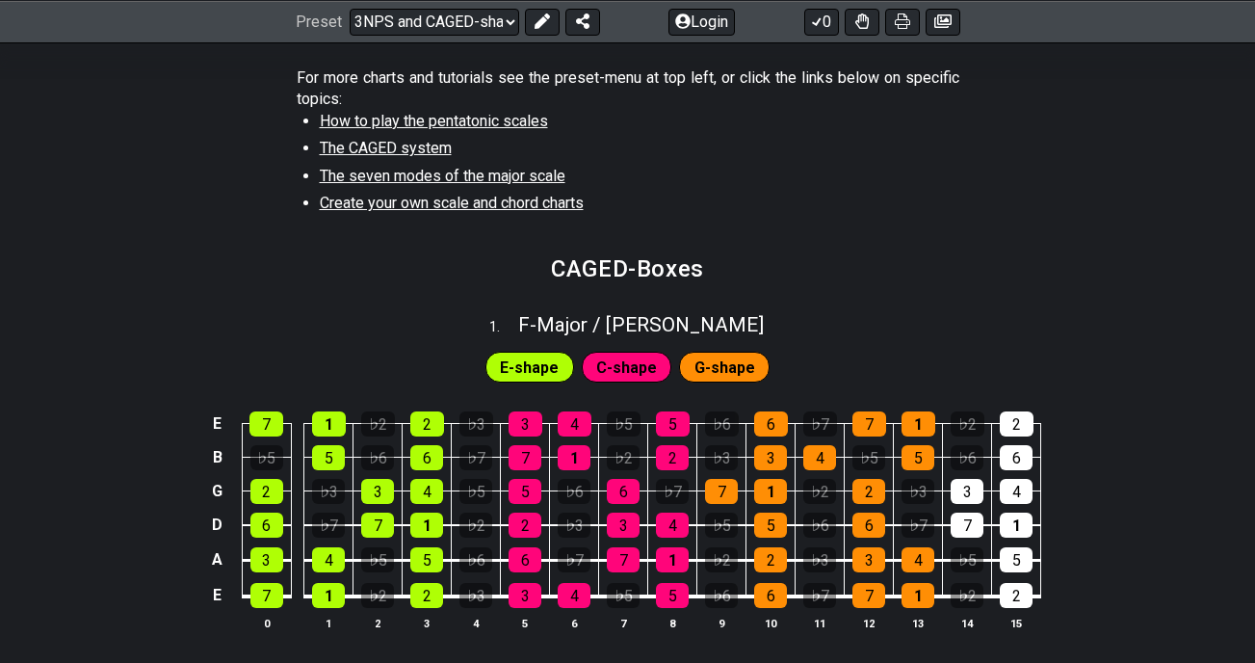
click at [517, 366] on span "E-shape" at bounding box center [529, 368] width 59 height 28
drag, startPoint x: 620, startPoint y: 365, endPoint x: 692, endPoint y: 366, distance: 72.3
click at [620, 365] on span "C-shape" at bounding box center [626, 368] width 61 height 28
click at [726, 368] on span "G-shape" at bounding box center [725, 368] width 61 height 28
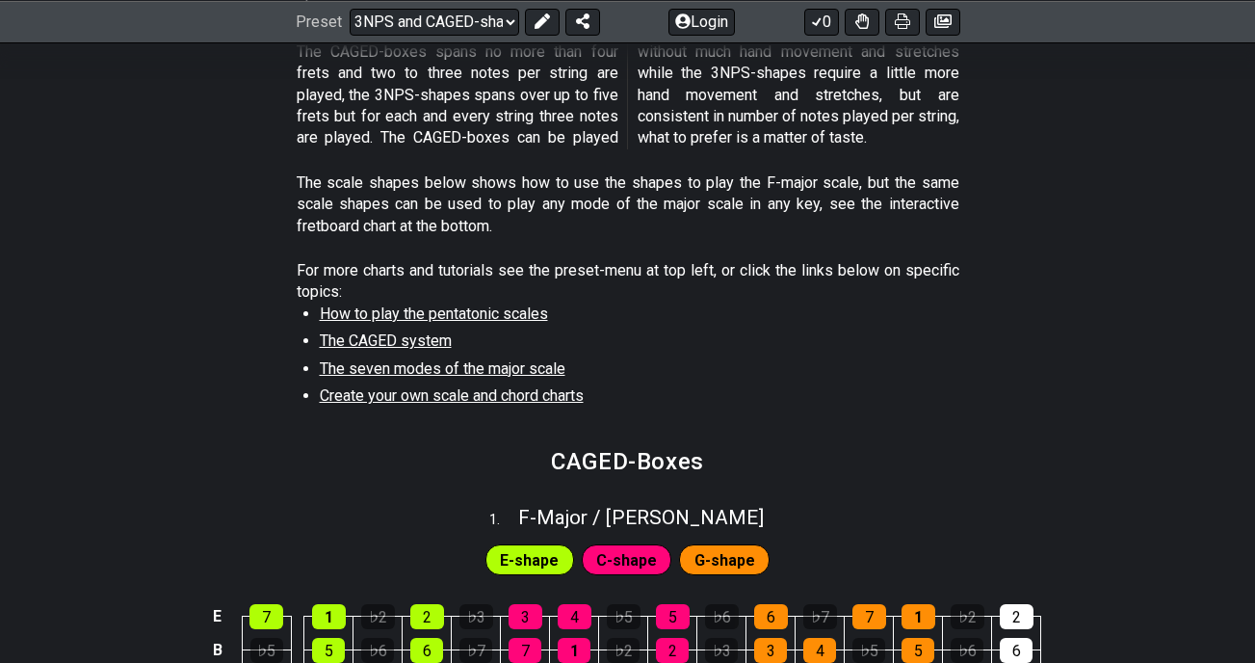
scroll to position [193, 0]
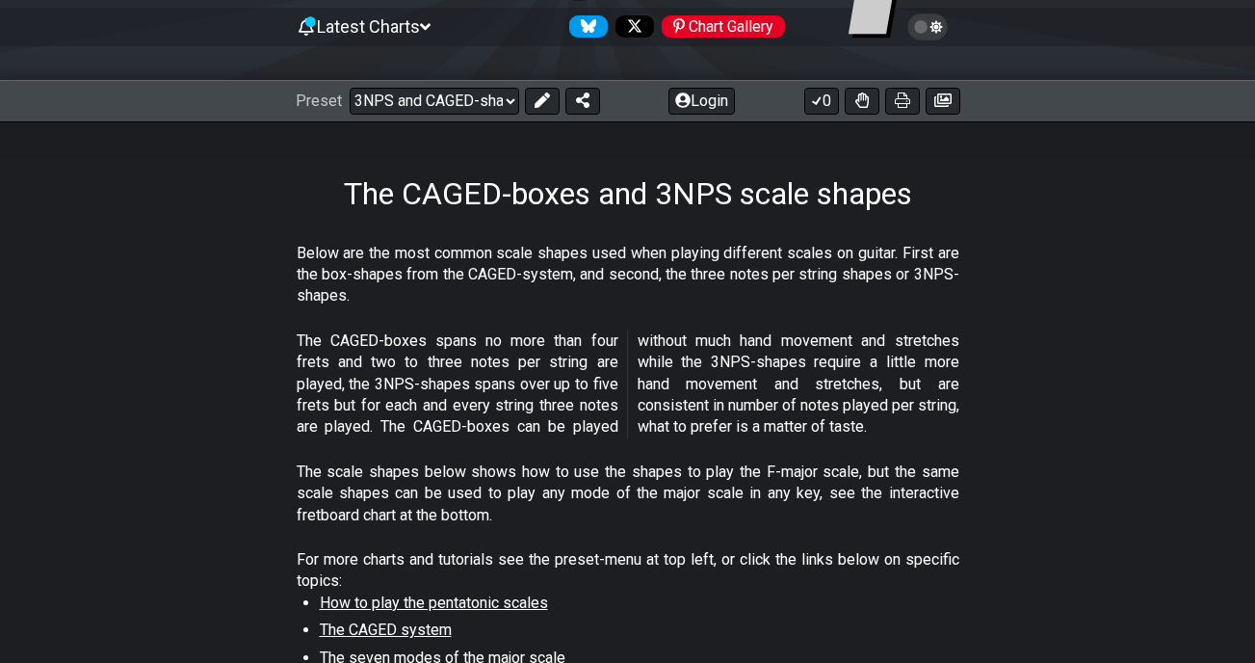
click at [373, 25] on span "Latest Charts" at bounding box center [368, 26] width 103 height 20
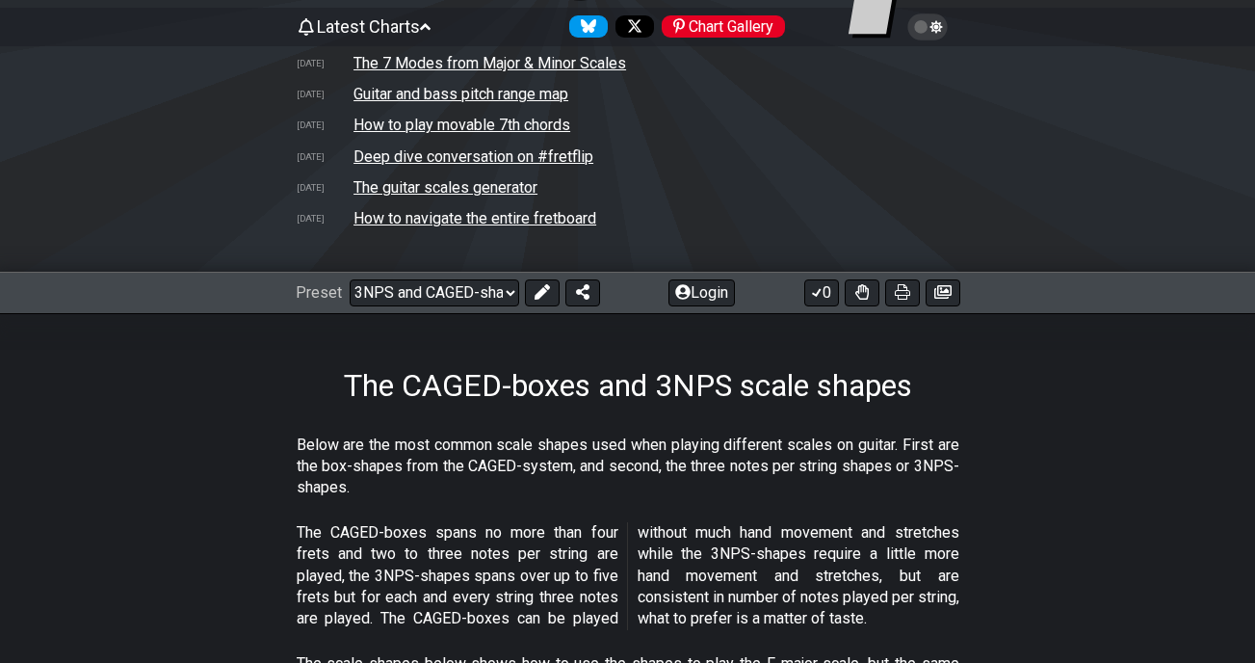
click at [166, 102] on div "Latest Charts Chart Gallery [DATE] The 7 Modes from Major & Minor Scales [DATE]…" at bounding box center [627, 142] width 1255 height 261
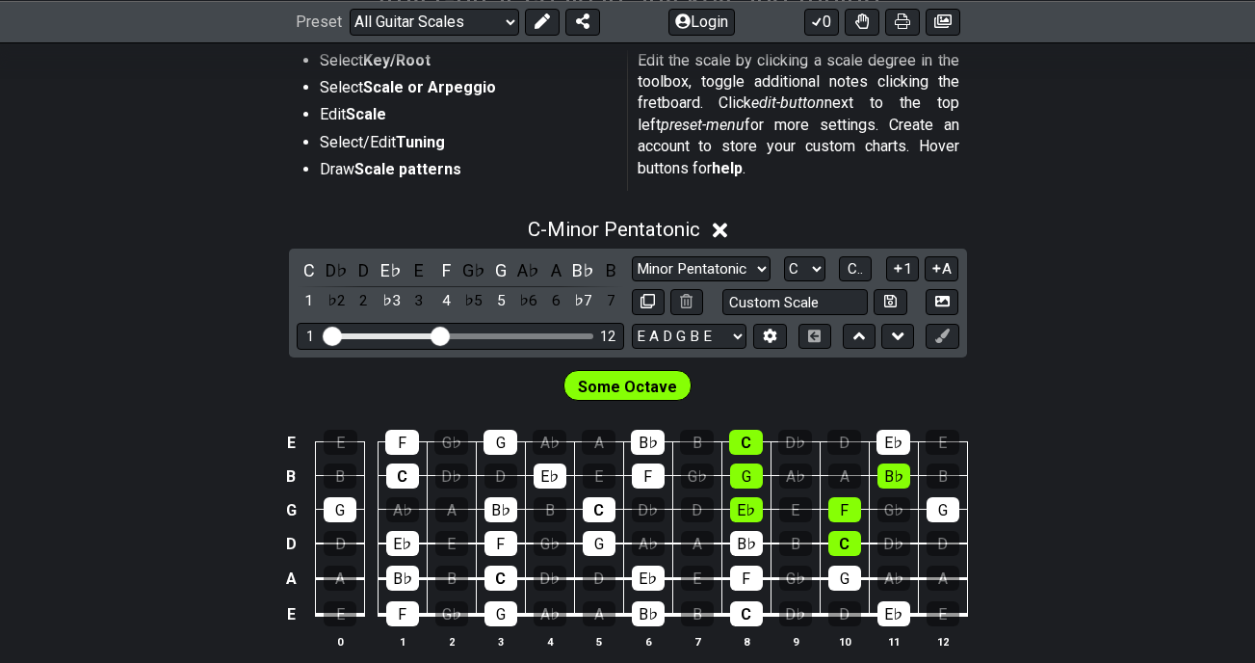
scroll to position [578, 0]
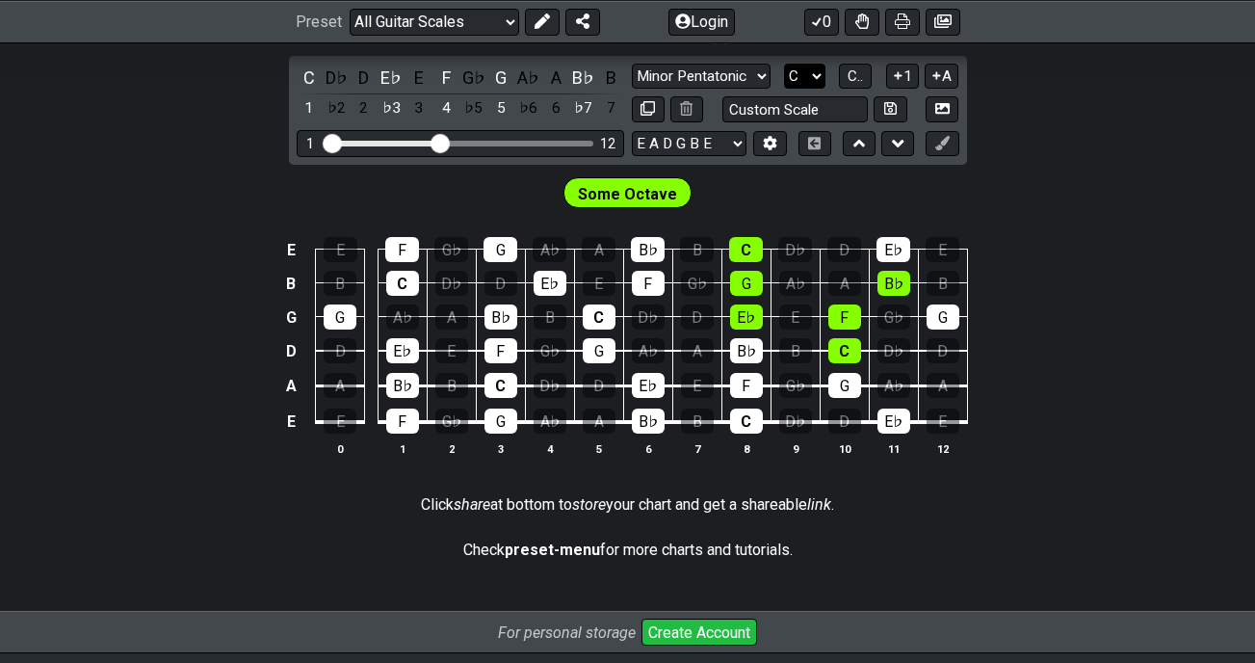
click at [812, 77] on select "A♭ A A♯ B♭ B C C♯ D♭ D D♯ E♭ E F F♯ G♭ G G♯" at bounding box center [804, 77] width 41 height 26
select select "A"
click at [784, 64] on select "A♭ A A♯ B♭ B C C♯ D♭ D D♯ E♭ E F F♯ G♭ G G♯" at bounding box center [804, 77] width 41 height 26
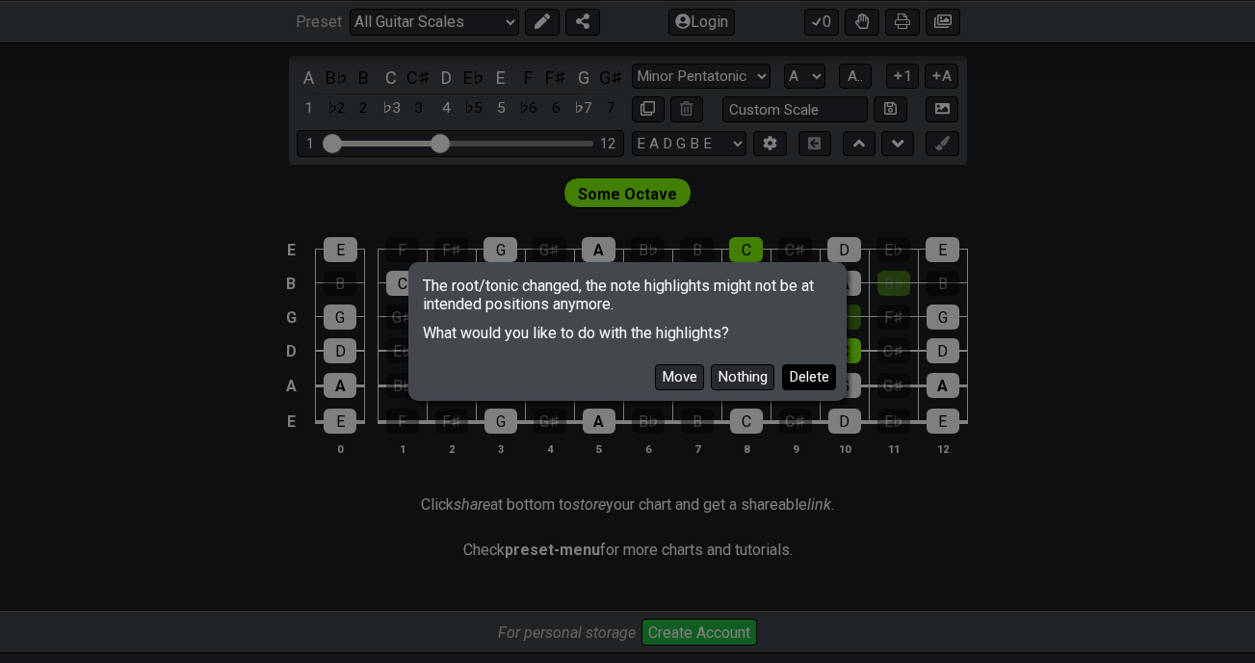
click at [806, 377] on button "Delete" at bounding box center [809, 377] width 54 height 26
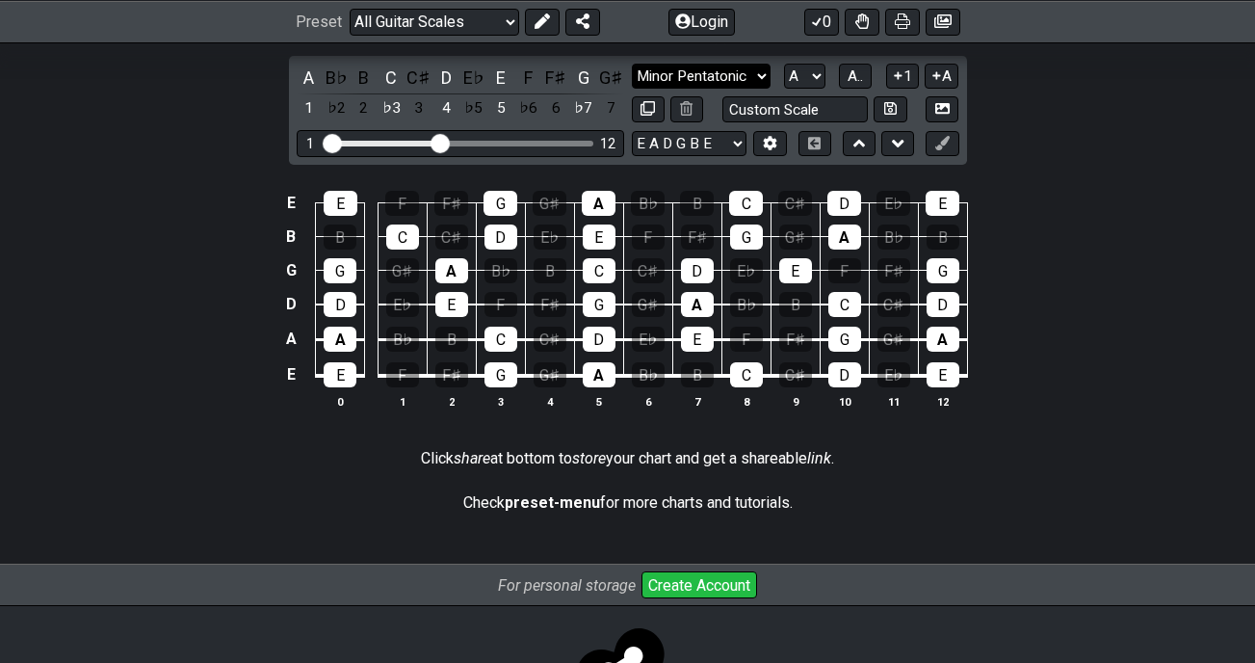
click at [756, 77] on select "Minor Pentatonic Root Minor Pentatonic Major Pentatonic Minor Blues Major Blues…" at bounding box center [701, 77] width 139 height 26
select select "Major / [PERSON_NAME]"
click at [632, 64] on select "Minor Pentatonic Root Minor Pentatonic Major Pentatonic Minor Blues Major Blues…" at bounding box center [701, 77] width 139 height 26
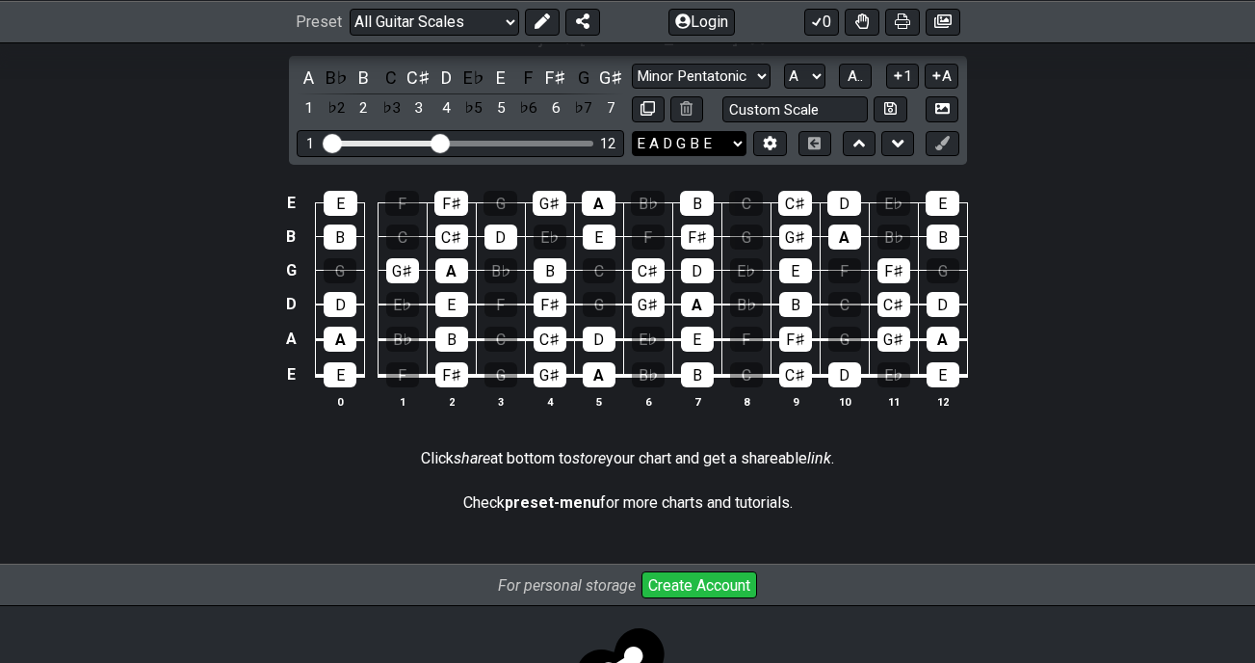
click at [742, 152] on select "E A D G B E E A D G B E E A D G B E B E A D F♯ B A D G C E A D A D G B E E♭ A♭ …" at bounding box center [689, 144] width 115 height 26
click at [632, 131] on select "E A D G B E E A D G B E E A D G B E B E A D F♯ B A D G C E A D A D G B E E♭ A♭ …" at bounding box center [689, 144] width 115 height 26
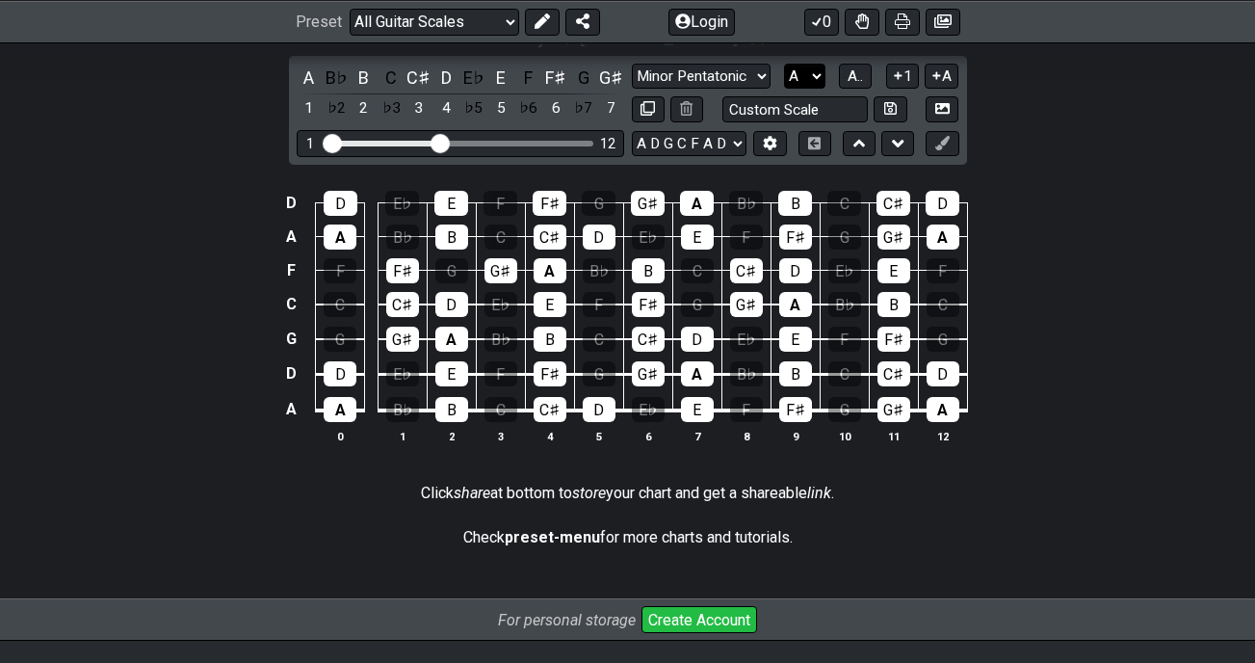
click at [811, 77] on select "A♭ A A♯ B♭ B C C♯ D♭ D D♯ E♭ E F F♯ G♭ G G♯" at bounding box center [804, 77] width 41 height 26
click at [784, 64] on select "A♭ A A♯ B♭ B C C♯ D♭ D D♯ E♭ E F F♯ G♭ G G♯" at bounding box center [804, 77] width 41 height 26
click at [735, 145] on select "E A D G B E E A D G B E E A D G B E B E A D F♯ B A D G C E A D A D G B E E♭ A♭ …" at bounding box center [689, 144] width 115 height 26
select select "B E A D G B E"
click at [632, 131] on select "E A D G B E E A D G B E E A D G B E B E A D F♯ B A D G C E A D A D G B E E♭ A♭ …" at bounding box center [689, 144] width 115 height 26
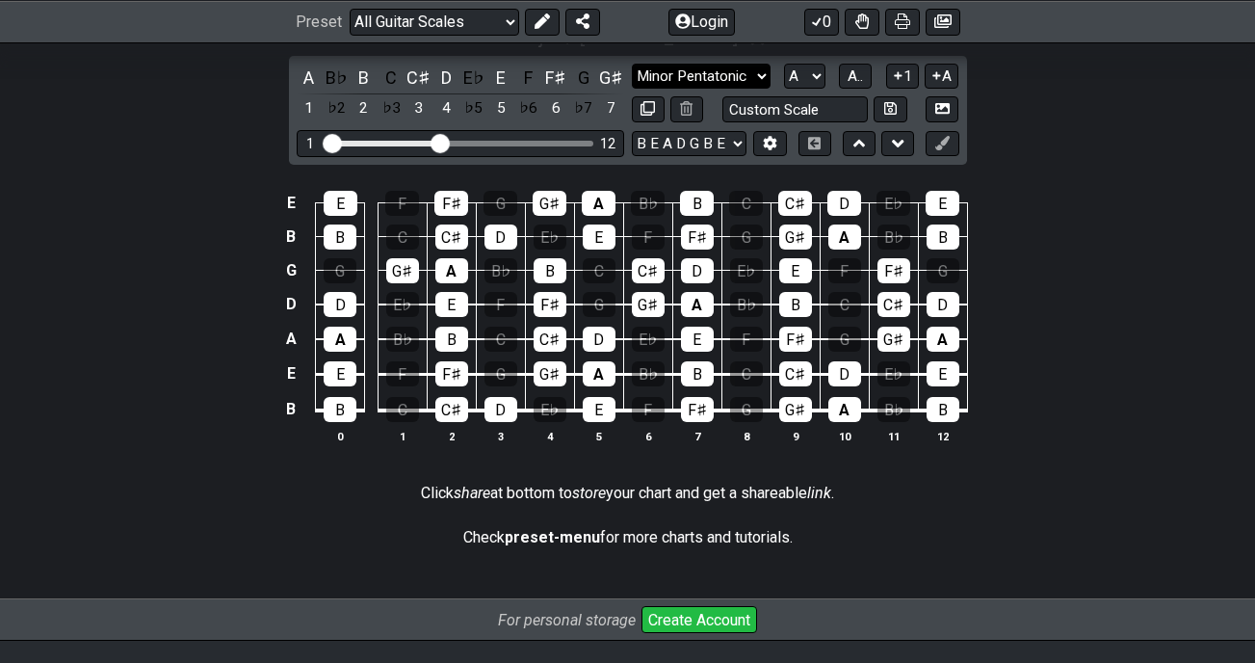
click at [759, 76] on select "Minor Pentatonic Root Minor Pentatonic Major Pentatonic Minor Blues Major Blues…" at bounding box center [701, 77] width 139 height 26
click at [771, 59] on div "A B♭ B C C♯ D E♭ E F F♯ G G♯ 1 ♭2 2 ♭3 3 4 ♭5 5 ♭6 6 ♭7 7 Minor Pentatonic Root…" at bounding box center [628, 110] width 678 height 109
click at [815, 72] on select "A♭ A A♯ B♭ B C C♯ D♭ D D♯ E♭ E F F♯ G♭ G G♯" at bounding box center [804, 77] width 41 height 26
select select "B"
click at [784, 64] on select "A♭ A A♯ B♭ B C C♯ D♭ D D♯ E♭ E F F♯ G♭ G G♯" at bounding box center [804, 77] width 41 height 26
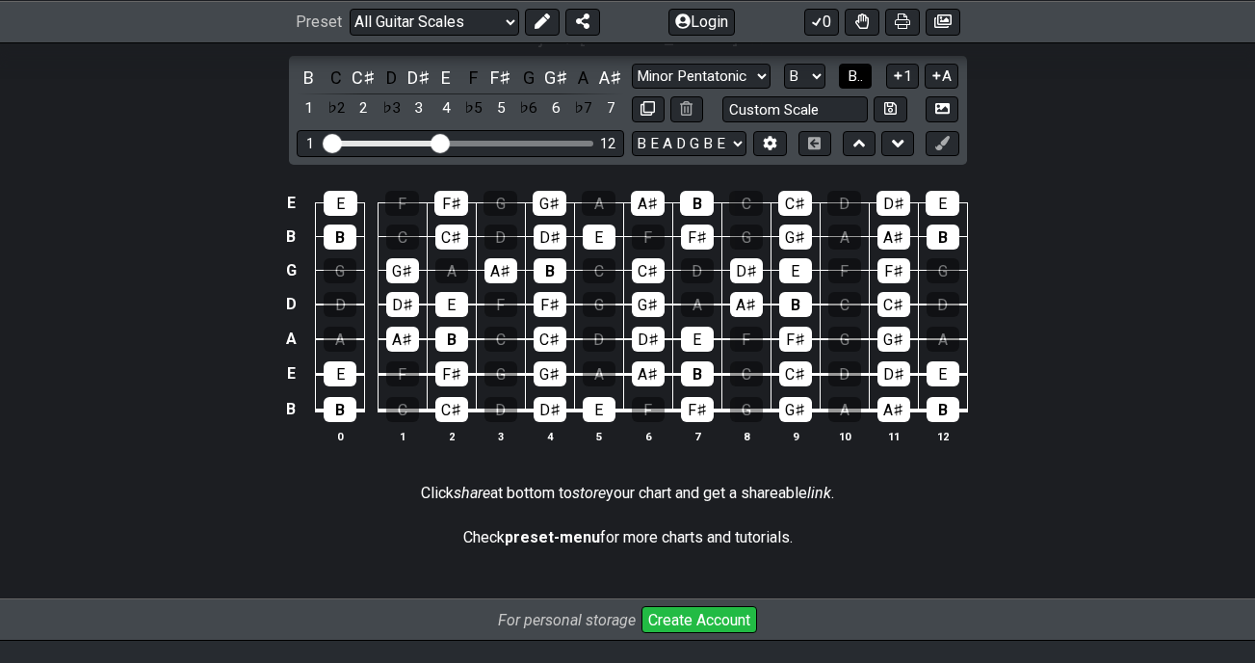
click at [856, 73] on span "B.." at bounding box center [855, 75] width 15 height 17
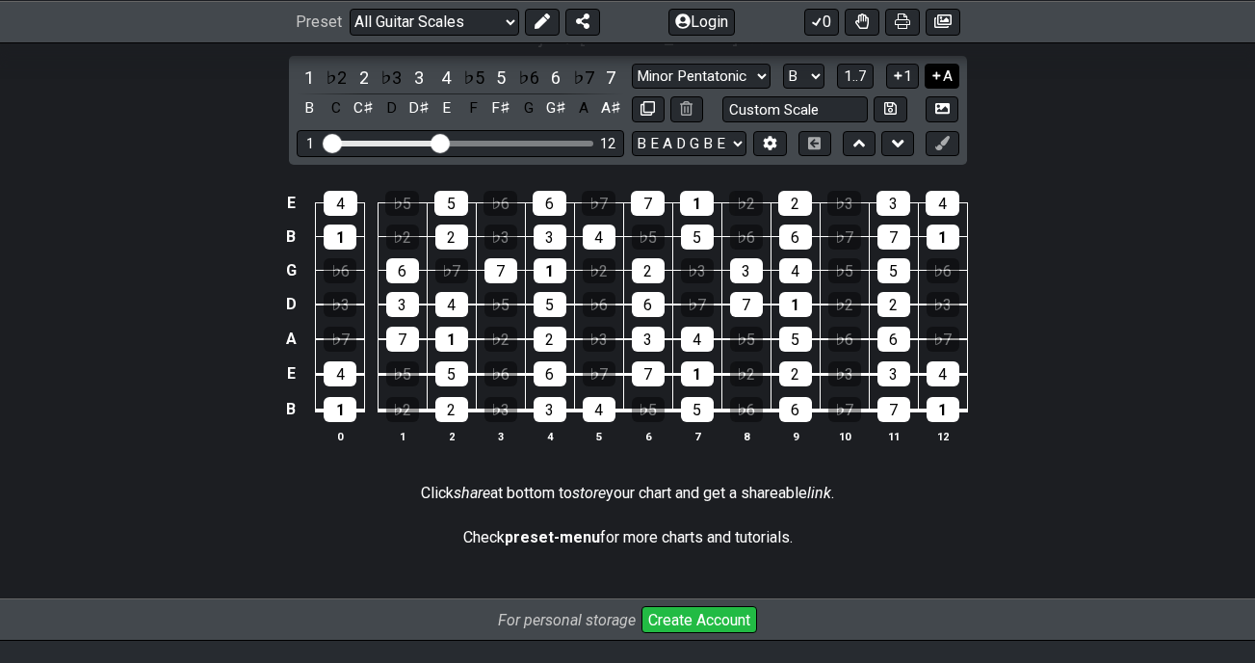
click at [951, 77] on button "A" at bounding box center [942, 77] width 34 height 26
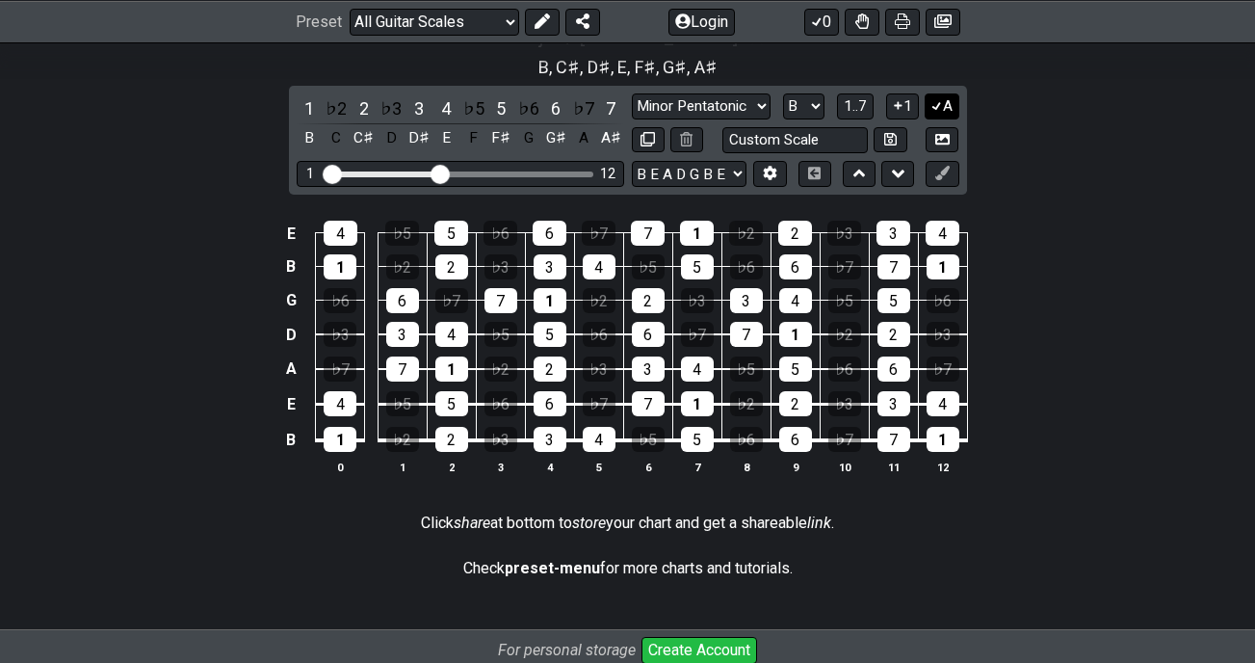
click at [948, 99] on button "A" at bounding box center [942, 106] width 34 height 26
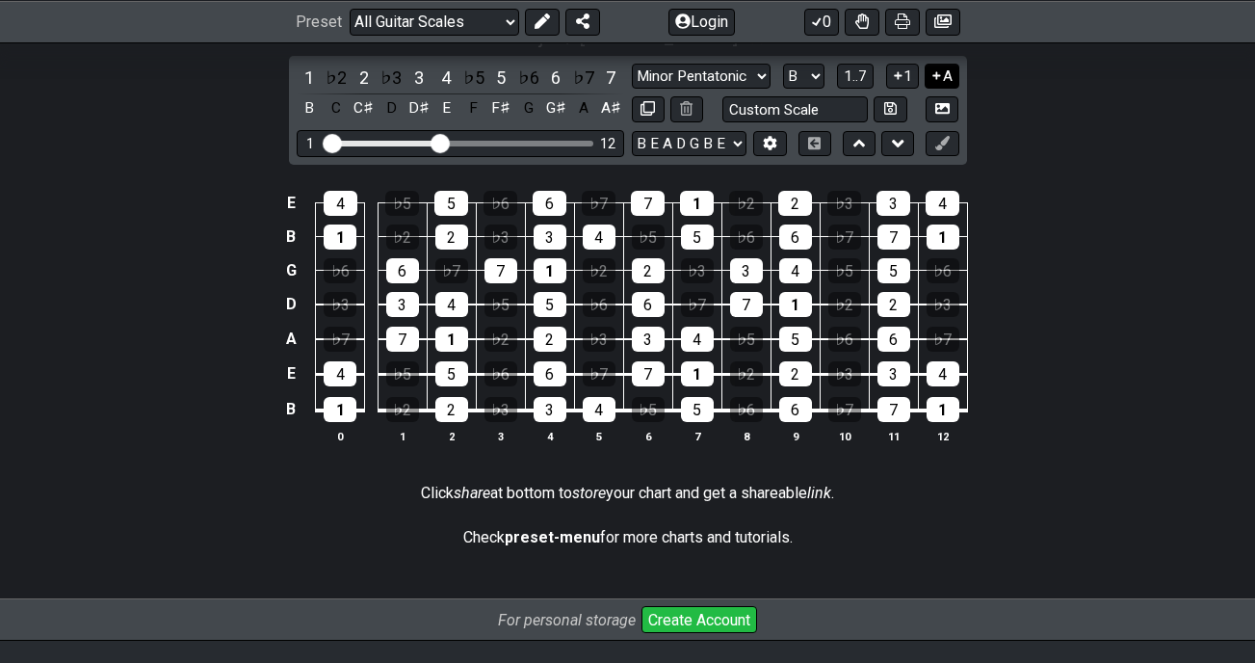
click at [950, 89] on button "A" at bounding box center [942, 77] width 34 height 26
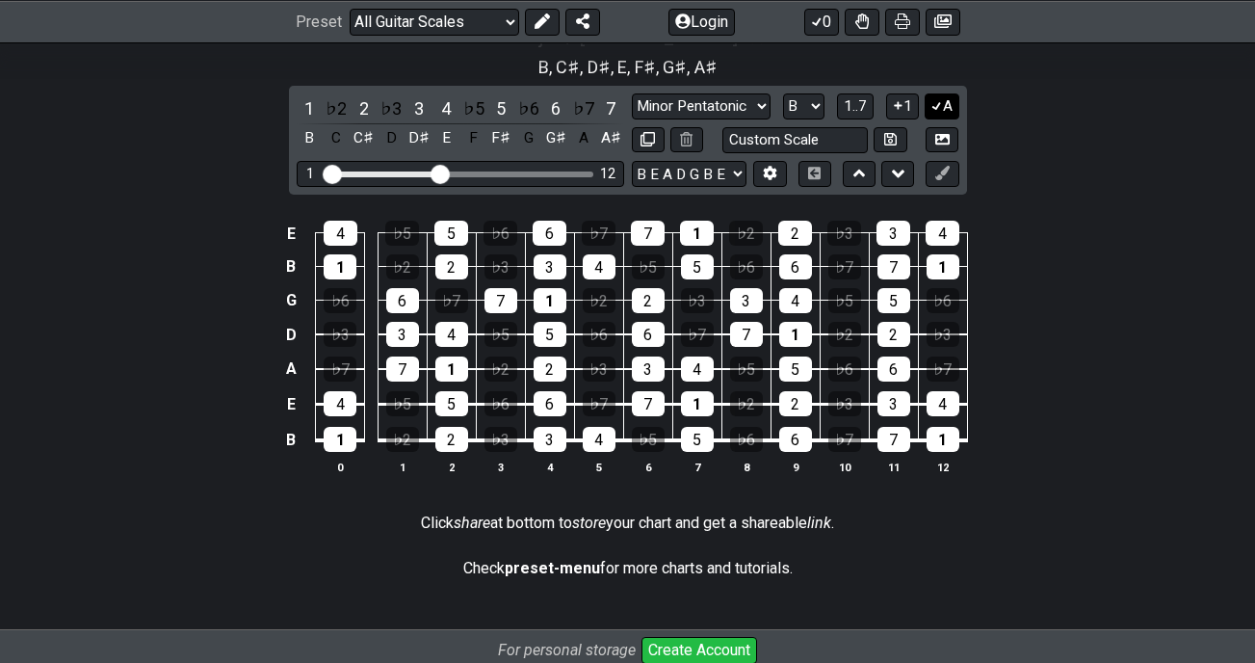
click at [941, 105] on icon at bounding box center [937, 105] width 18 height 14
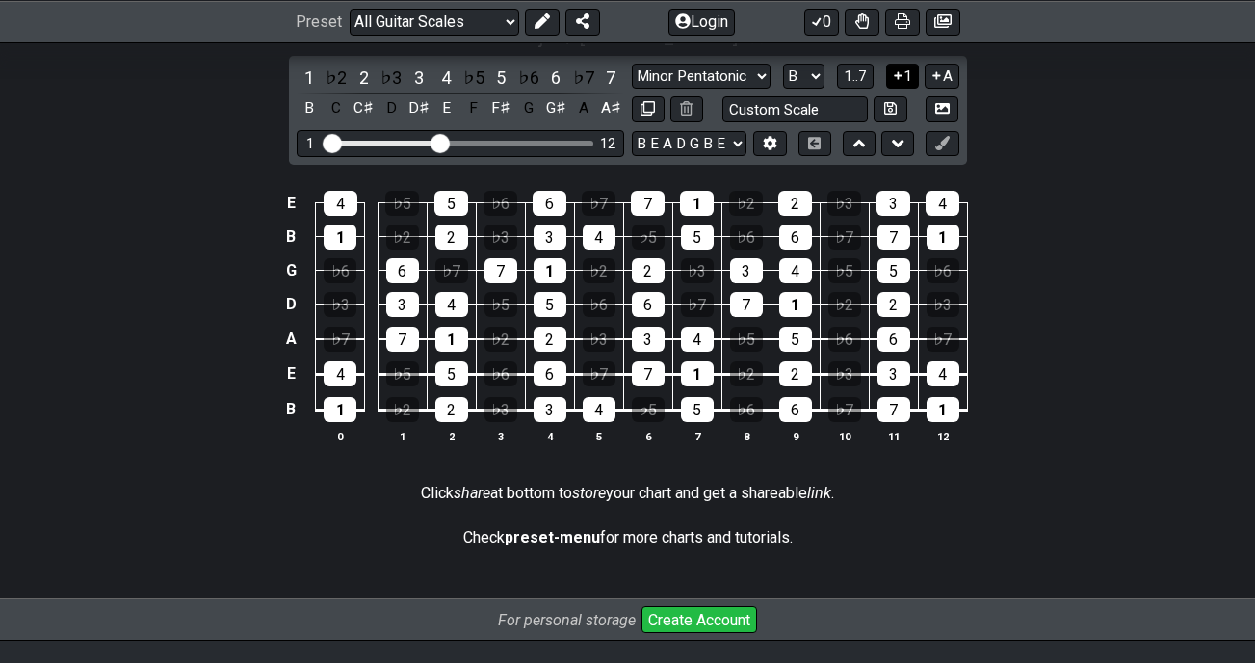
click at [904, 79] on button "1" at bounding box center [902, 77] width 33 height 26
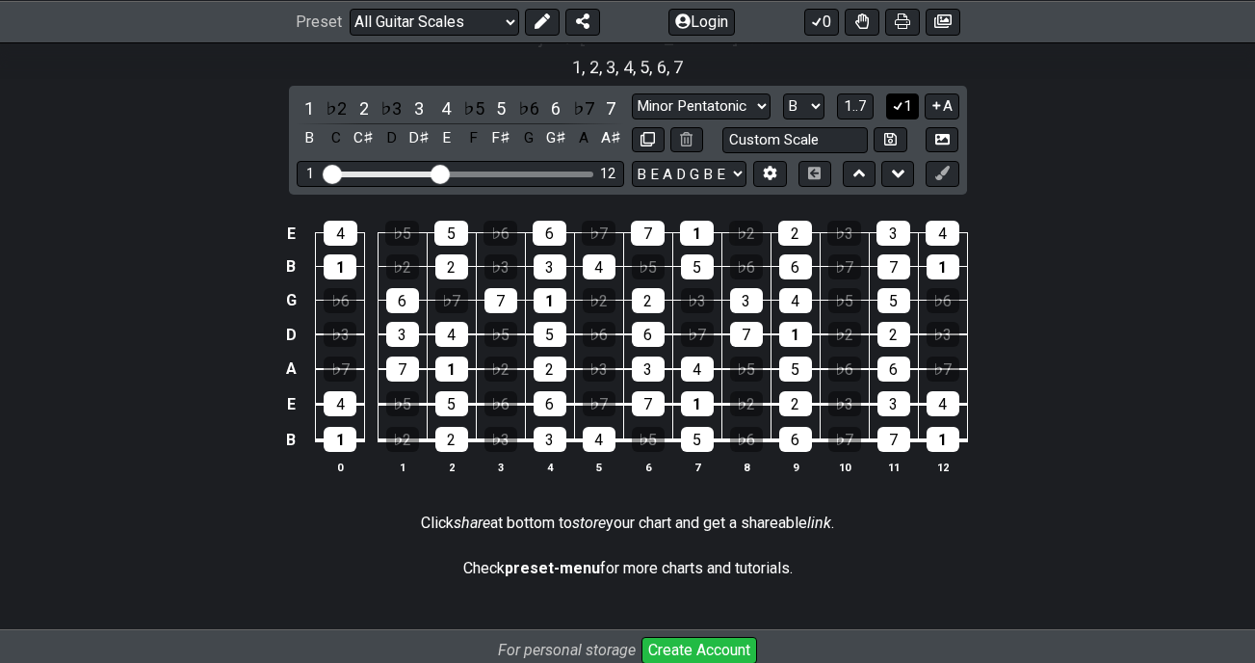
click at [904, 107] on button "1" at bounding box center [902, 106] width 33 height 26
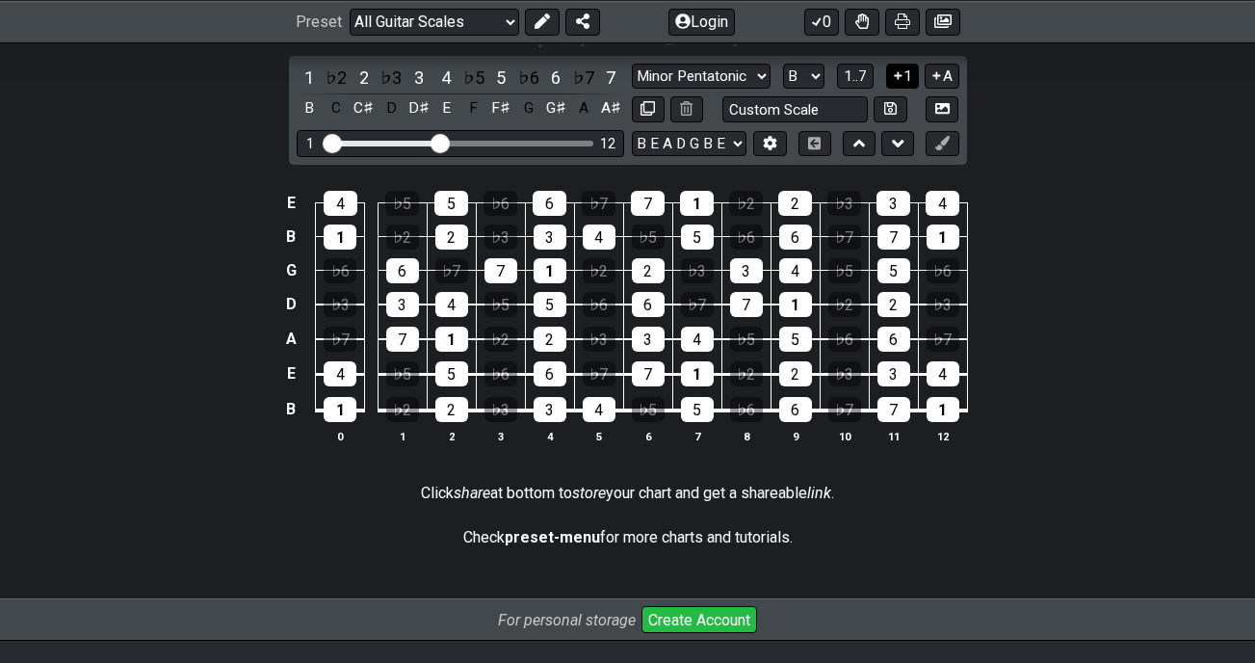
click at [905, 83] on button "1" at bounding box center [902, 77] width 33 height 26
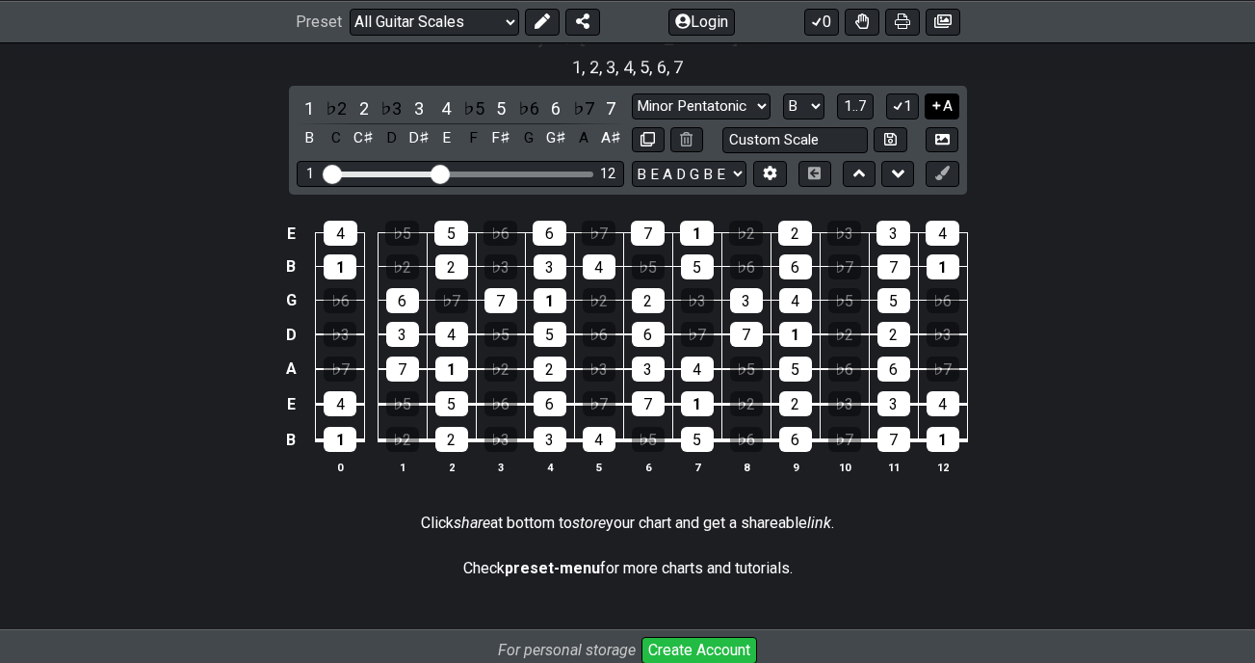
click at [941, 103] on icon at bounding box center [937, 105] width 18 height 14
click at [770, 102] on select "Minor Pentatonic Root Minor Pentatonic Major Pentatonic Minor Blues Major Blues…" at bounding box center [701, 106] width 139 height 26
select select "Minor / Aeolian"
click at [632, 93] on select "Minor Pentatonic Root Minor Pentatonic Major Pentatonic Minor Blues Major Blues…" at bounding box center [701, 106] width 139 height 26
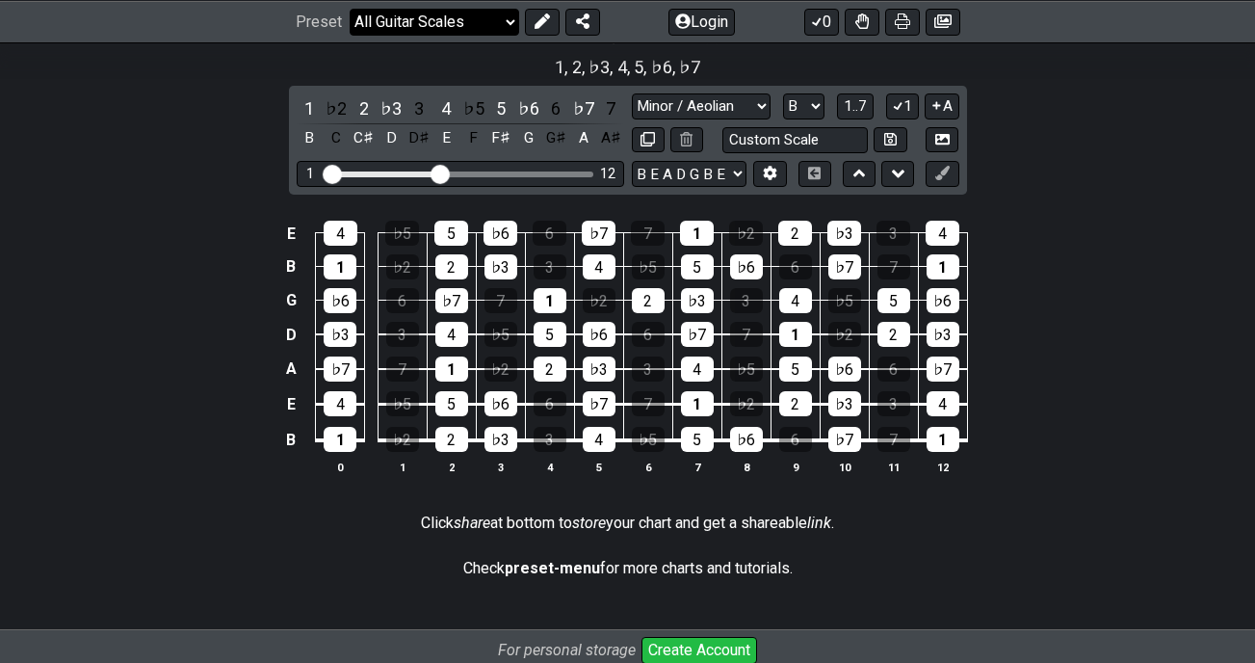
click at [481, 29] on select "Welcome to #fretflip! Initial Preset Custom Preset Minor Pentatonic Major Penta…" at bounding box center [435, 21] width 170 height 27
click at [350, 8] on select "Welcome to #fretflip! Initial Preset Custom Preset Minor Pentatonic Major Penta…" at bounding box center [435, 21] width 170 height 27
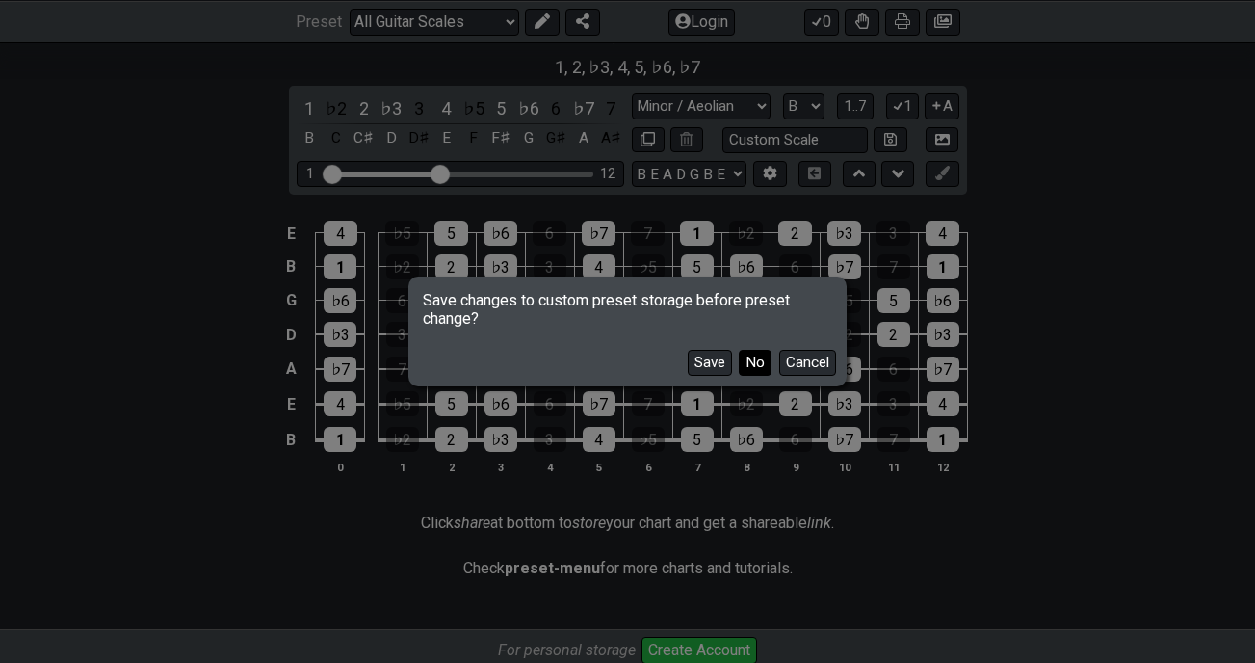
click at [745, 369] on button "No" at bounding box center [755, 363] width 33 height 26
select select "/power-chords"
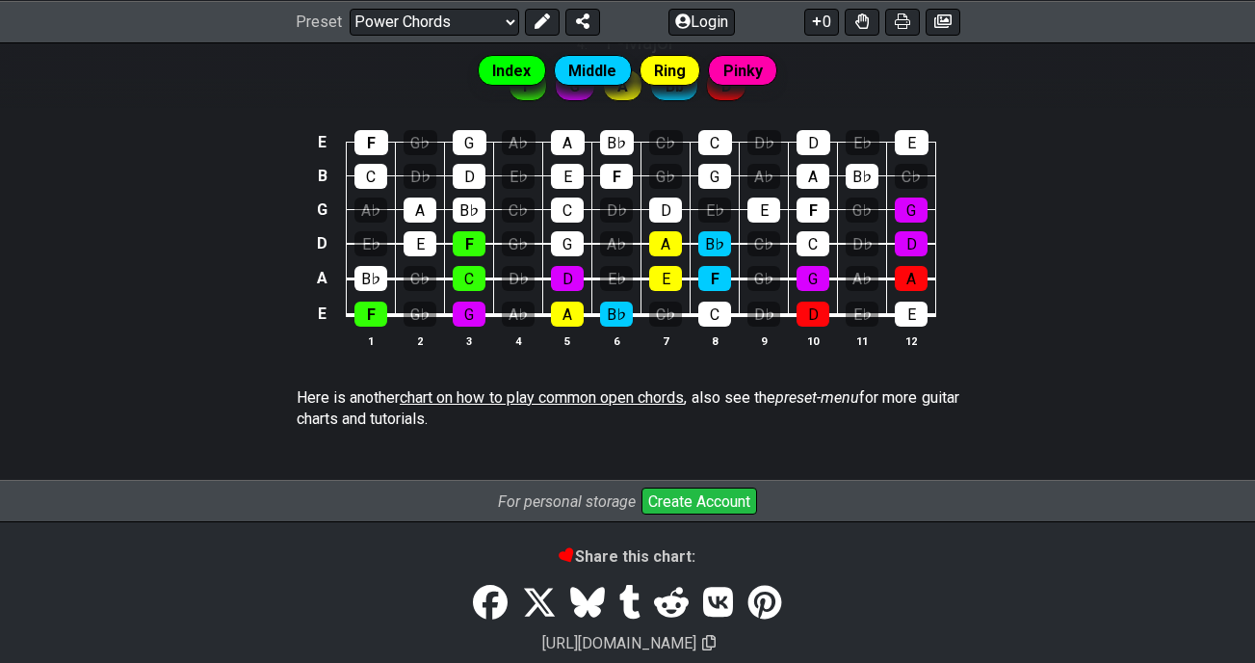
scroll to position [1186, 0]
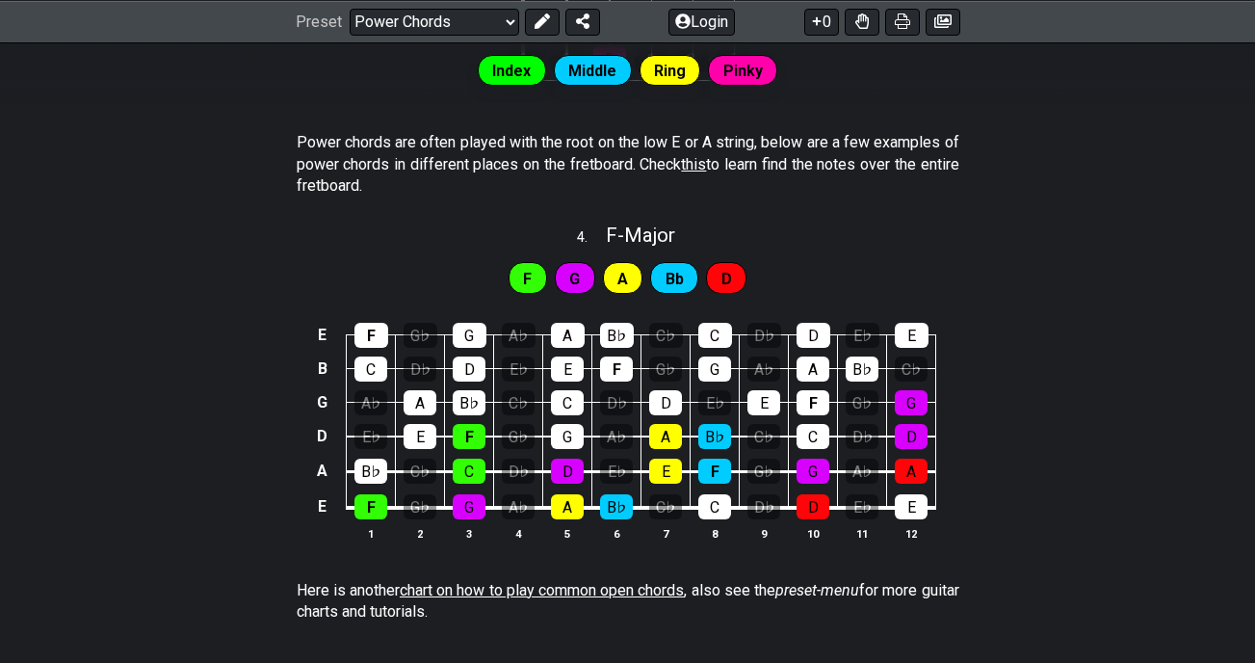
click at [570, 277] on span "G" at bounding box center [574, 279] width 11 height 28
click at [611, 278] on div "A" at bounding box center [623, 277] width 40 height 31
